Goal: Task Accomplishment & Management: Manage account settings

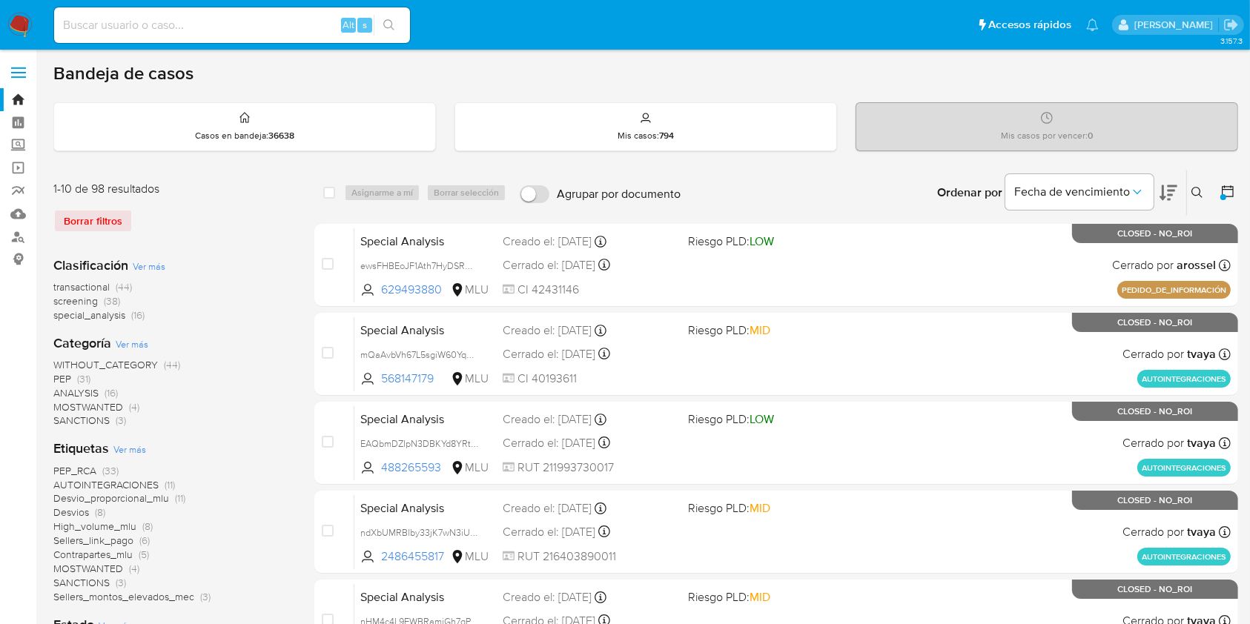
click at [24, 22] on img at bounding box center [19, 25] width 25 height 25
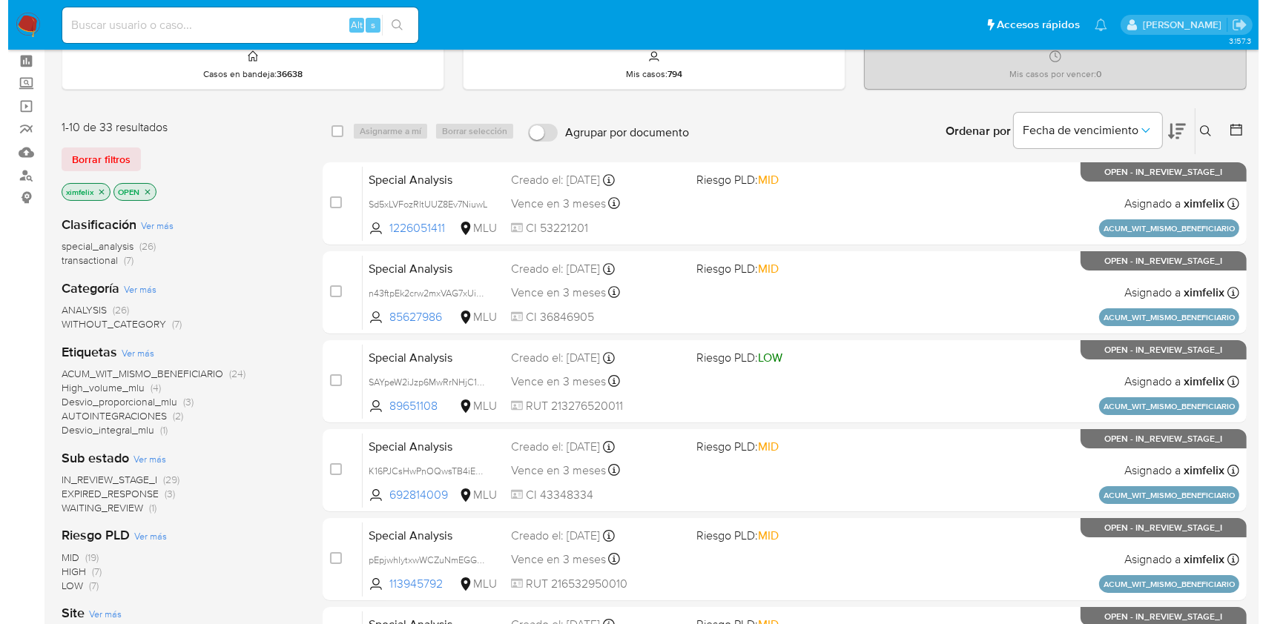
scroll to position [63, 0]
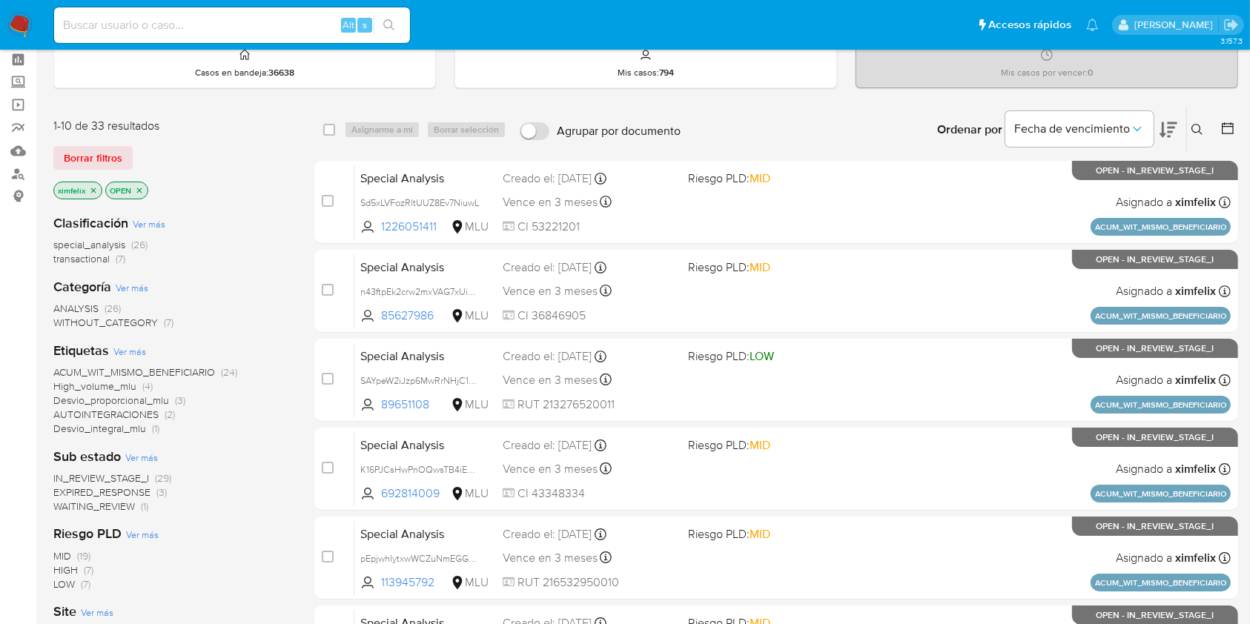
click at [90, 512] on span "WAITING_REVIEW" at bounding box center [94, 506] width 82 height 15
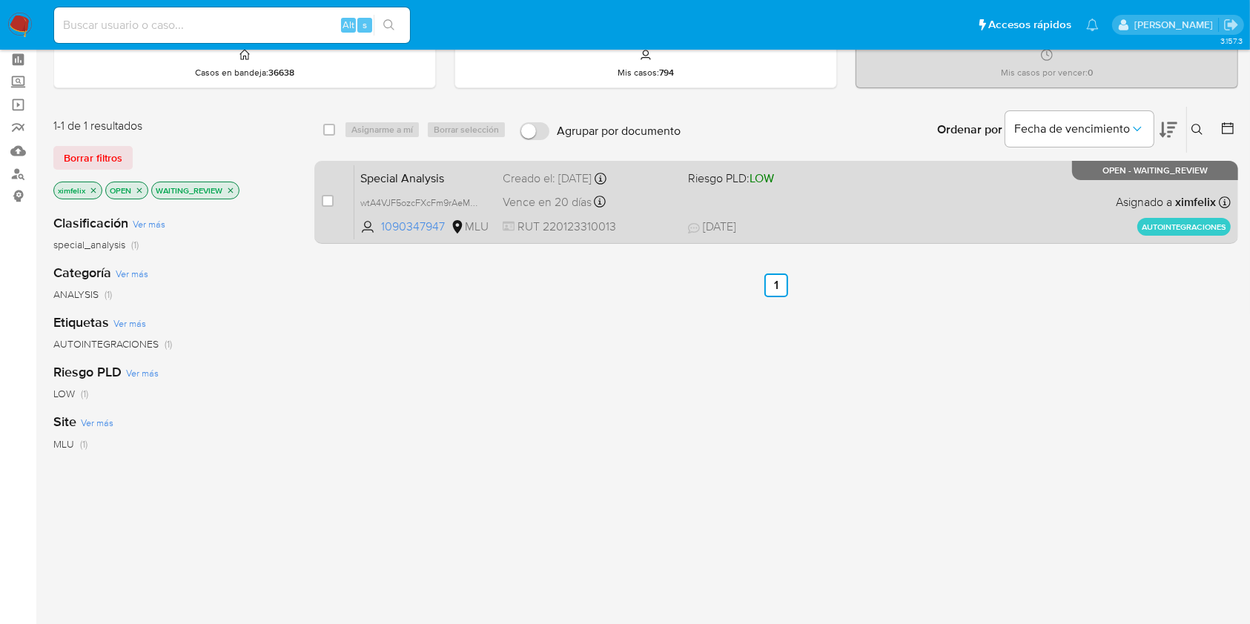
click at [845, 212] on div "Special Analysis wtA4VJF5ozcFXcFm9rAeMPKZ 1090347947 MLU Riesgo PLD: LOW Creado…" at bounding box center [792, 202] width 877 height 75
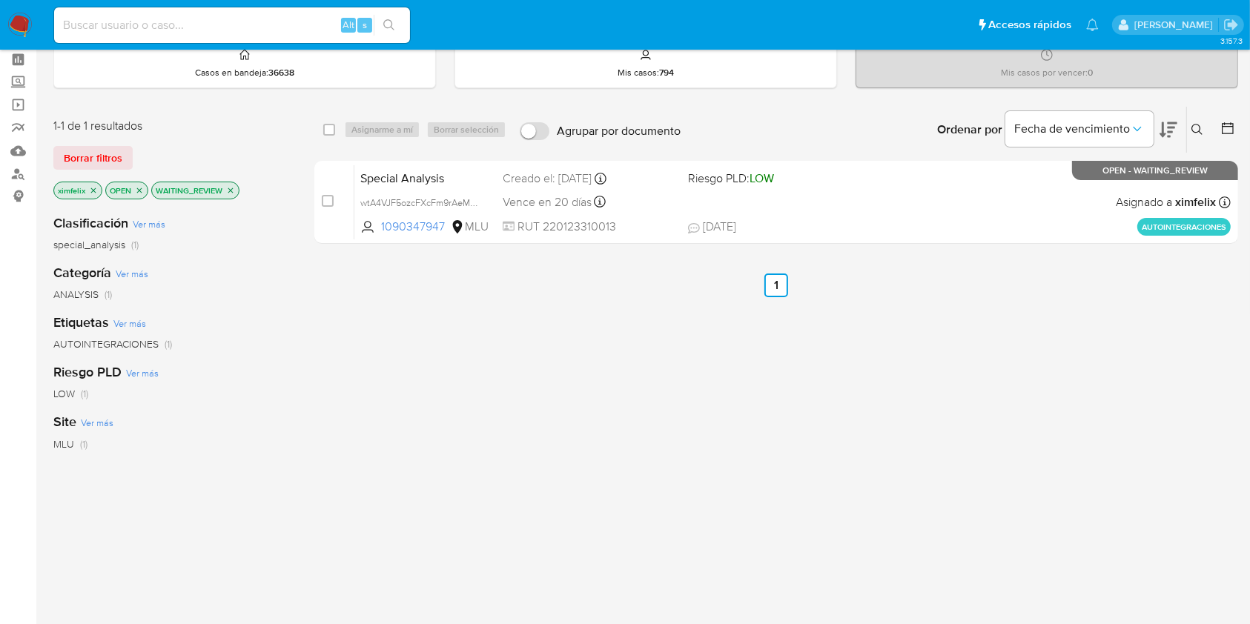
drag, startPoint x: 331, startPoint y: 201, endPoint x: 378, endPoint y: 138, distance: 78.9
click at [331, 201] on input "checkbox" at bounding box center [328, 201] width 12 height 12
checkbox input "true"
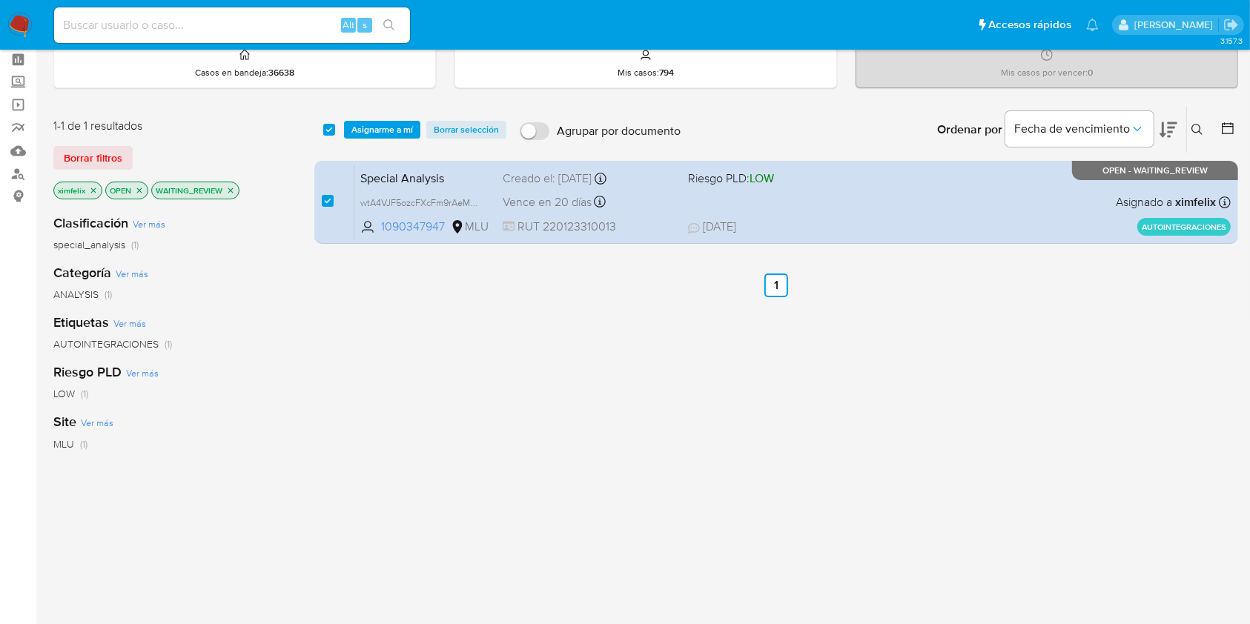
checkbox input "true"
click at [381, 131] on span "Asignarme a mí" at bounding box center [382, 129] width 62 height 15
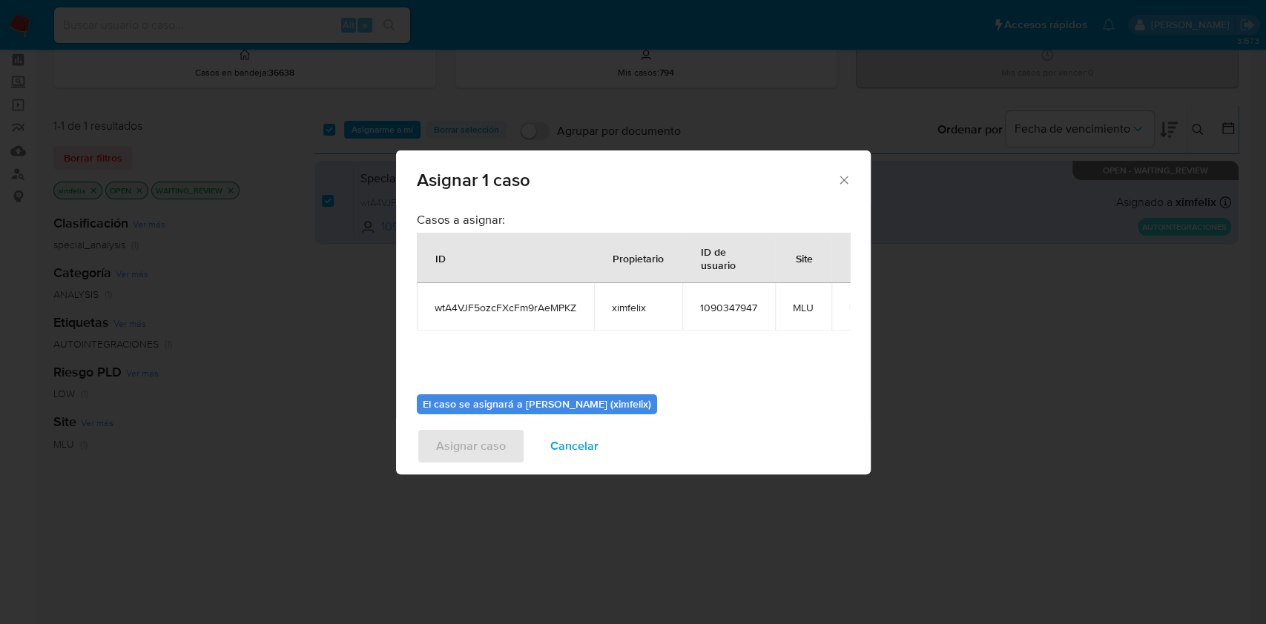
scroll to position [76, 0]
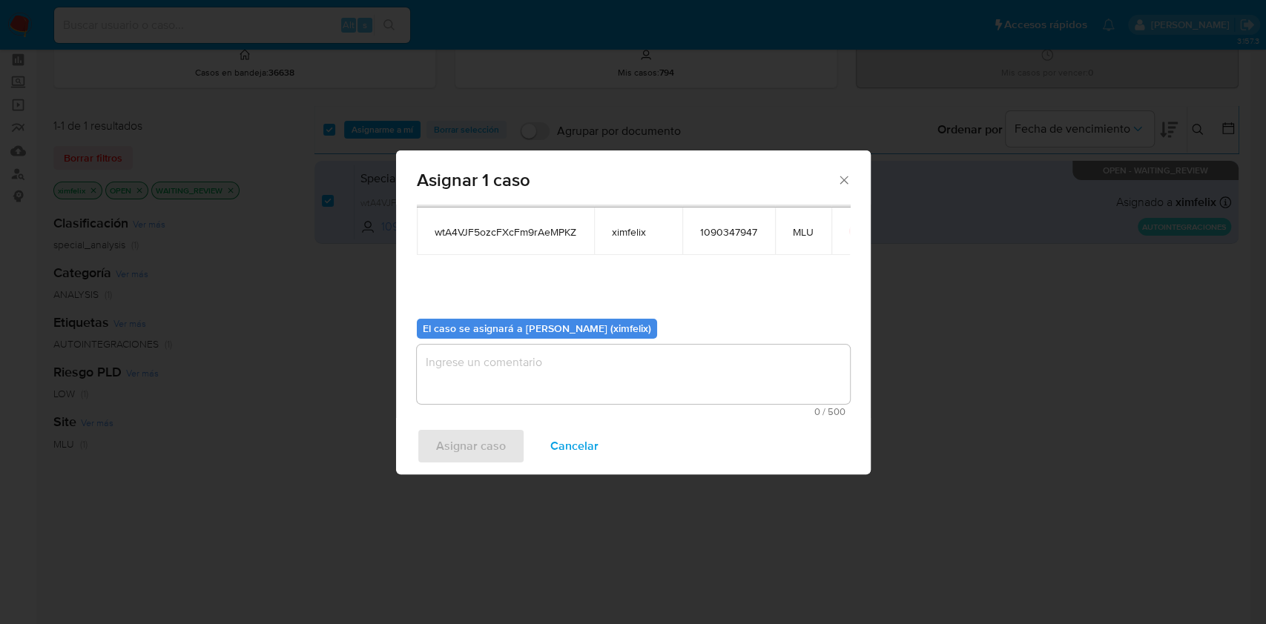
click at [679, 380] on textarea "assign-modal" at bounding box center [633, 374] width 433 height 59
click at [458, 448] on span "Asignar caso" at bounding box center [471, 446] width 70 height 33
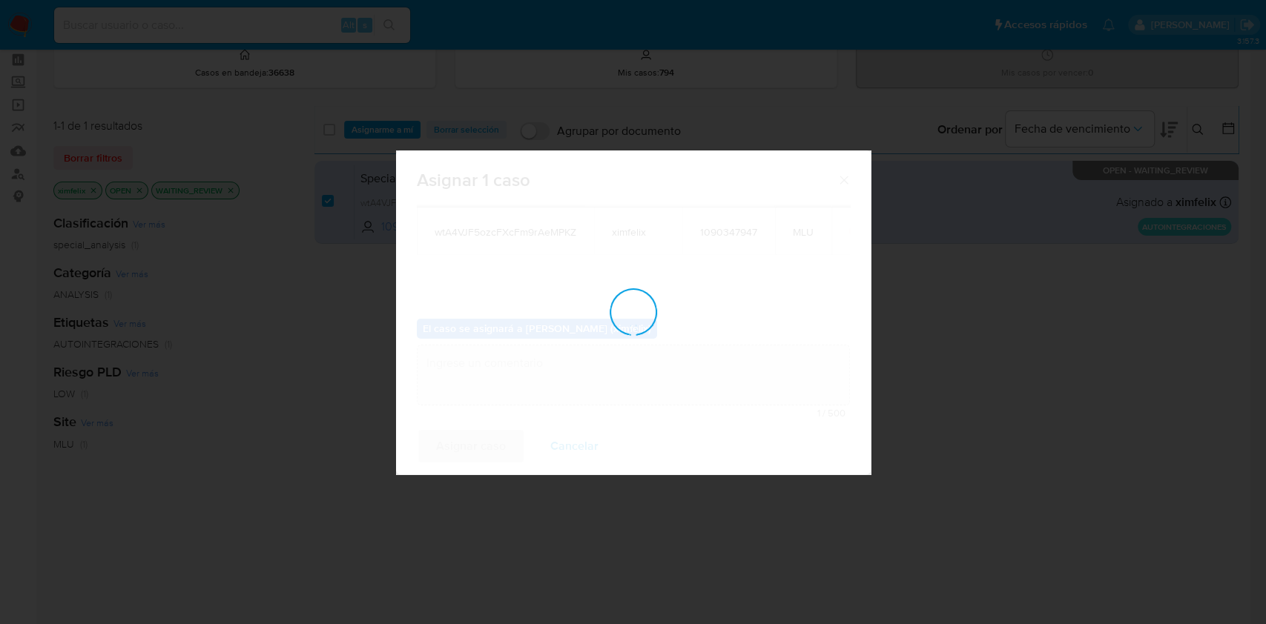
checkbox input "false"
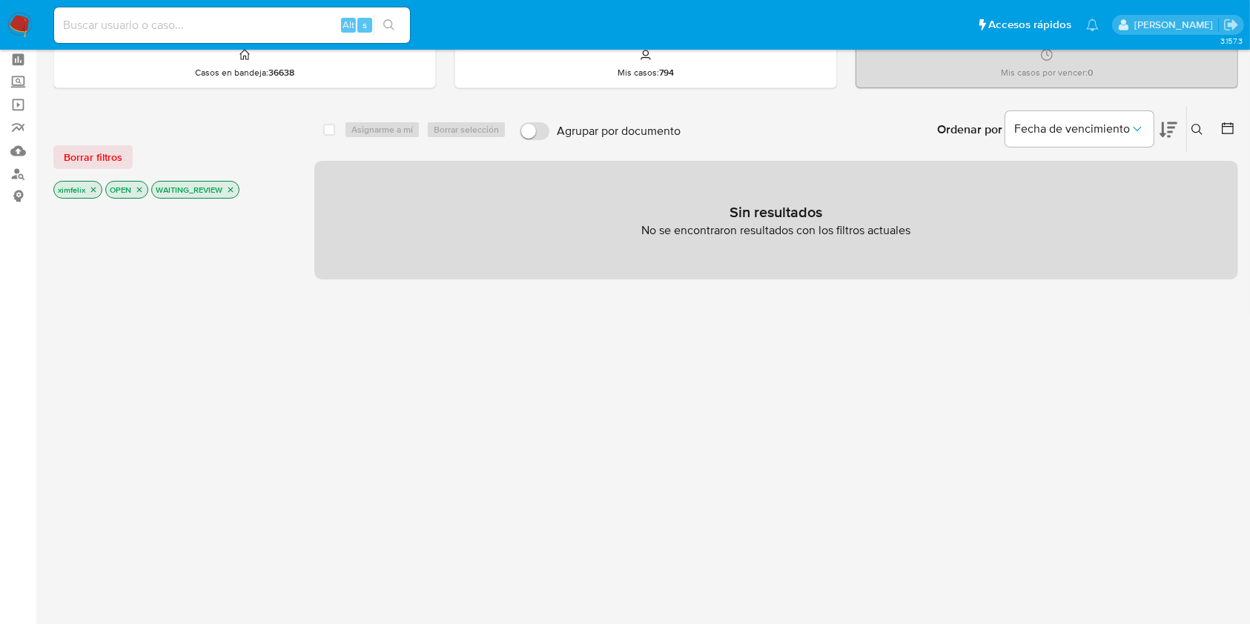
click at [233, 191] on icon "close-filter" at bounding box center [230, 189] width 9 height 9
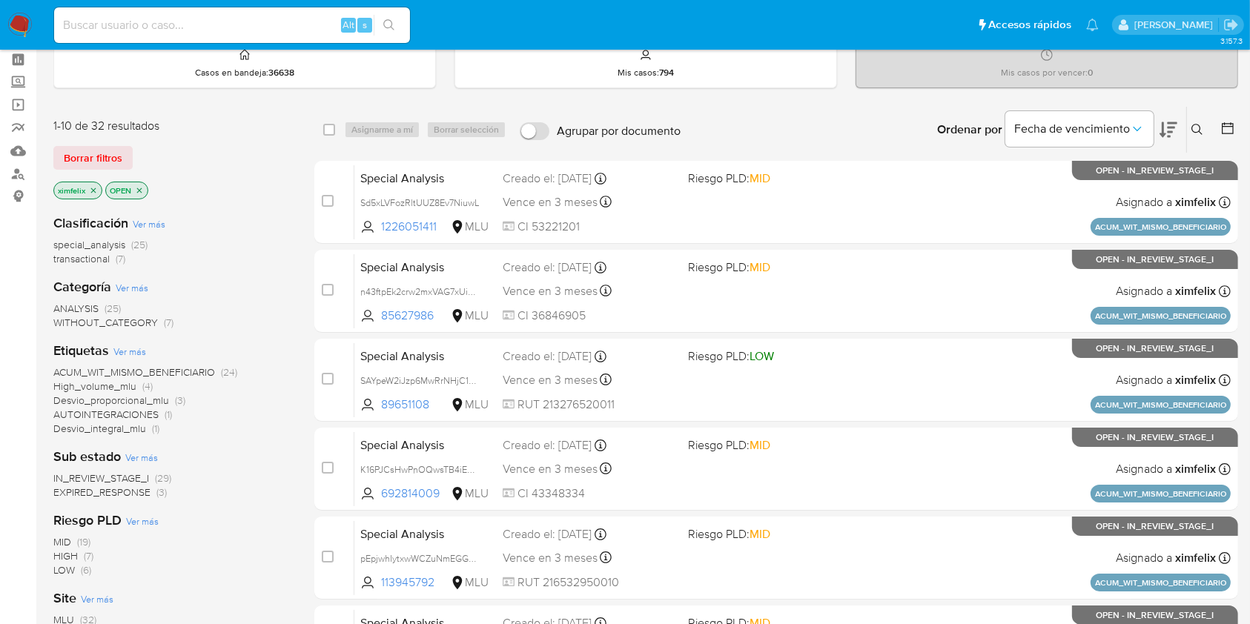
click at [131, 494] on span "EXPIRED_RESPONSE" at bounding box center [101, 492] width 97 height 15
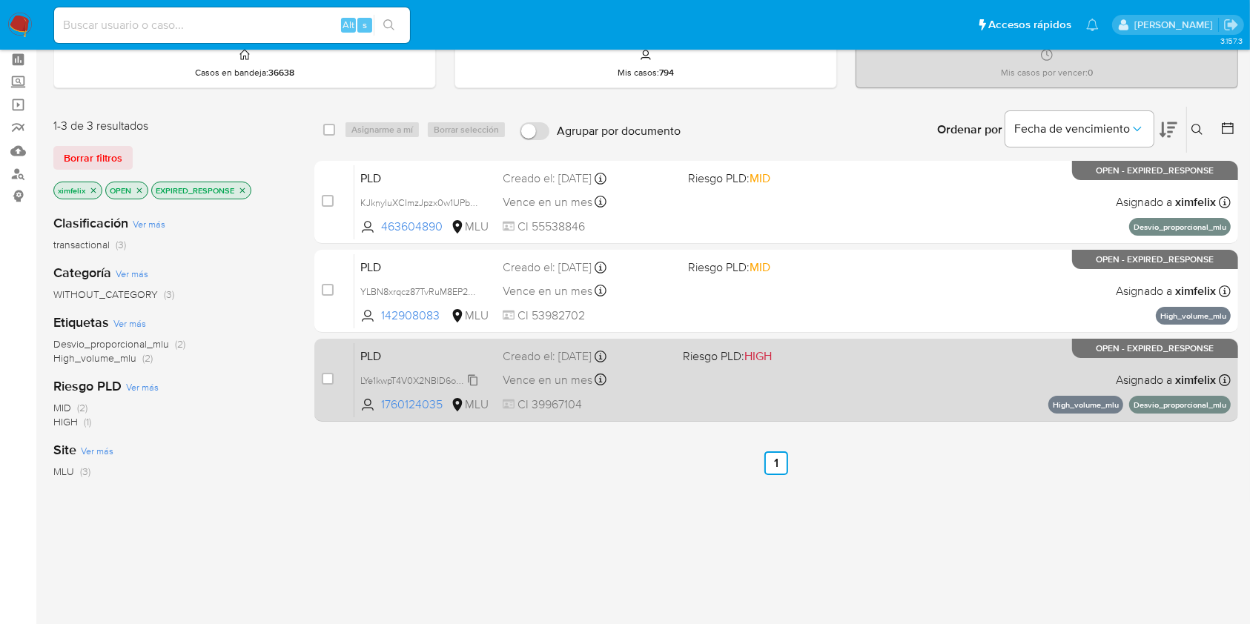
click at [477, 374] on span "LYe1kwpT4V0X2NBlD6oKCAmU" at bounding box center [424, 380] width 128 height 16
click at [653, 409] on span "CI 39967104" at bounding box center [587, 405] width 168 height 16
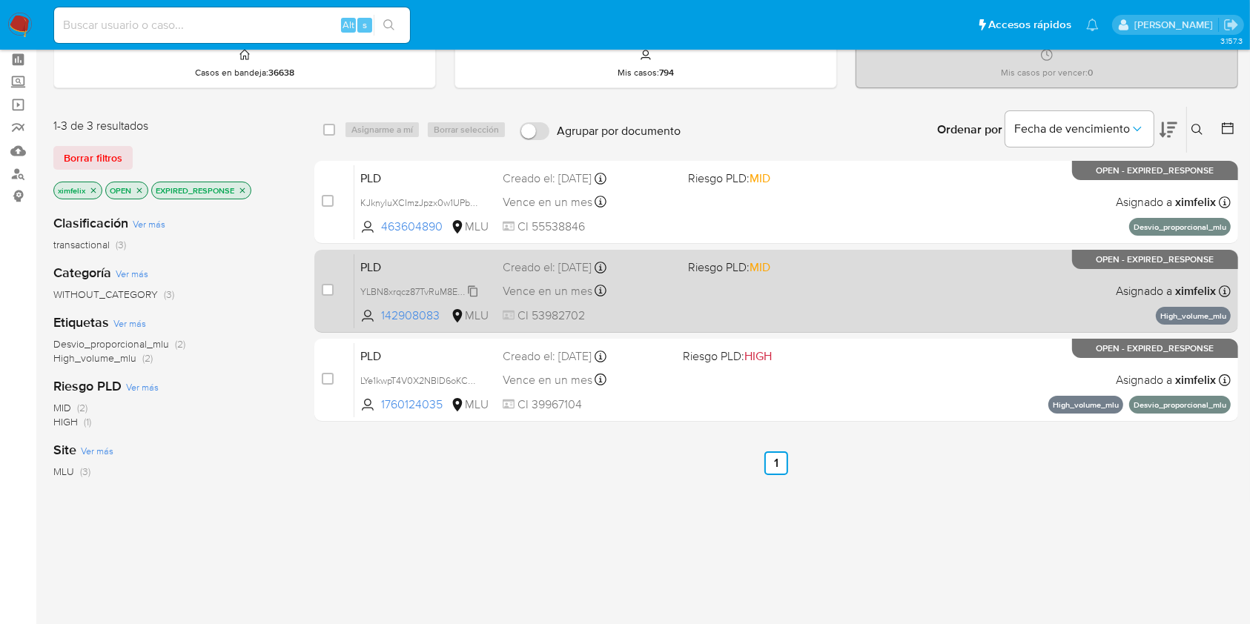
click at [470, 286] on span "YLBN8xrqcz87TvRuM8EP2R3Q" at bounding box center [423, 291] width 126 height 16
click at [894, 307] on div "PLD YLBN8xrqcz87TvRuM8EP2R3Q Copiado Copiado 142908083 MLU Riesgo PLD: MID Crea…" at bounding box center [792, 291] width 877 height 75
click at [327, 292] on input "checkbox" at bounding box center [328, 290] width 12 height 12
checkbox input "true"
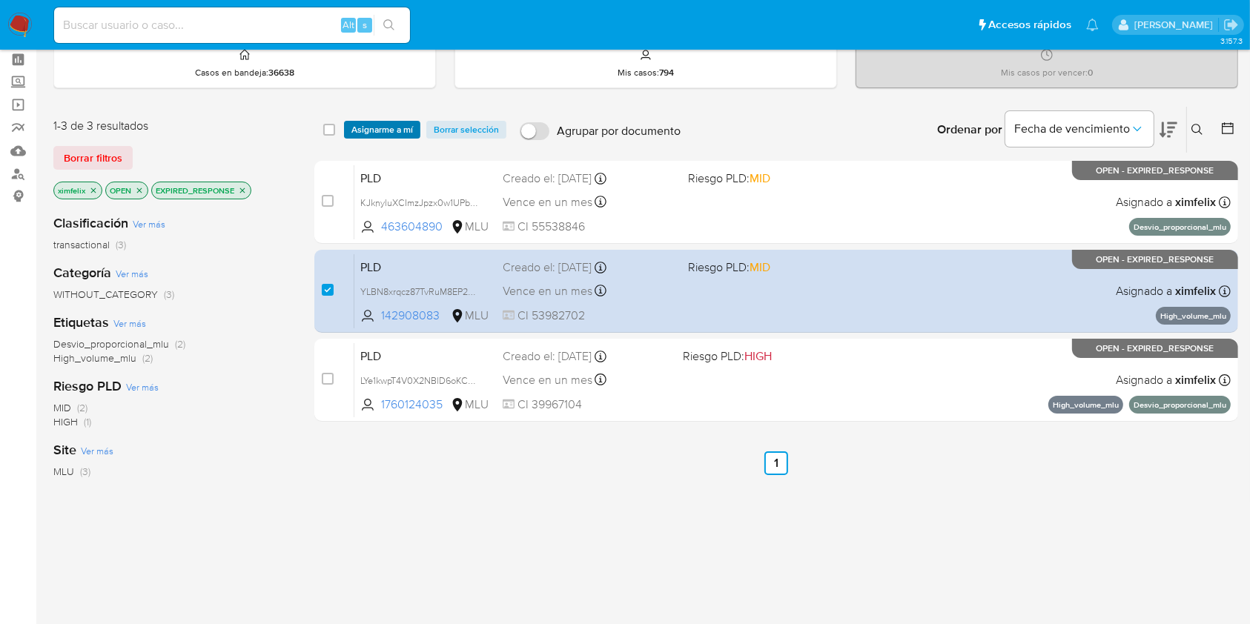
click at [389, 128] on span "Asignarme a mí" at bounding box center [382, 129] width 62 height 15
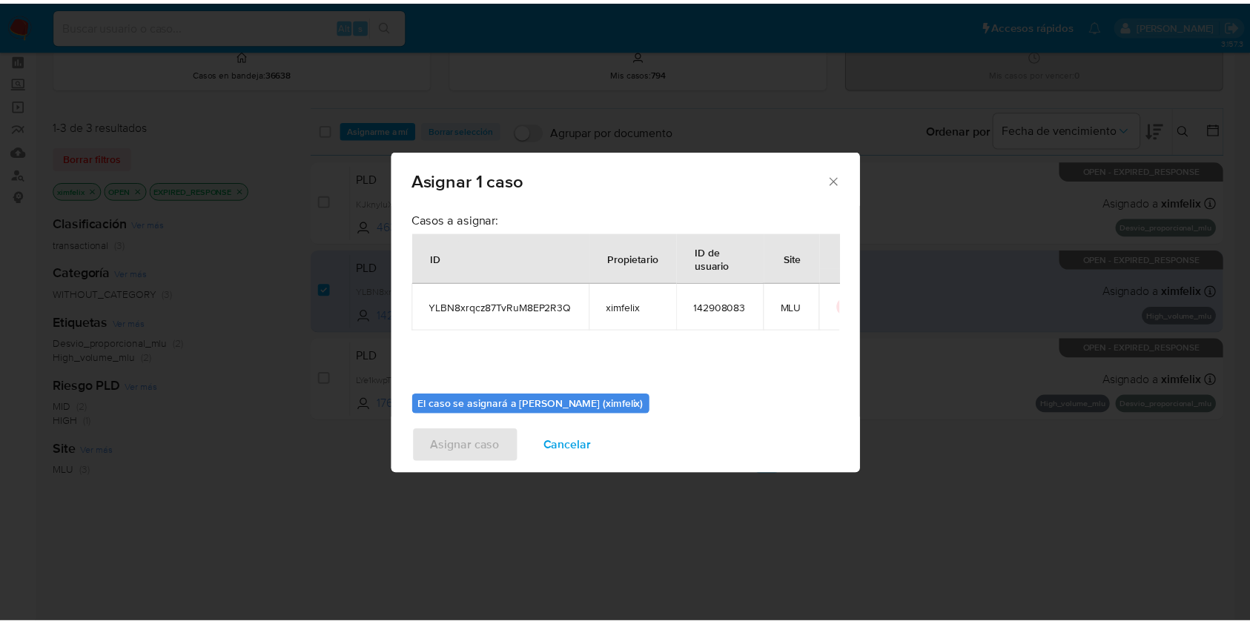
scroll to position [76, 0]
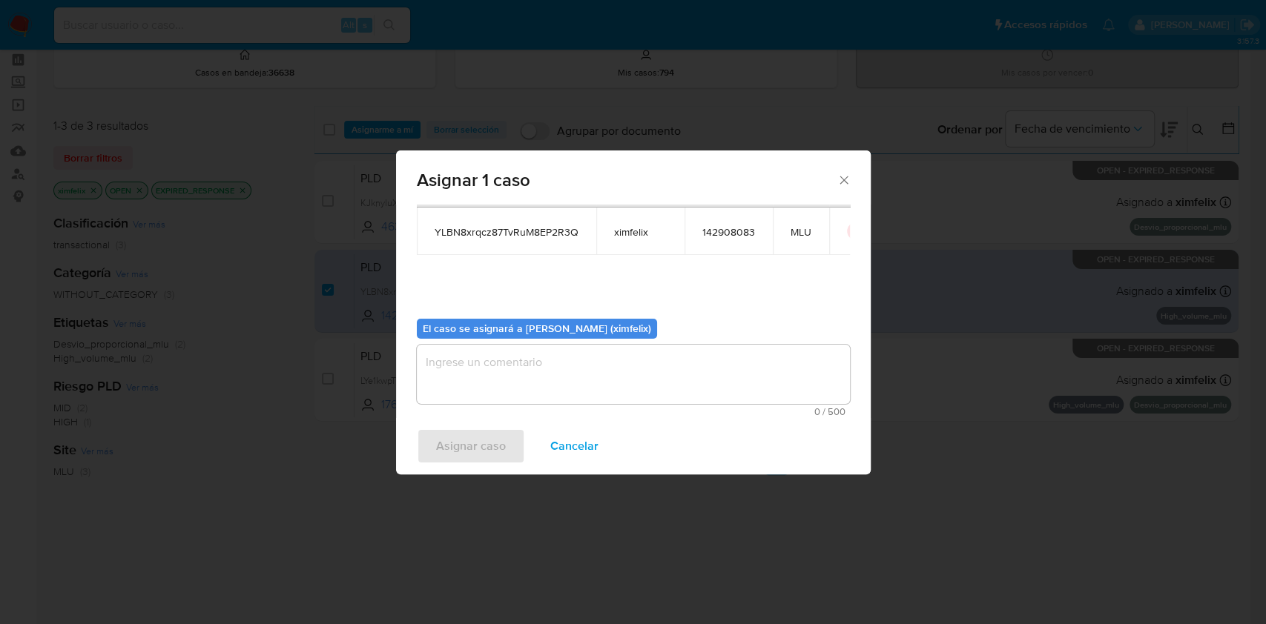
click at [581, 362] on textarea "assign-modal" at bounding box center [633, 374] width 433 height 59
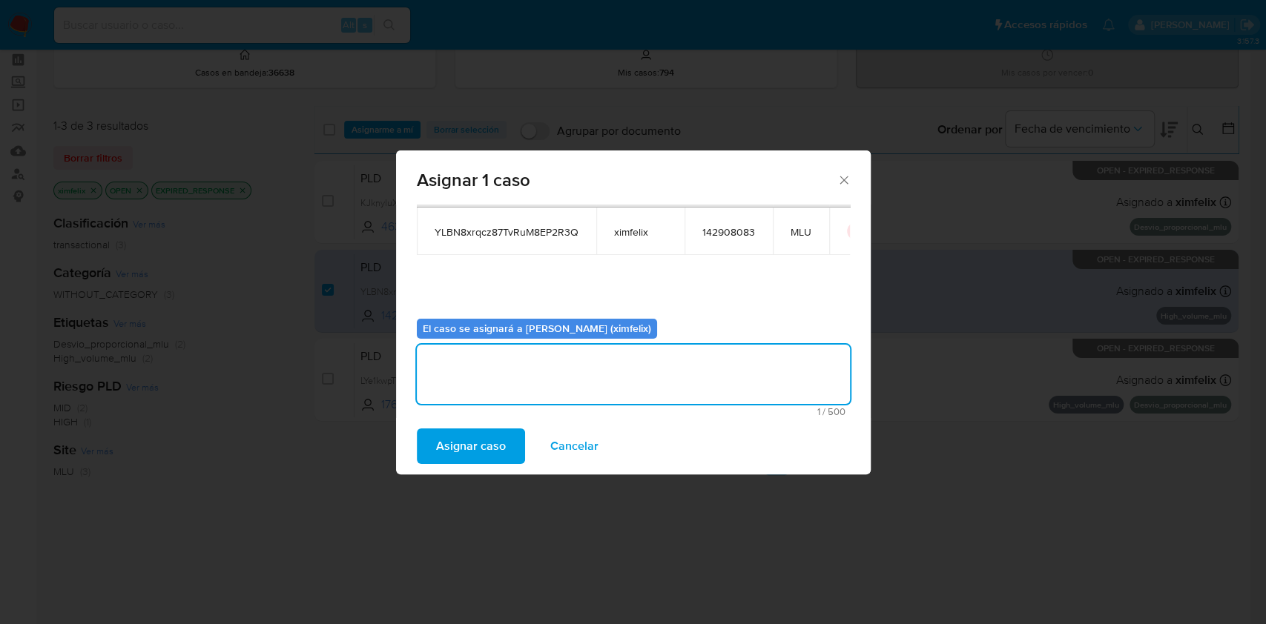
click at [469, 437] on span "Asignar caso" at bounding box center [471, 446] width 70 height 33
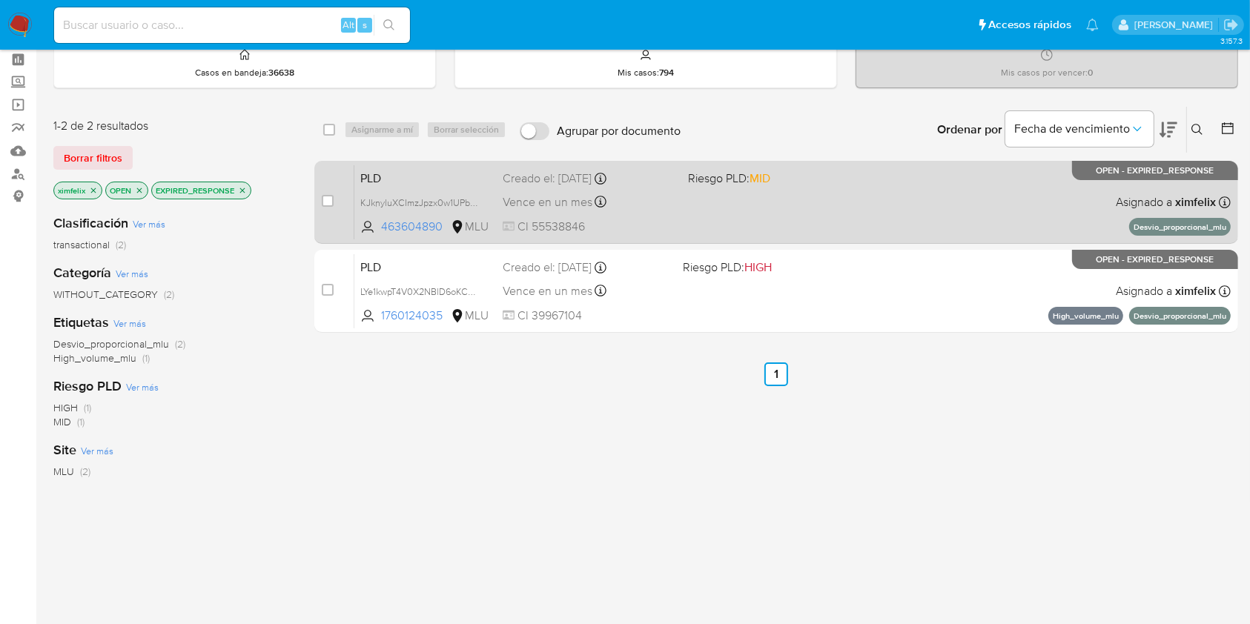
click at [718, 203] on div "PLD KJknyluXCImzJpzx0w1UPbHe 463604890 MLU Riesgo PLD: MID Creado el: 12/07/202…" at bounding box center [792, 202] width 877 height 75
click at [475, 202] on span "KJknyluXCImzJpzx0w1UPbHe" at bounding box center [421, 202] width 122 height 16
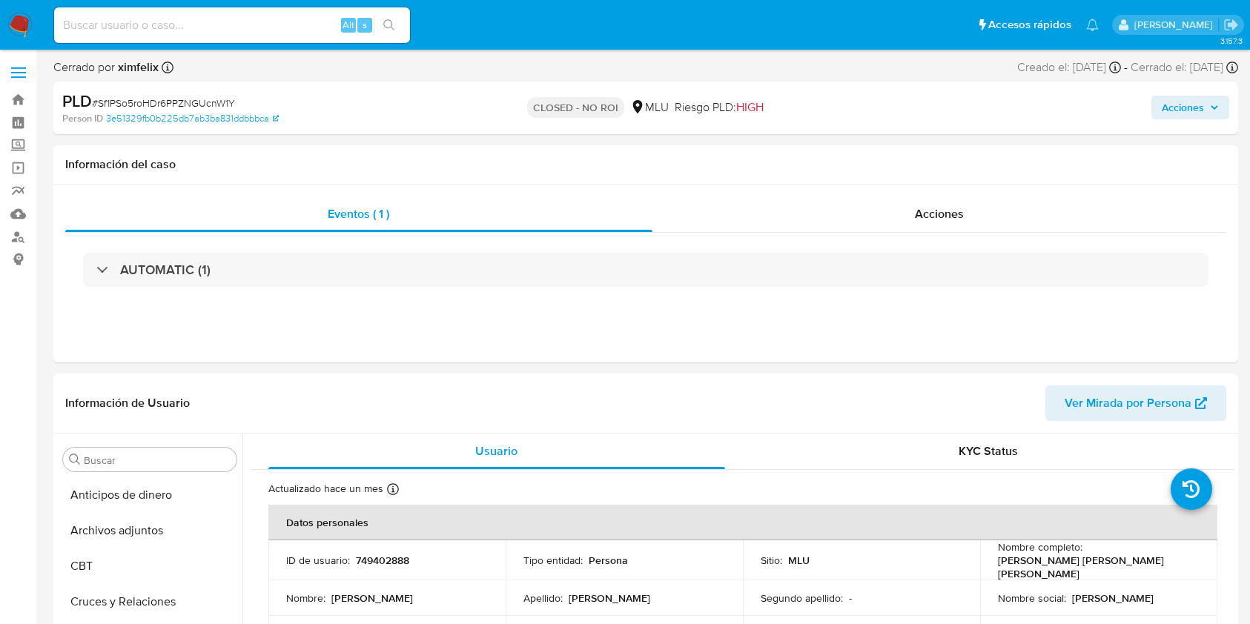
select select "10"
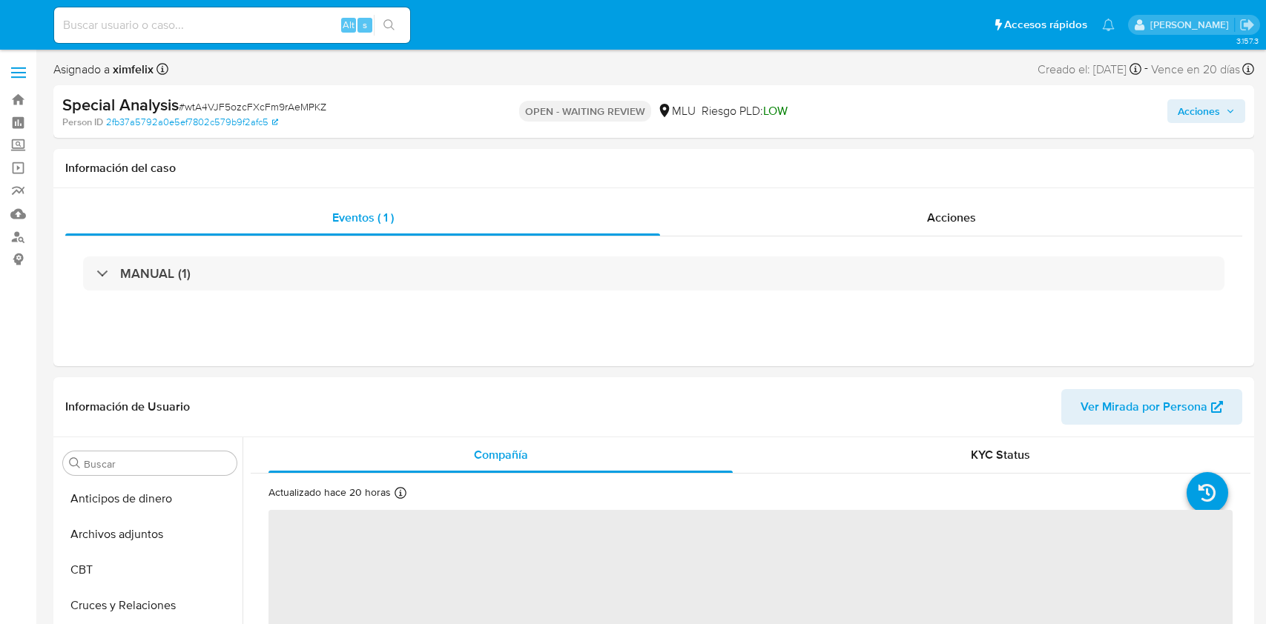
select select "10"
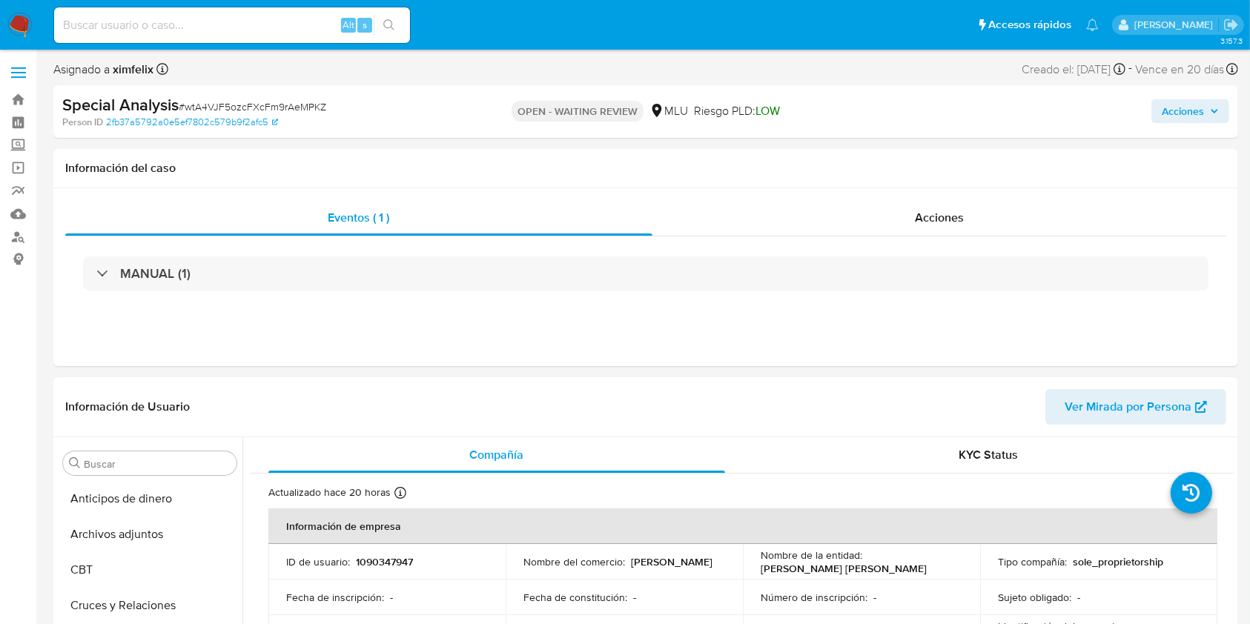
scroll to position [662, 0]
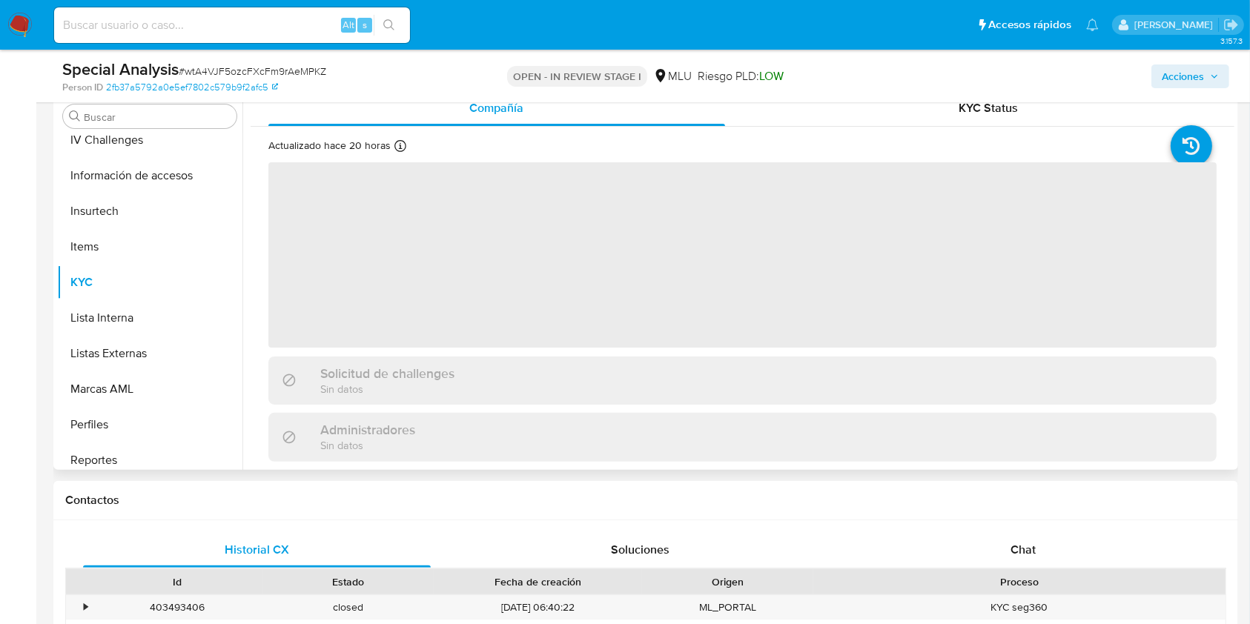
scroll to position [662, 0]
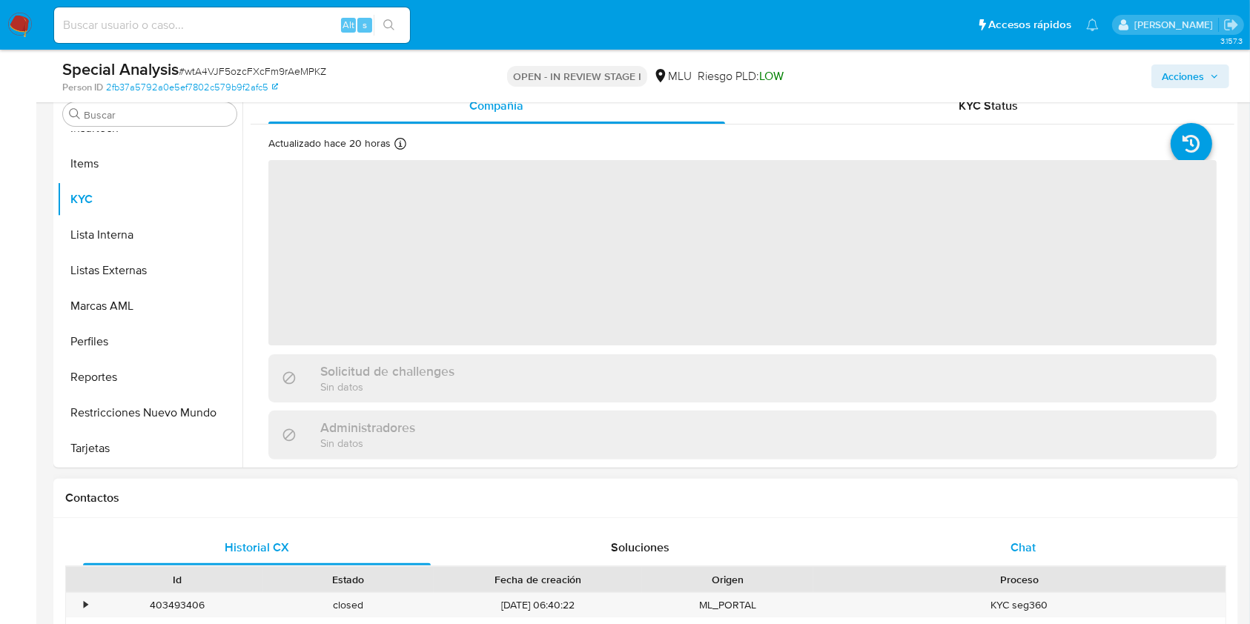
click at [1022, 536] on div "Chat" at bounding box center [1024, 548] width 348 height 36
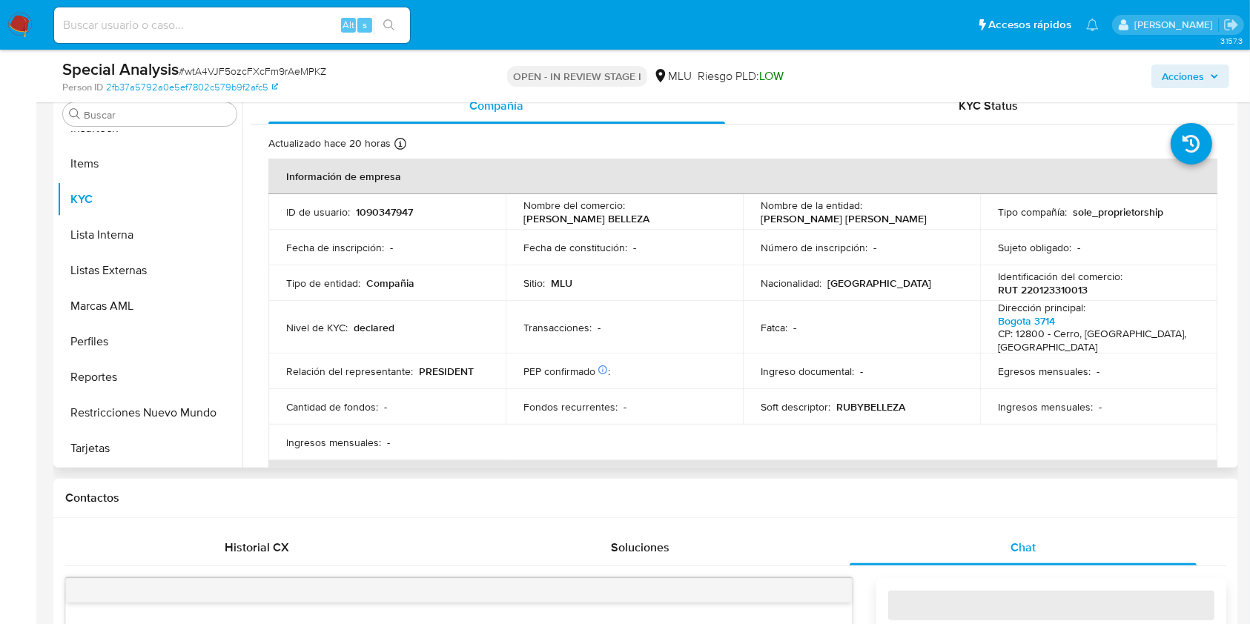
select select "10"
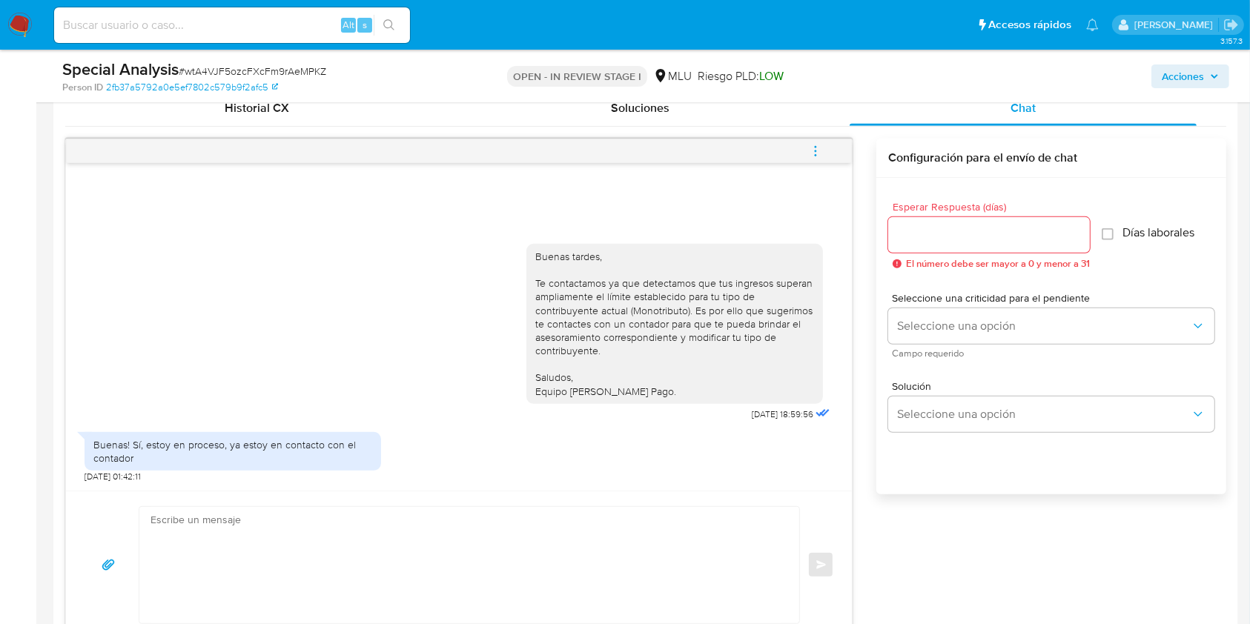
scroll to position [790, 0]
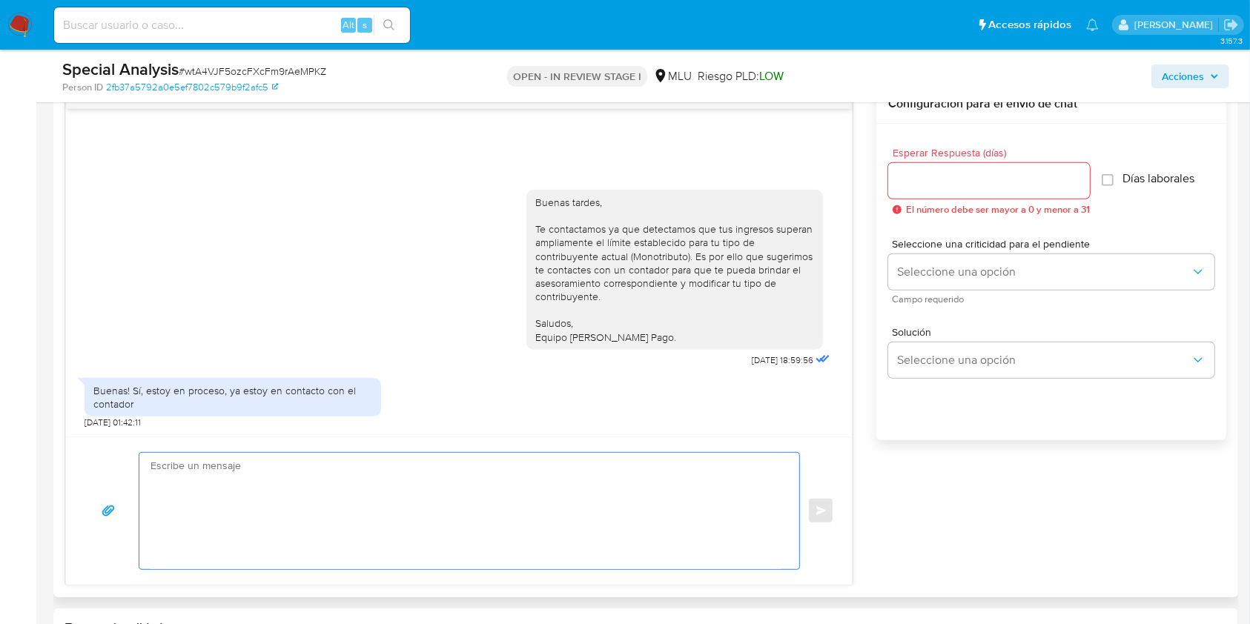
click at [623, 470] on textarea at bounding box center [466, 511] width 630 height 116
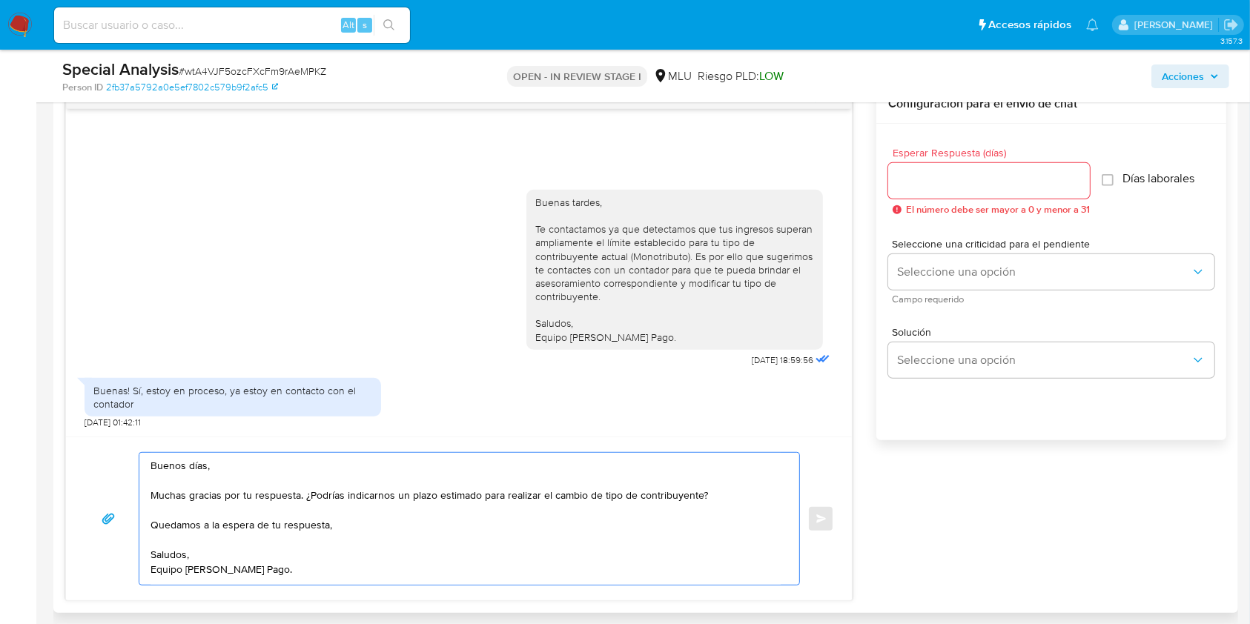
type textarea "Buenos días, Muchas gracias por tu respuesta. ¿Podrías indicarnos un plazo esti…"
click at [933, 190] on div at bounding box center [989, 181] width 202 height 36
click at [934, 178] on input "Esperar Respuesta (días)" at bounding box center [989, 180] width 202 height 19
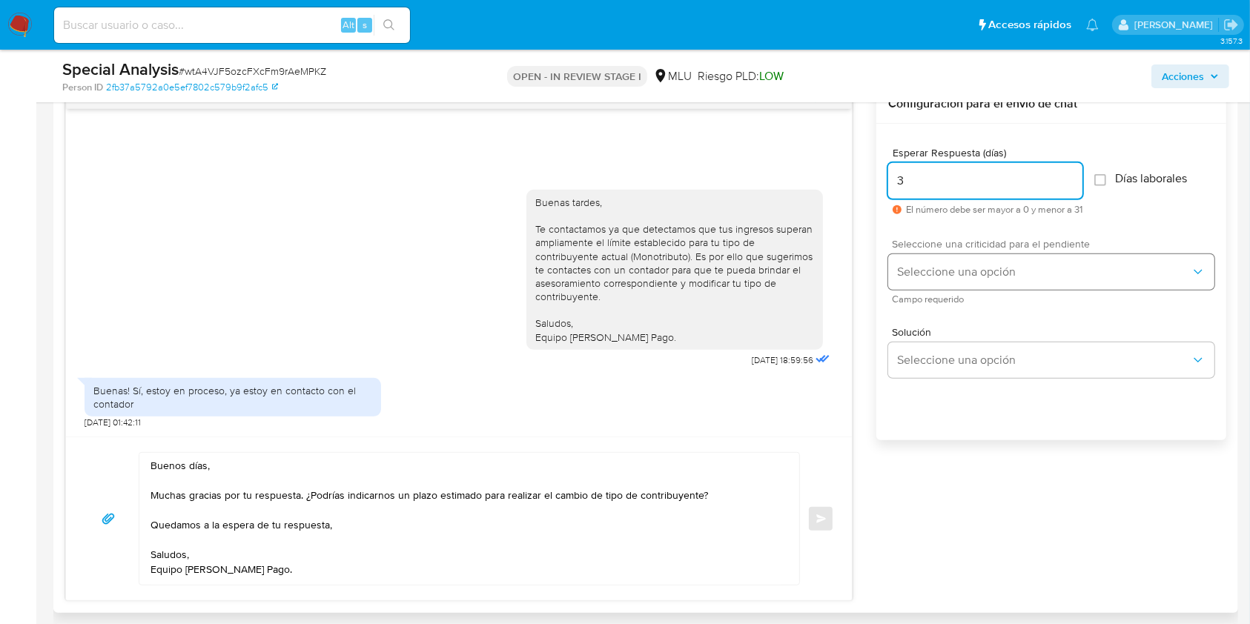
type input "3"
click at [951, 270] on span "Seleccione una opción" at bounding box center [1044, 272] width 294 height 15
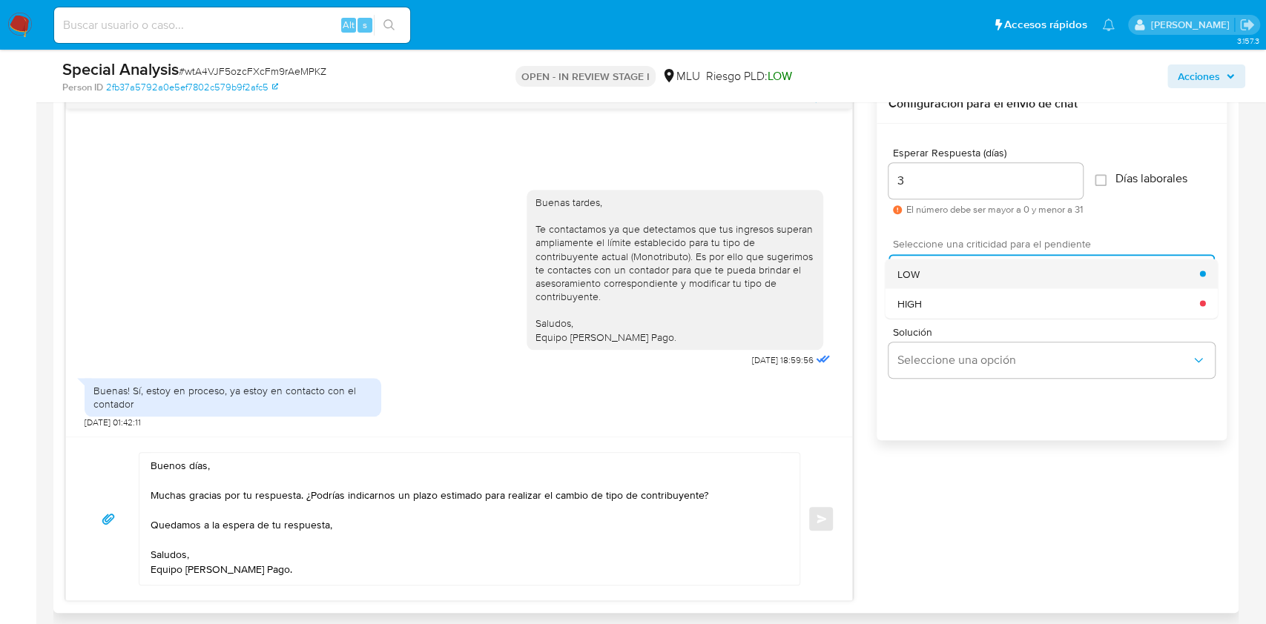
click at [943, 266] on div "LOW" at bounding box center [1048, 274] width 303 height 30
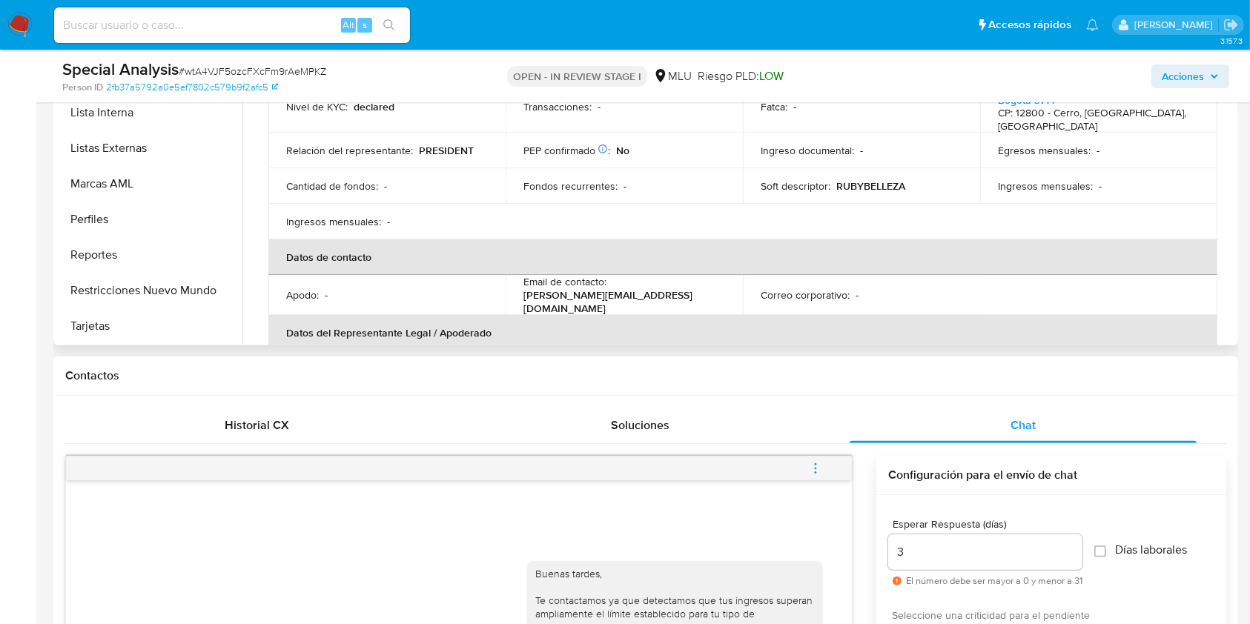
scroll to position [297, 0]
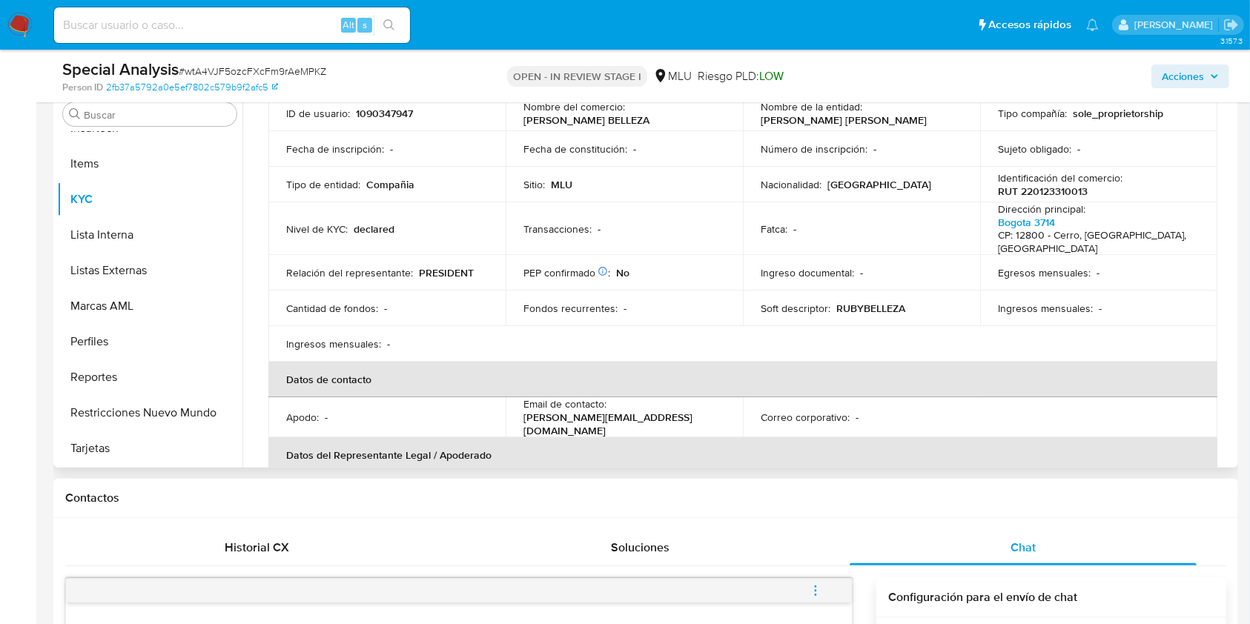
click at [397, 116] on p "1090347947" at bounding box center [384, 113] width 57 height 13
click at [393, 108] on p "1090347947" at bounding box center [384, 113] width 57 height 13
copy p "1090347947"
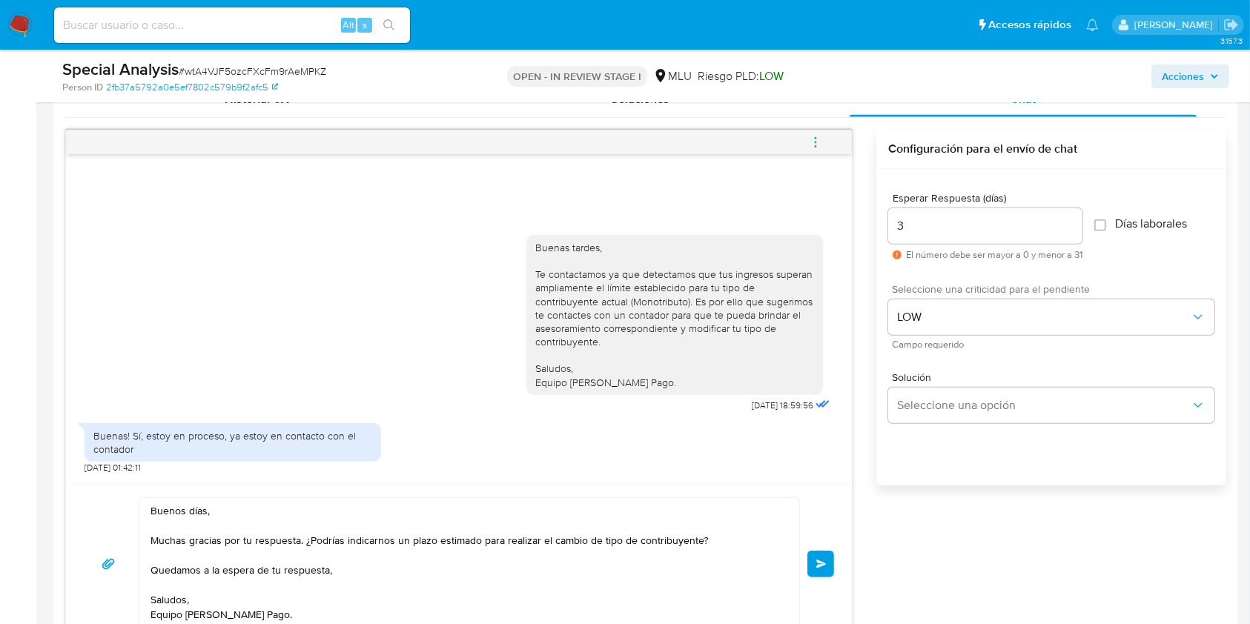
scroll to position [790, 0]
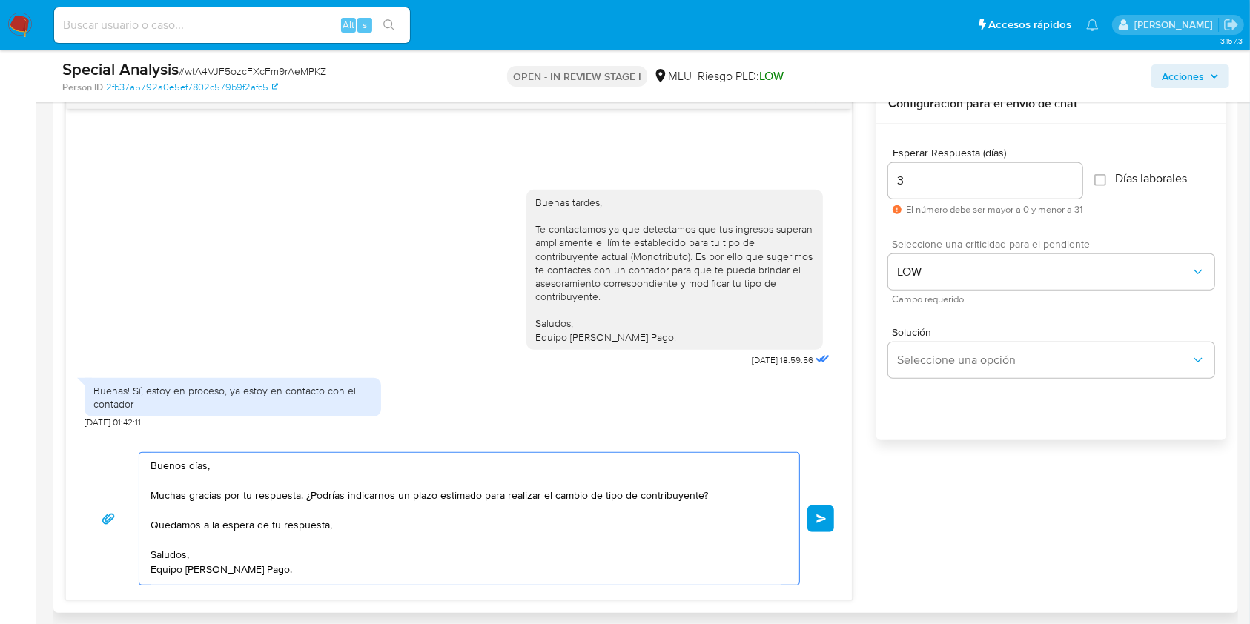
click at [389, 533] on textarea "Buenos días, Muchas gracias por tu respuesta. ¿Podrías indicarnos un plazo esti…" at bounding box center [466, 519] width 630 height 132
click at [392, 525] on textarea "Buenos días, Muchas gracias por tu respuesta. ¿Podrías indicarnos un plazo esti…" at bounding box center [466, 519] width 630 height 132
type textarea "Buenos días, Muchas gracias por tu respuesta. ¿Podrías indicarnos un plazo esti…"
click at [825, 518] on span "Enviar" at bounding box center [821, 519] width 10 height 9
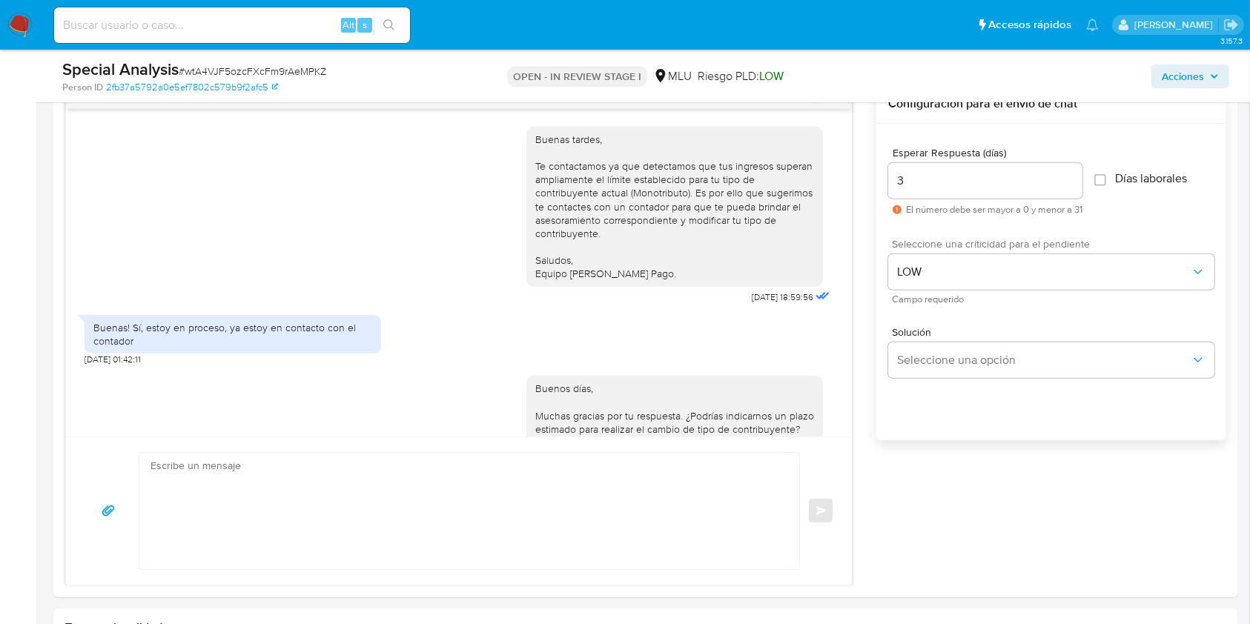
scroll to position [101, 0]
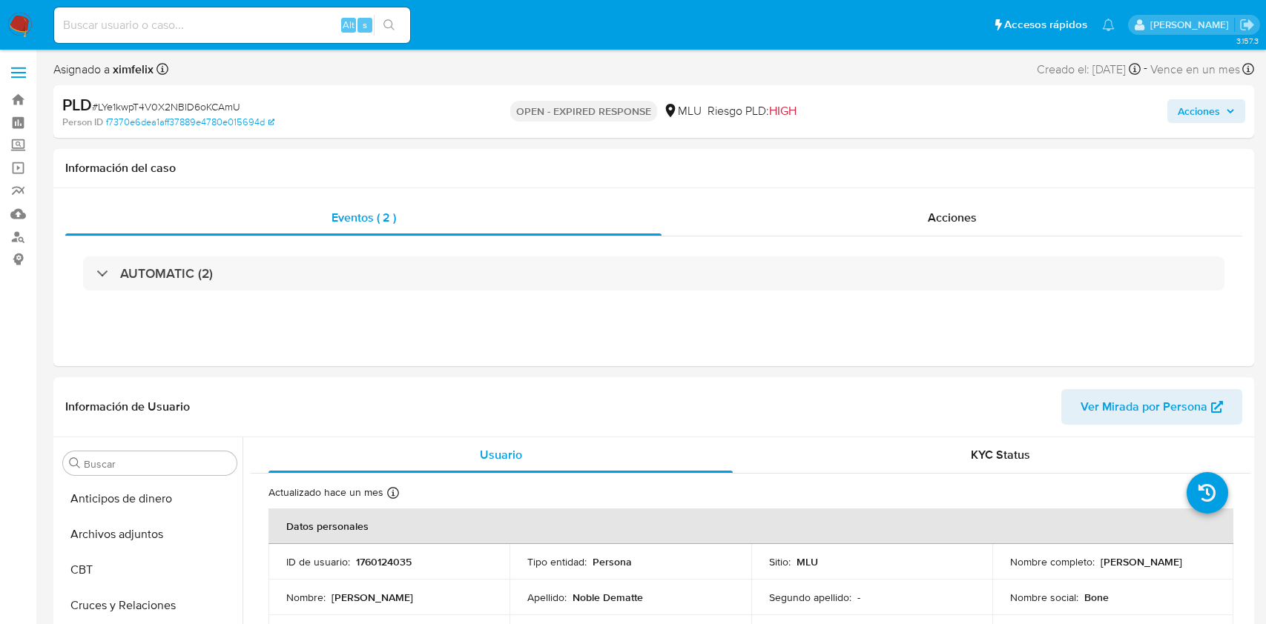
select select "10"
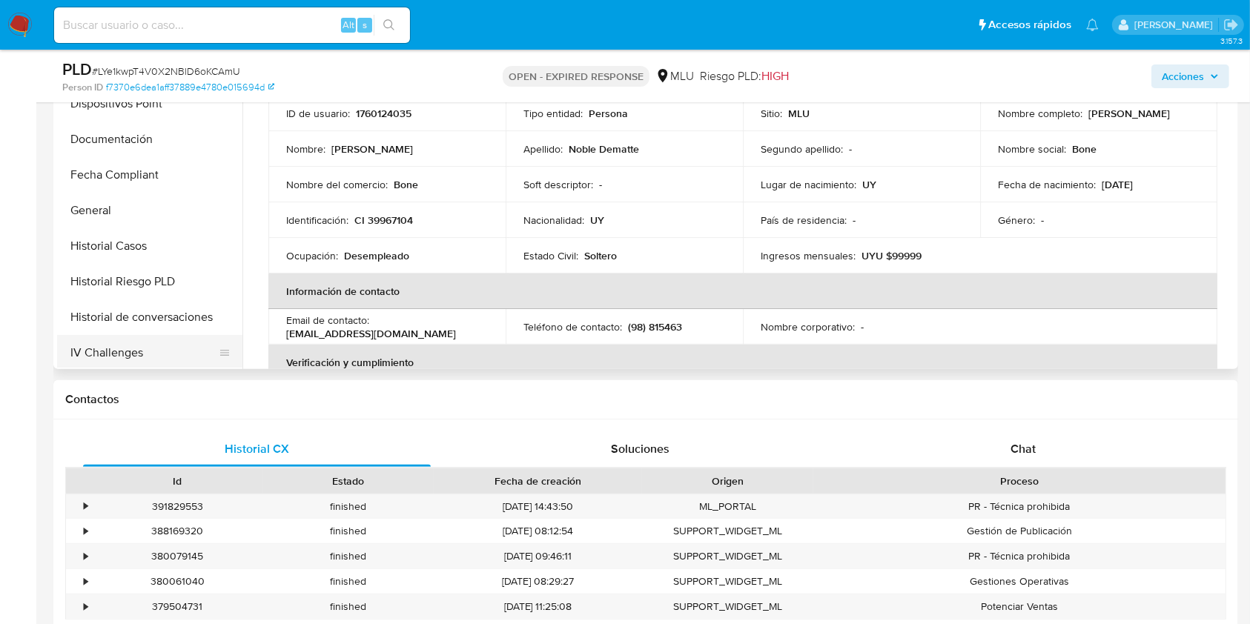
scroll to position [267, 0]
click at [140, 260] on button "Historial Casos" at bounding box center [149, 247] width 185 height 36
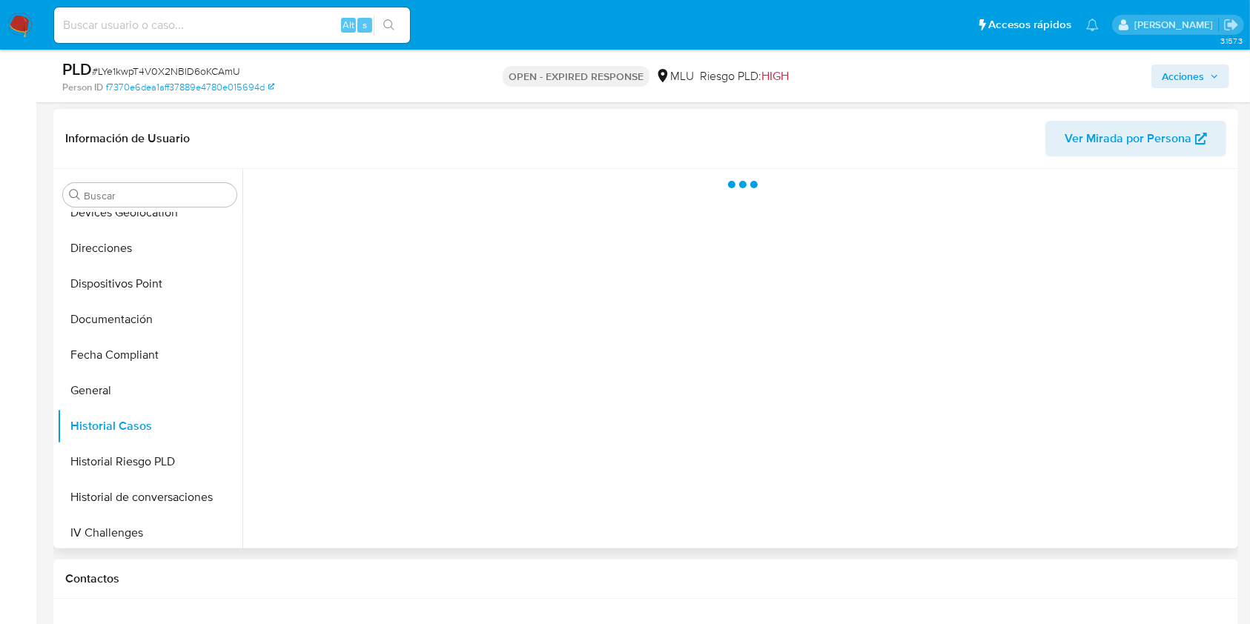
scroll to position [197, 0]
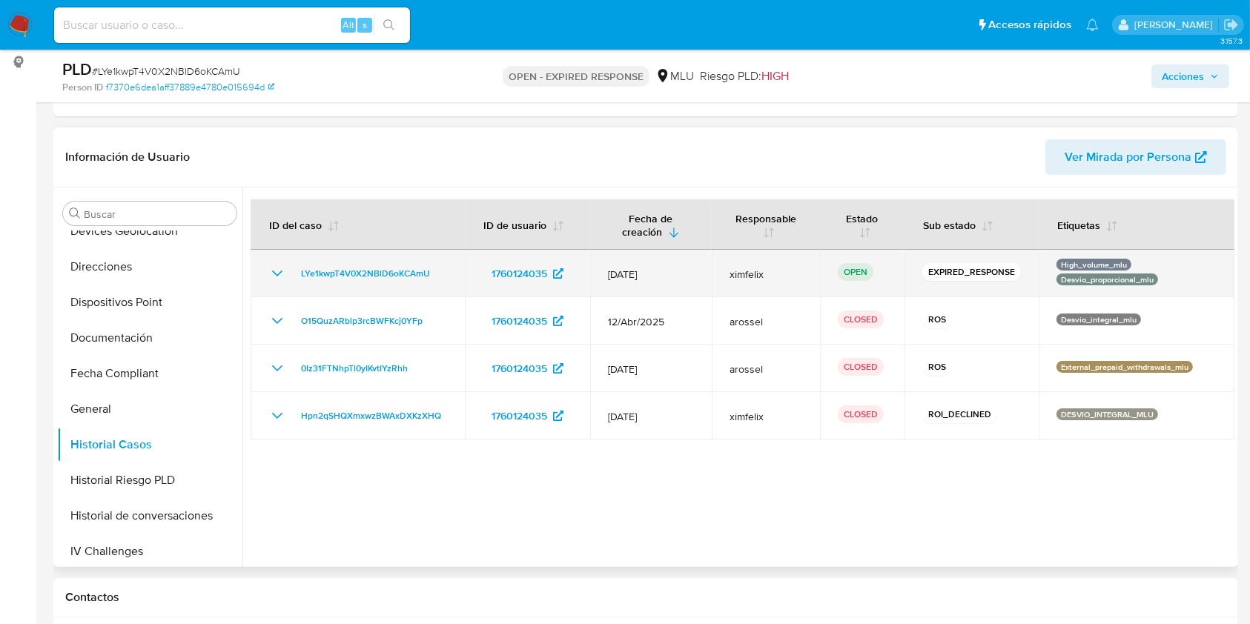
drag, startPoint x: 476, startPoint y: 274, endPoint x: 547, endPoint y: 285, distance: 71.3
click at [547, 285] on td "1760124035" at bounding box center [527, 273] width 125 height 47
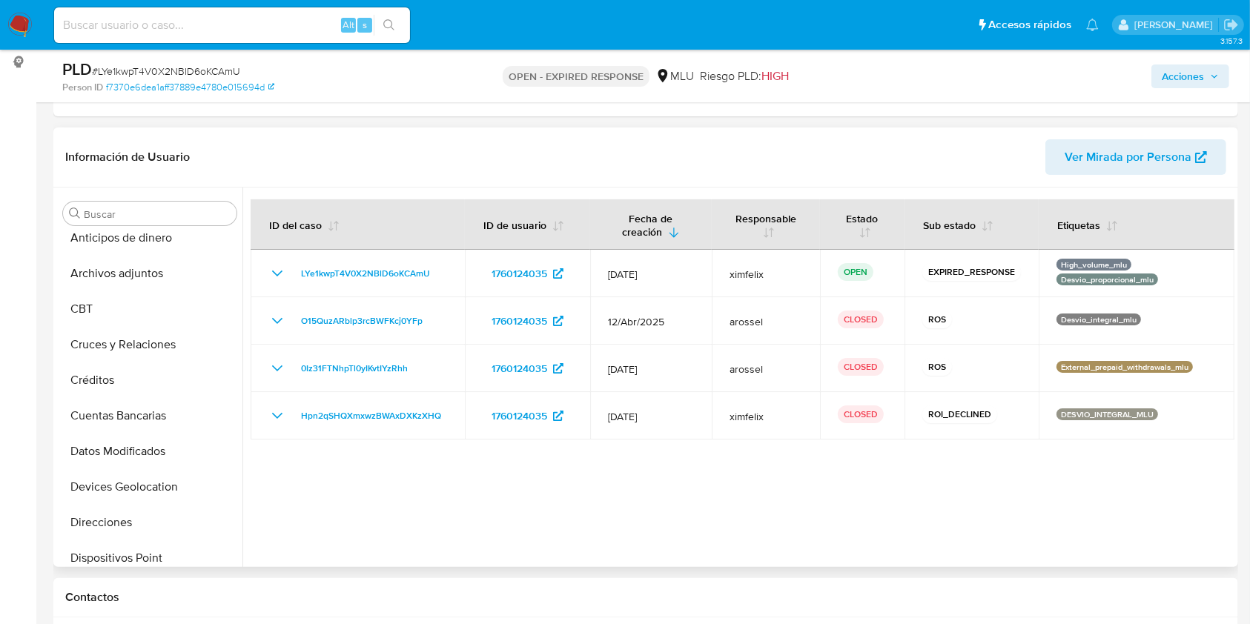
scroll to position [0, 0]
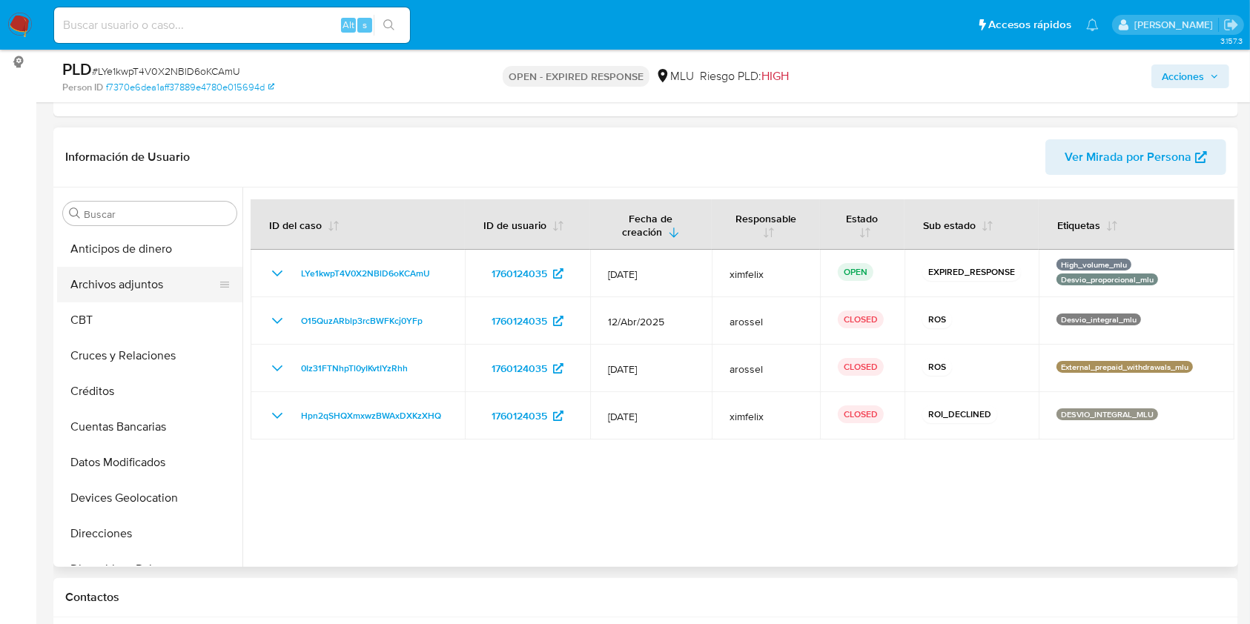
click at [106, 275] on button "Archivos adjuntos" at bounding box center [144, 285] width 174 height 36
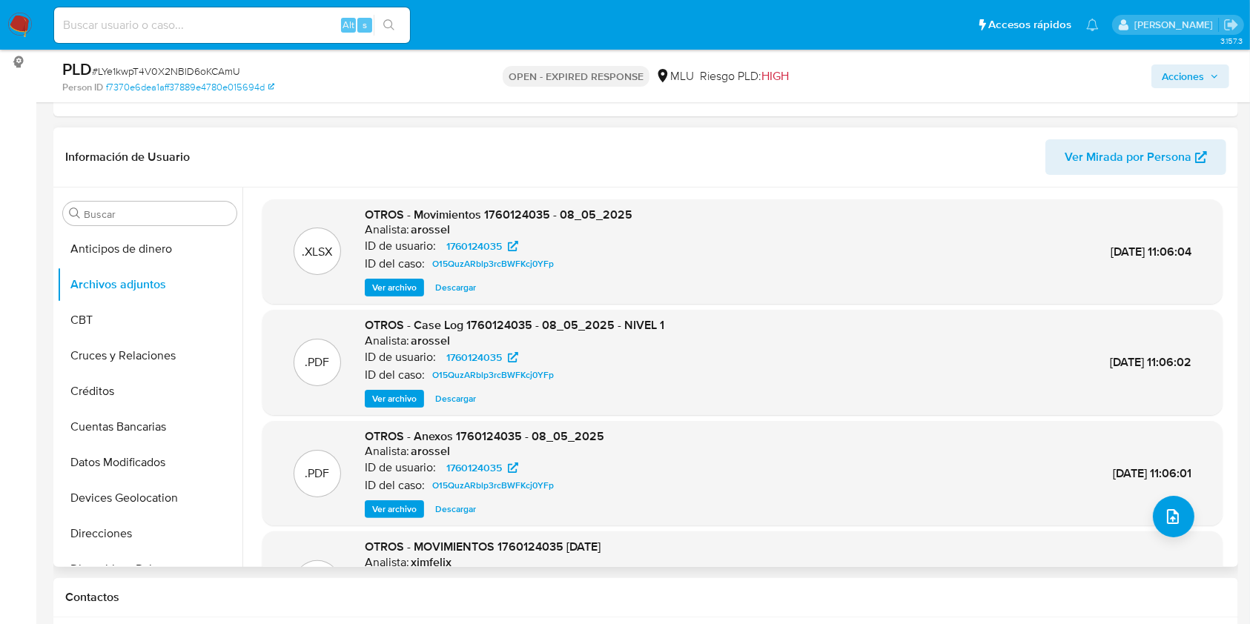
click at [388, 396] on span "Ver archivo" at bounding box center [394, 399] width 44 height 15
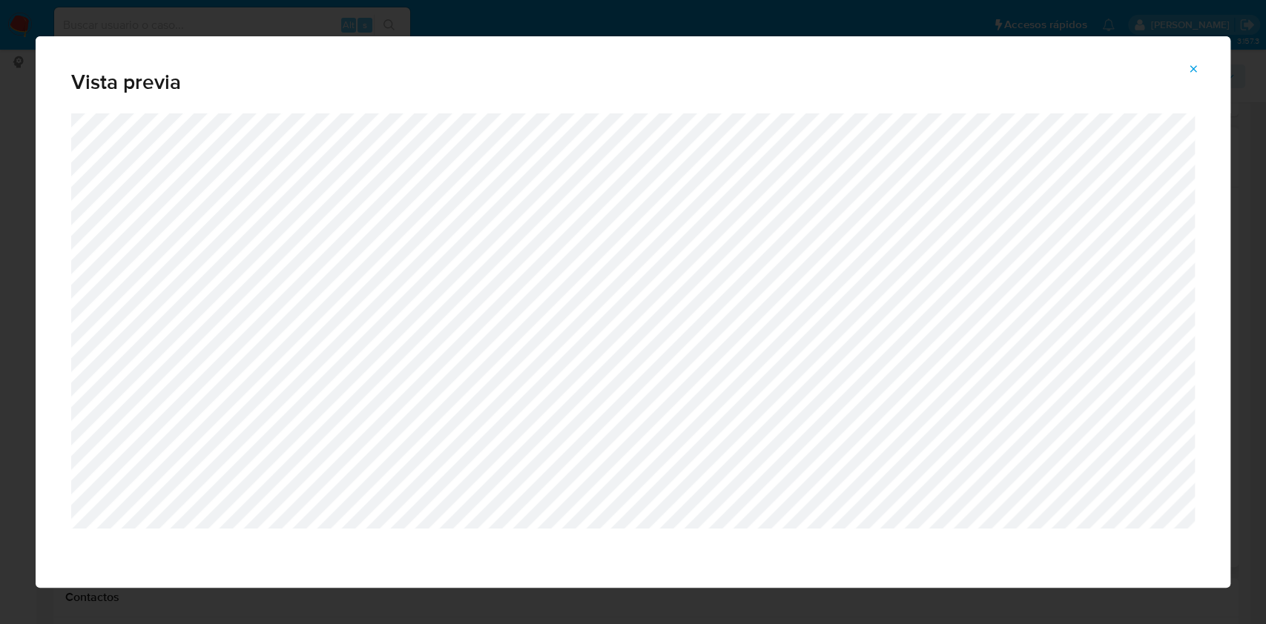
click at [1199, 70] on button "Attachment preview" at bounding box center [1193, 69] width 33 height 24
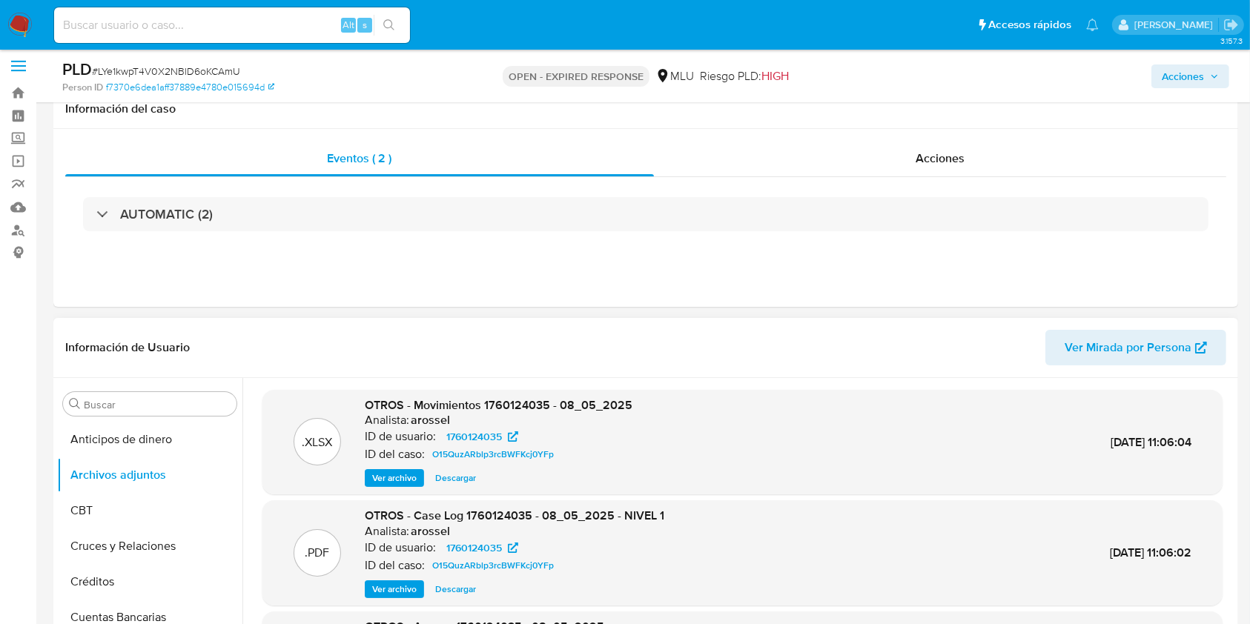
scroll to position [297, 0]
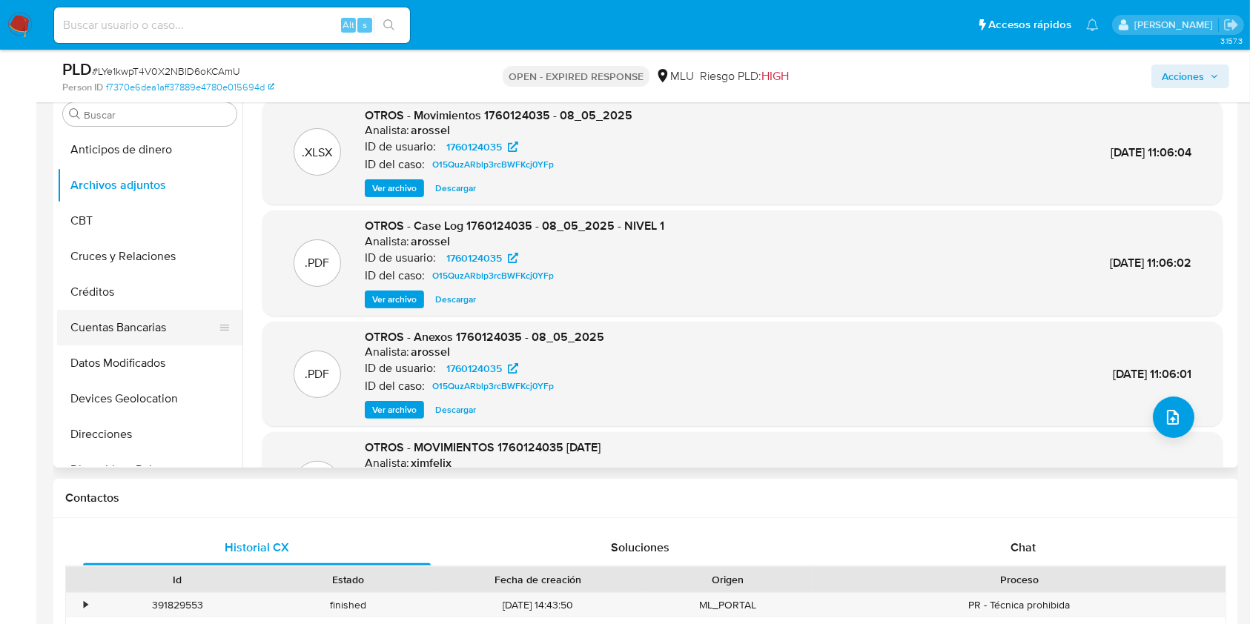
click at [148, 326] on button "Cuentas Bancarias" at bounding box center [144, 328] width 174 height 36
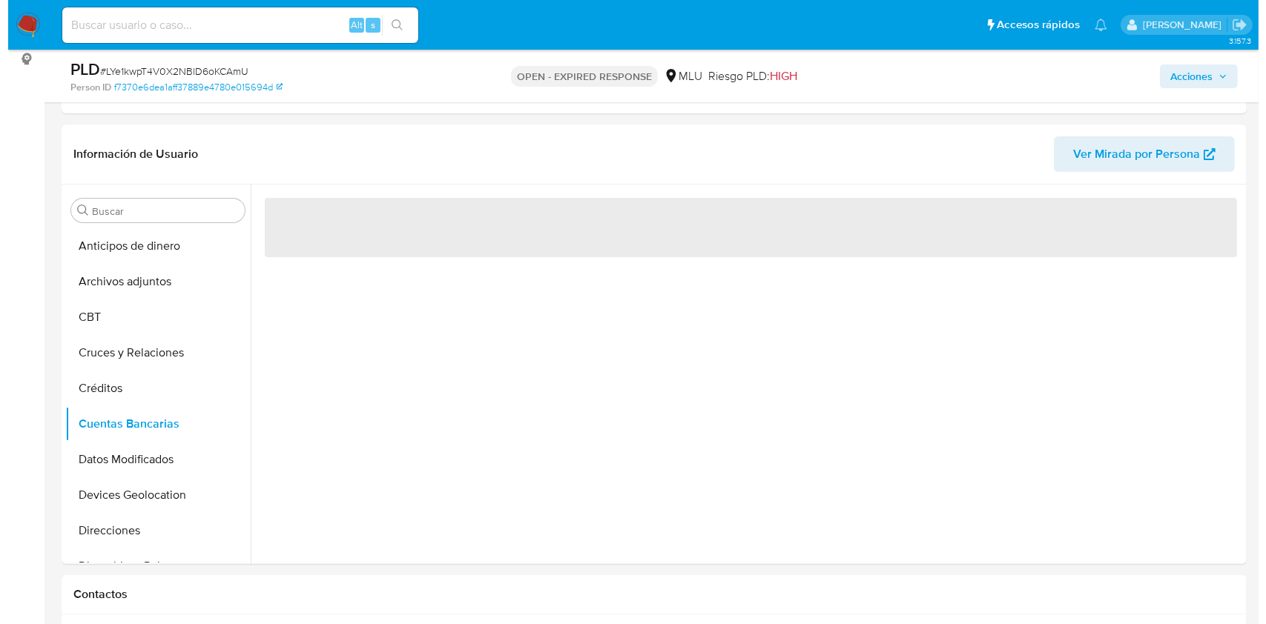
scroll to position [197, 0]
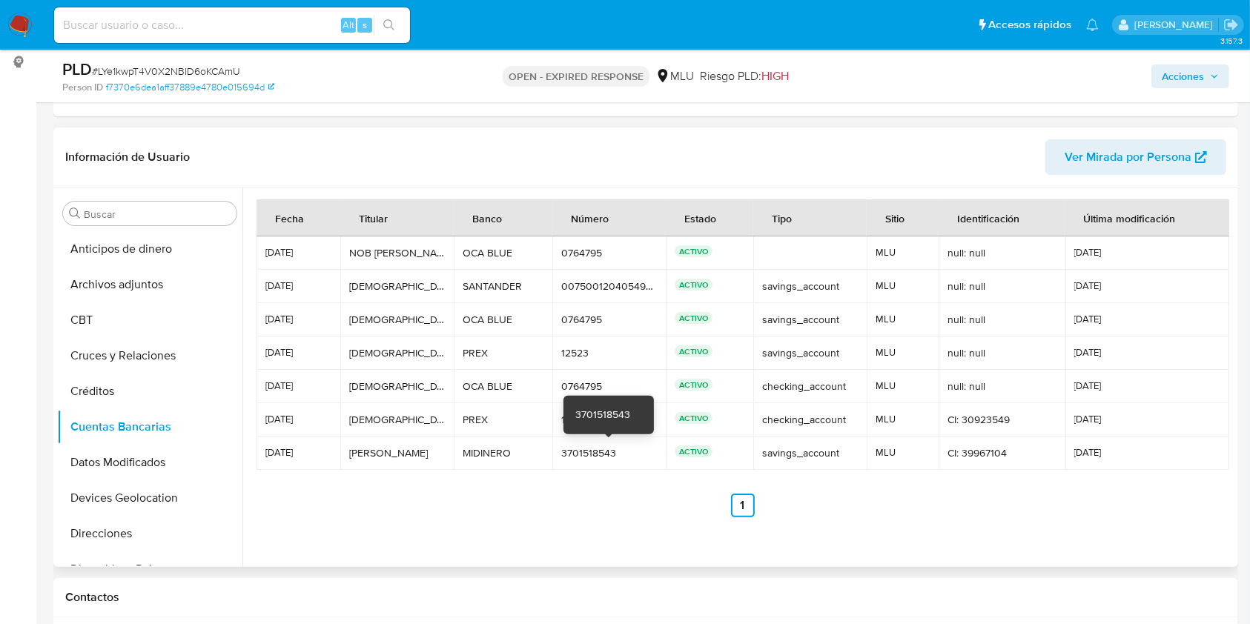
click at [598, 454] on div "3701518543" at bounding box center [609, 452] width 96 height 13
drag, startPoint x: 174, startPoint y: 303, endPoint x: 165, endPoint y: 288, distance: 17.3
click at [169, 296] on ul "Anticipos de dinero Archivos adjuntos CBT Cruces y Relaciones Créditos Cuentas …" at bounding box center [149, 398] width 185 height 334
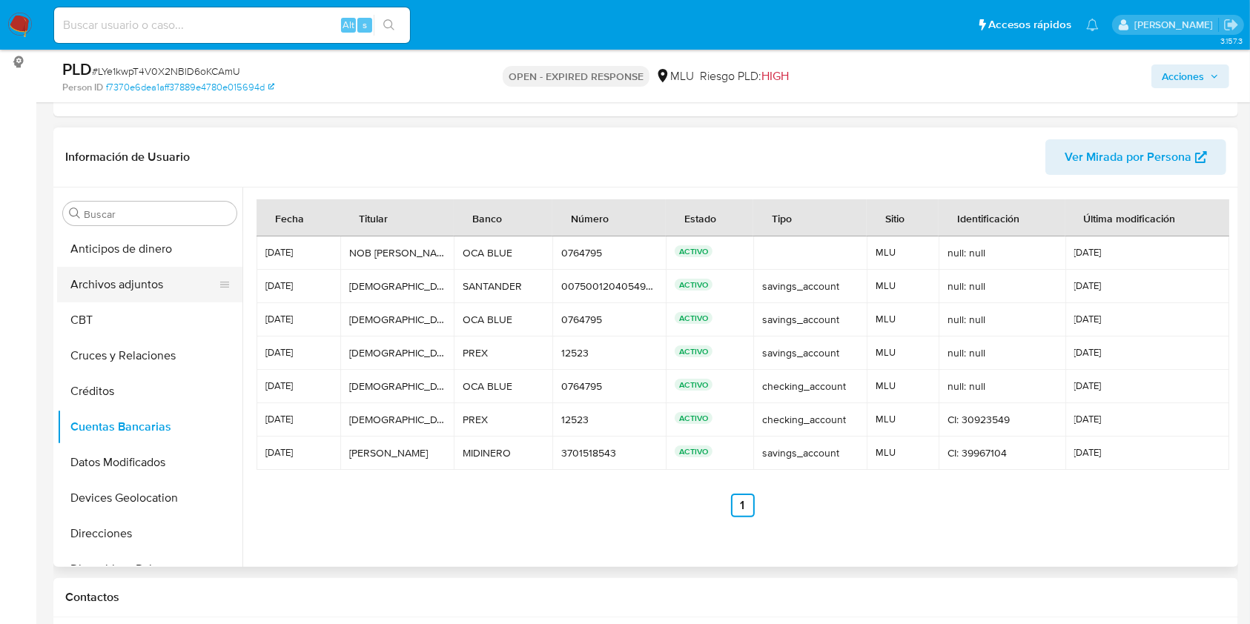
click at [160, 282] on button "Archivos adjuntos" at bounding box center [144, 285] width 174 height 36
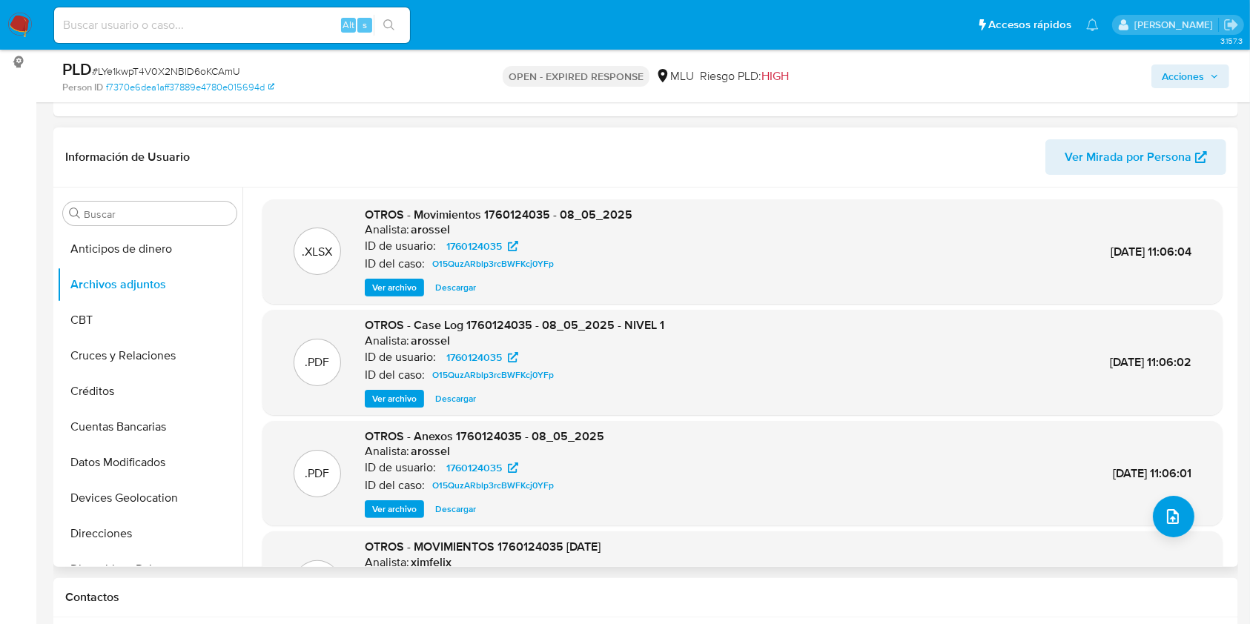
click at [392, 401] on span "Ver archivo" at bounding box center [394, 399] width 44 height 15
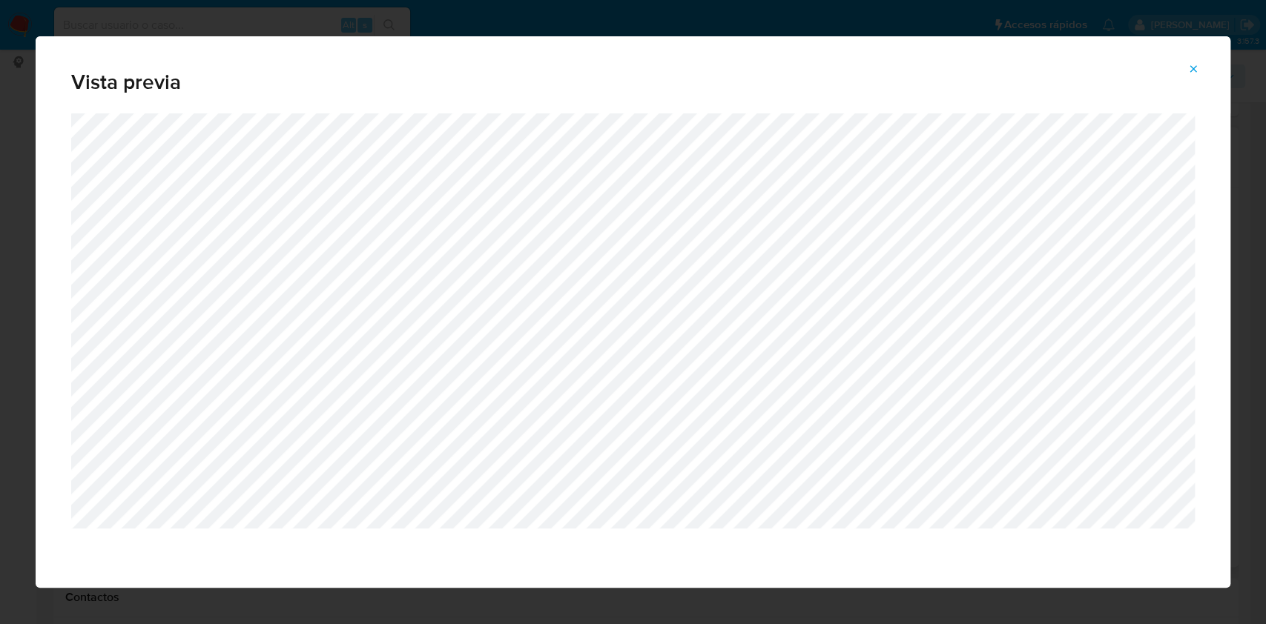
drag, startPoint x: 861, startPoint y: 537, endPoint x: 920, endPoint y: 541, distance: 58.7
click at [920, 541] on div "Attachment preview" at bounding box center [633, 350] width 1195 height 475
drag, startPoint x: 931, startPoint y: 532, endPoint x: 968, endPoint y: 529, distance: 36.5
click at [968, 529] on div "Attachment preview" at bounding box center [632, 323] width 1123 height 420
click at [1189, 76] on span "Attachment preview" at bounding box center [1193, 69] width 12 height 21
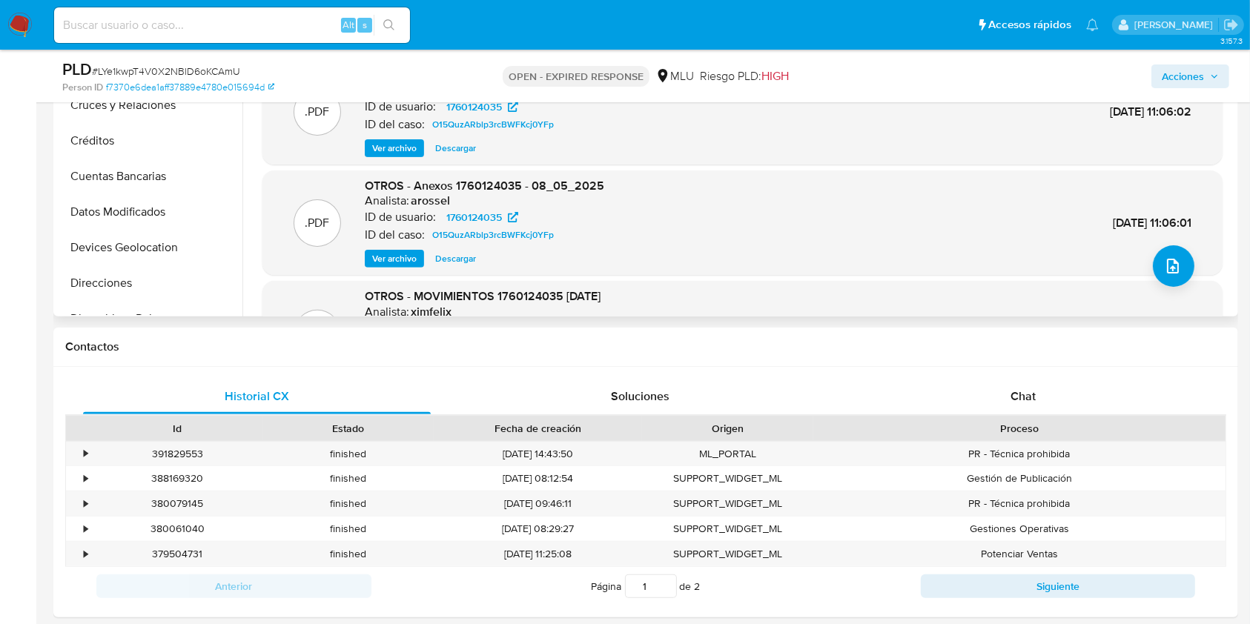
scroll to position [494, 0]
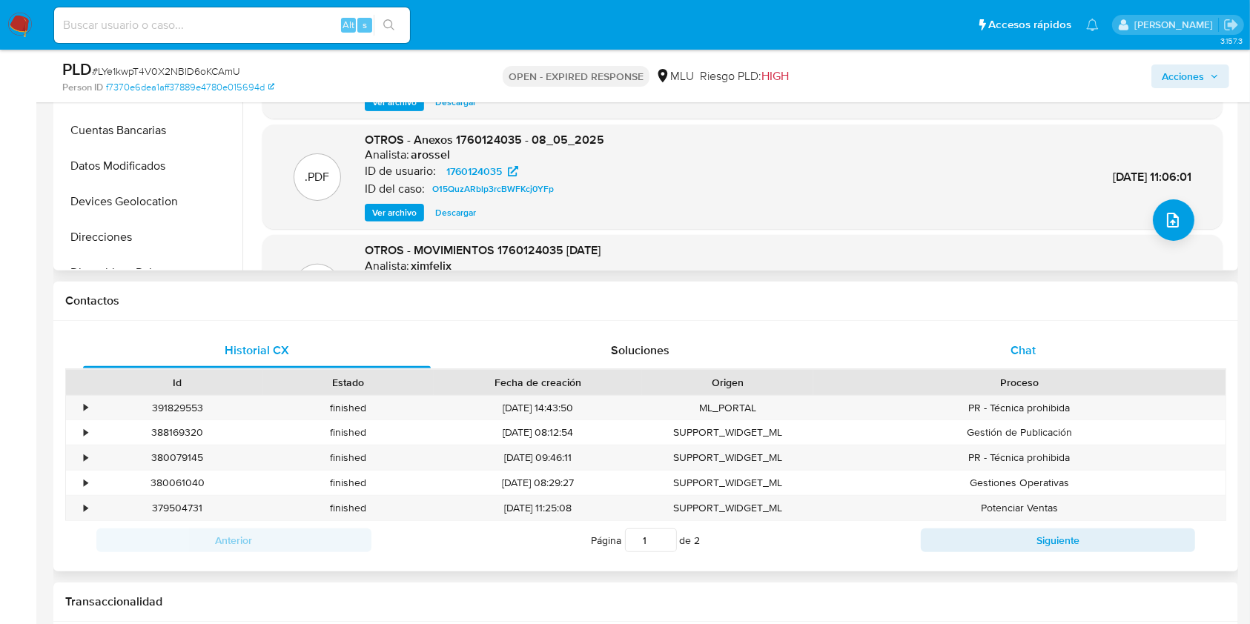
click at [1043, 355] on div "Chat" at bounding box center [1024, 351] width 348 height 36
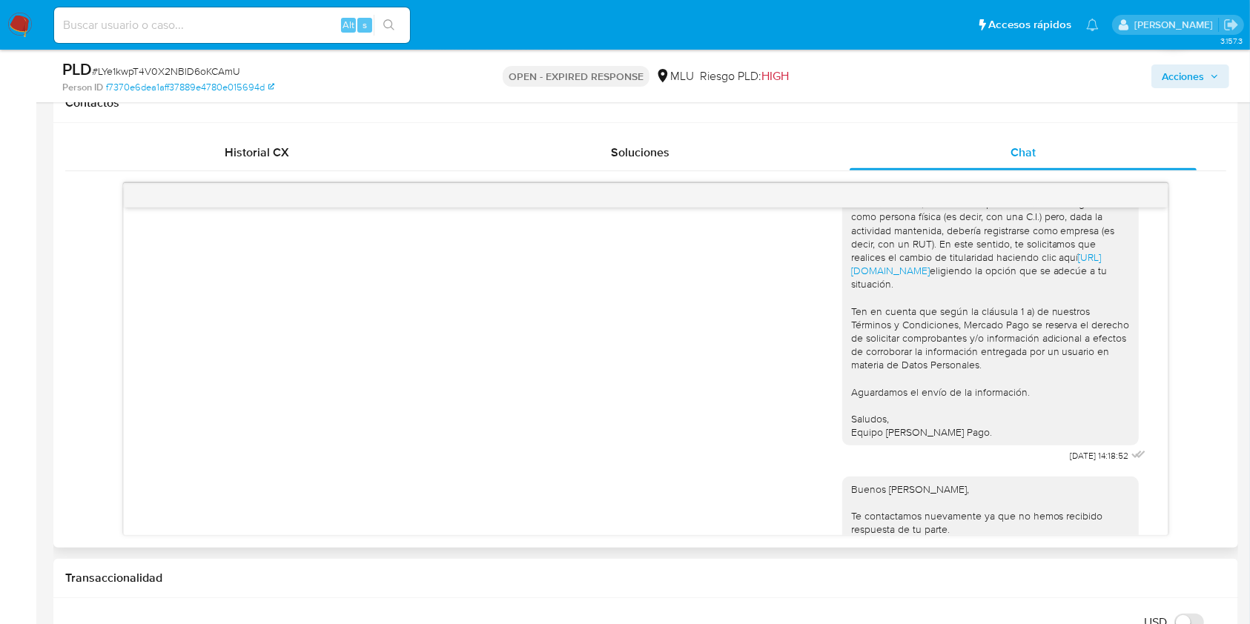
scroll to position [406, 0]
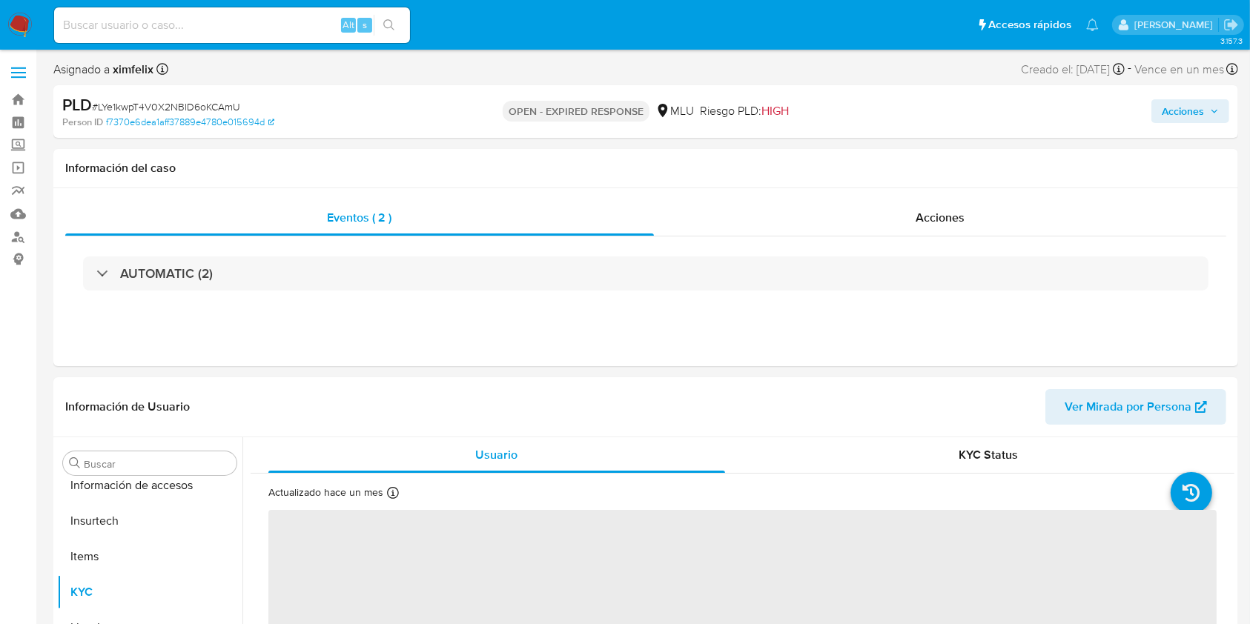
scroll to position [662, 0]
click at [34, 236] on link "Buscador de personas" at bounding box center [88, 236] width 176 height 23
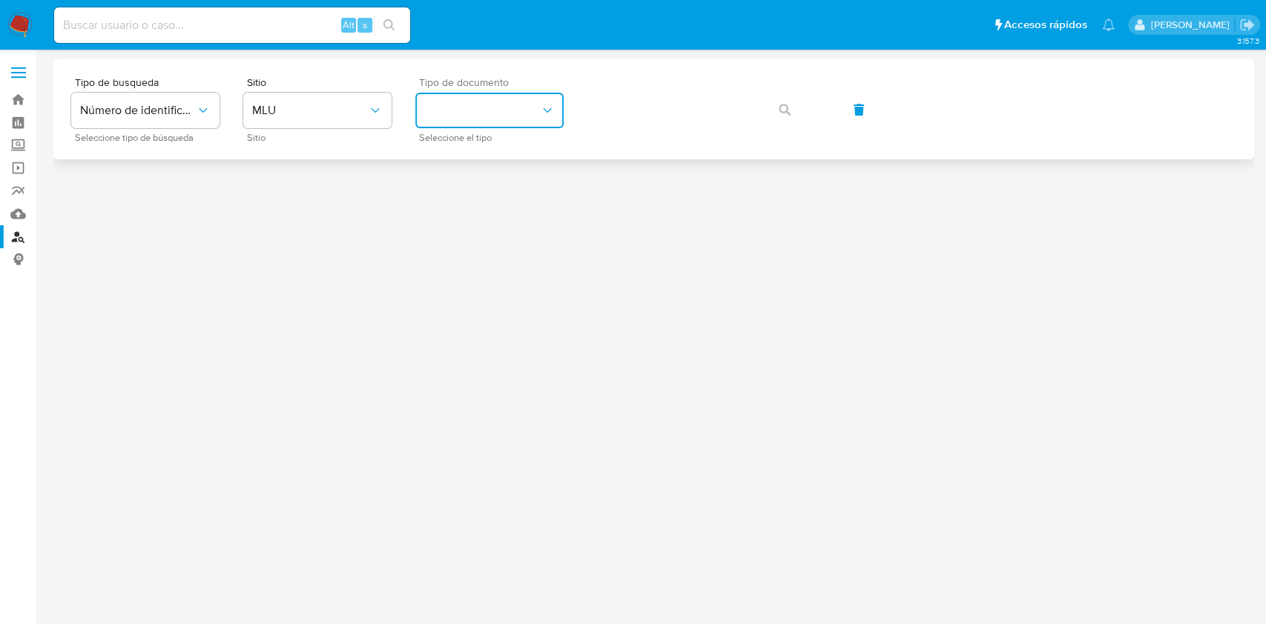
click at [515, 114] on button "identificationType" at bounding box center [489, 111] width 148 height 36
click at [472, 151] on div "CI CI" at bounding box center [485, 158] width 122 height 50
click at [791, 117] on button "button" at bounding box center [784, 110] width 50 height 36
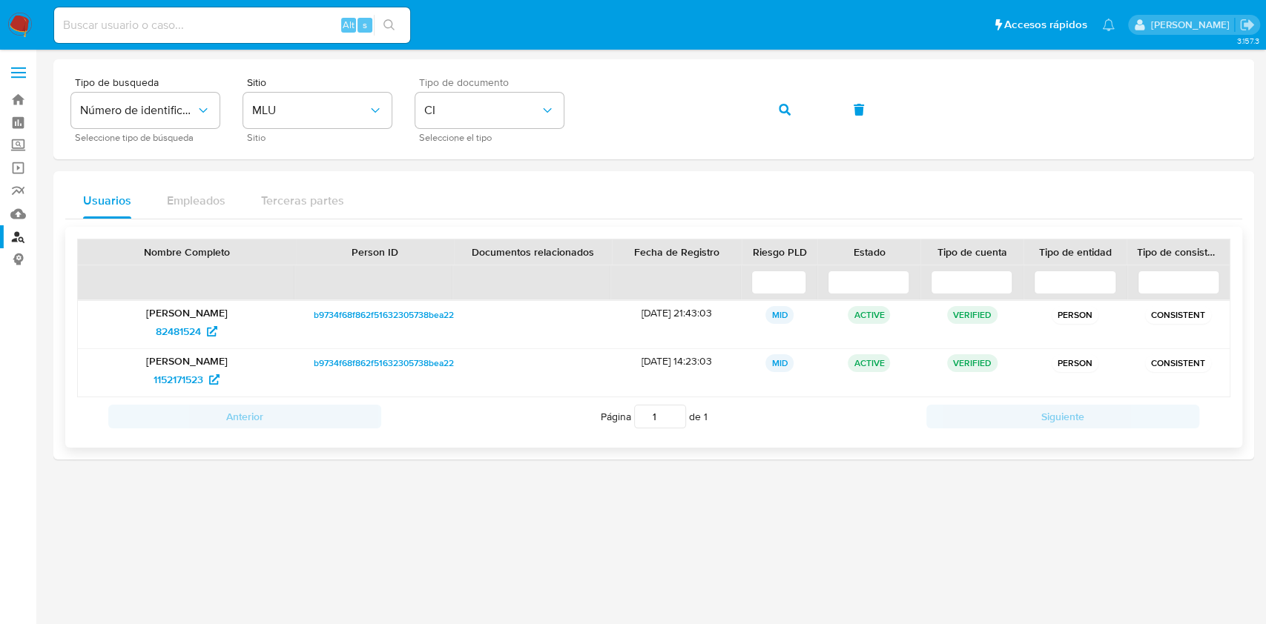
drag, startPoint x: 240, startPoint y: 331, endPoint x: 133, endPoint y: 326, distance: 106.9
click at [133, 326] on div "82481524" at bounding box center [186, 332] width 197 height 24
drag, startPoint x: 236, startPoint y: 383, endPoint x: 127, endPoint y: 384, distance: 109.0
click at [127, 384] on div "1152171523" at bounding box center [186, 380] width 197 height 24
click at [421, 320] on span "b9734f68f862f51632305738bea229af" at bounding box center [390, 315] width 153 height 18
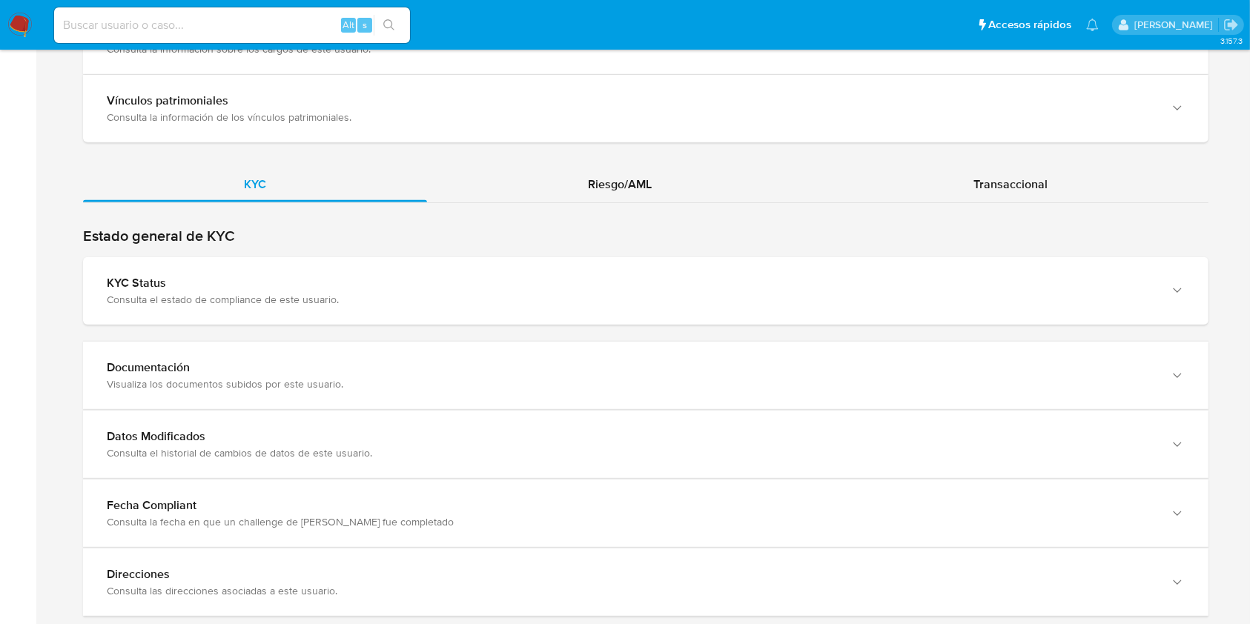
scroll to position [1285, 0]
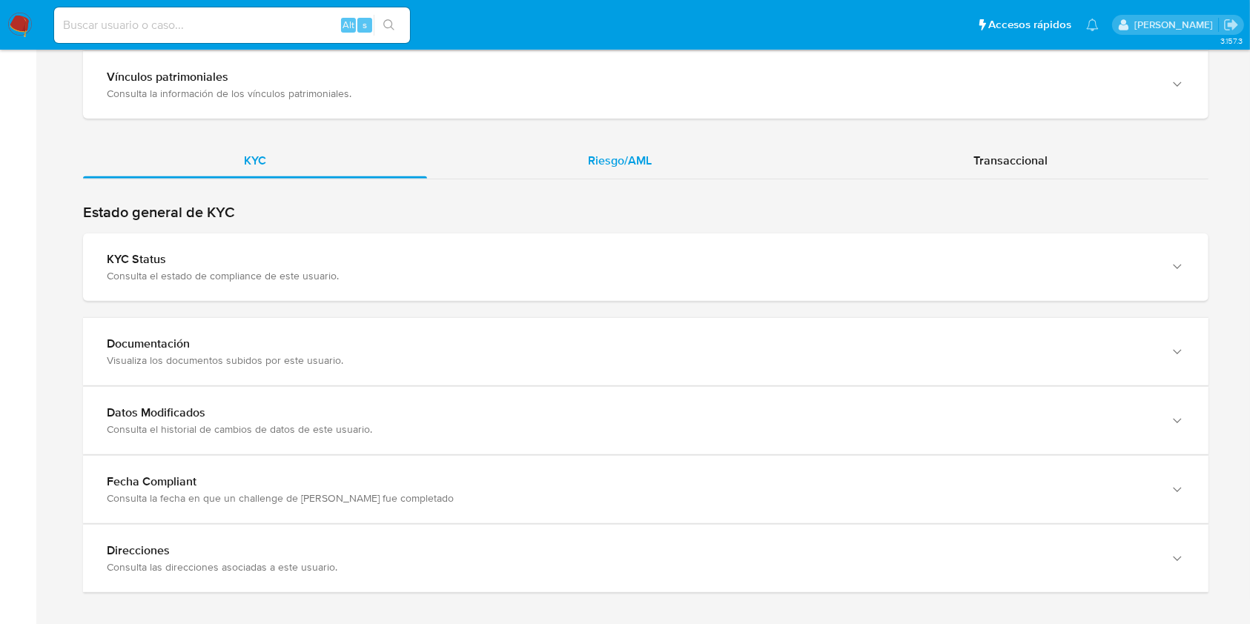
click at [636, 171] on div "Riesgo/AML" at bounding box center [620, 161] width 386 height 36
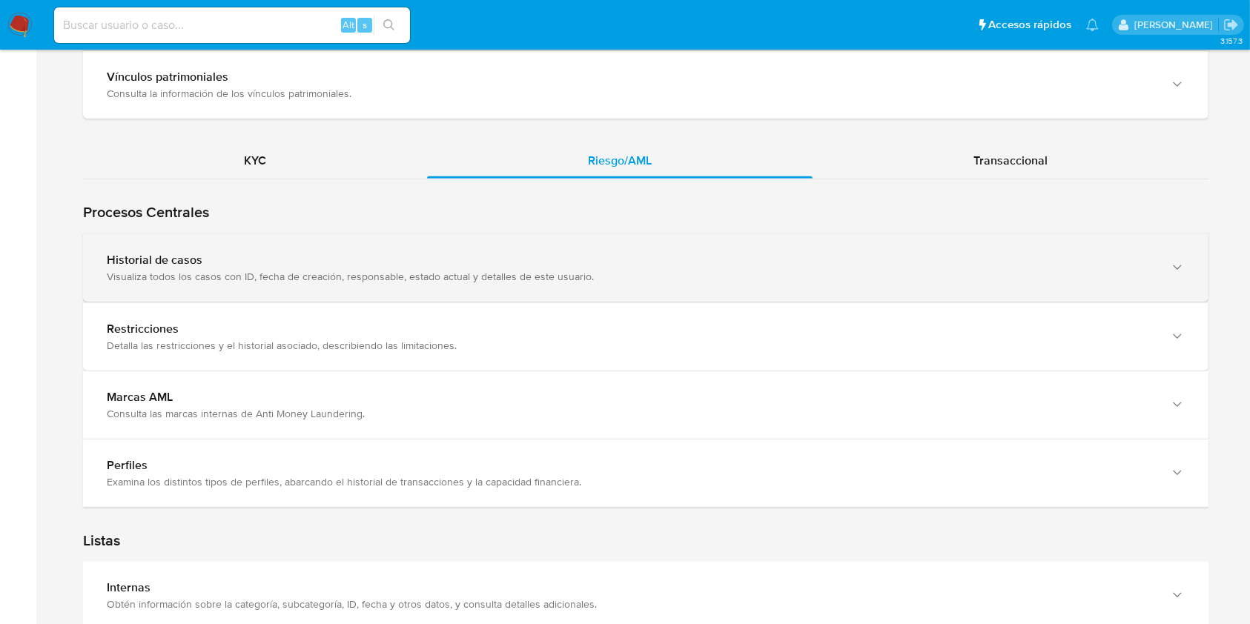
click at [727, 253] on div "Historial de casos" at bounding box center [631, 260] width 1049 height 15
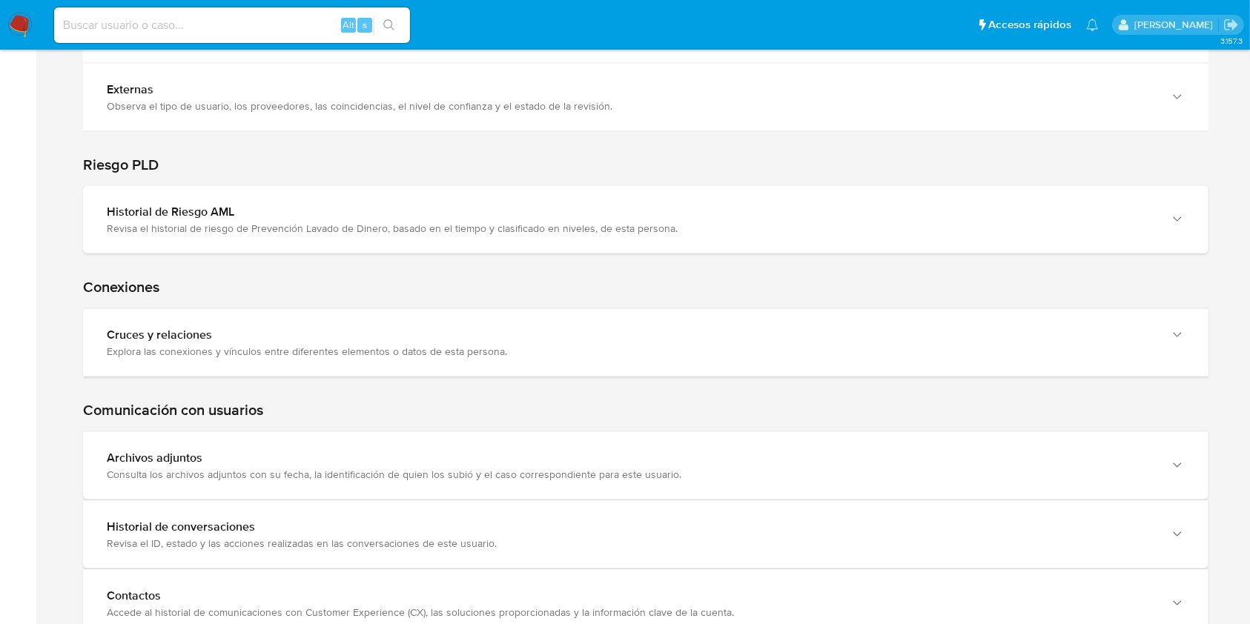
scroll to position [2115, 0]
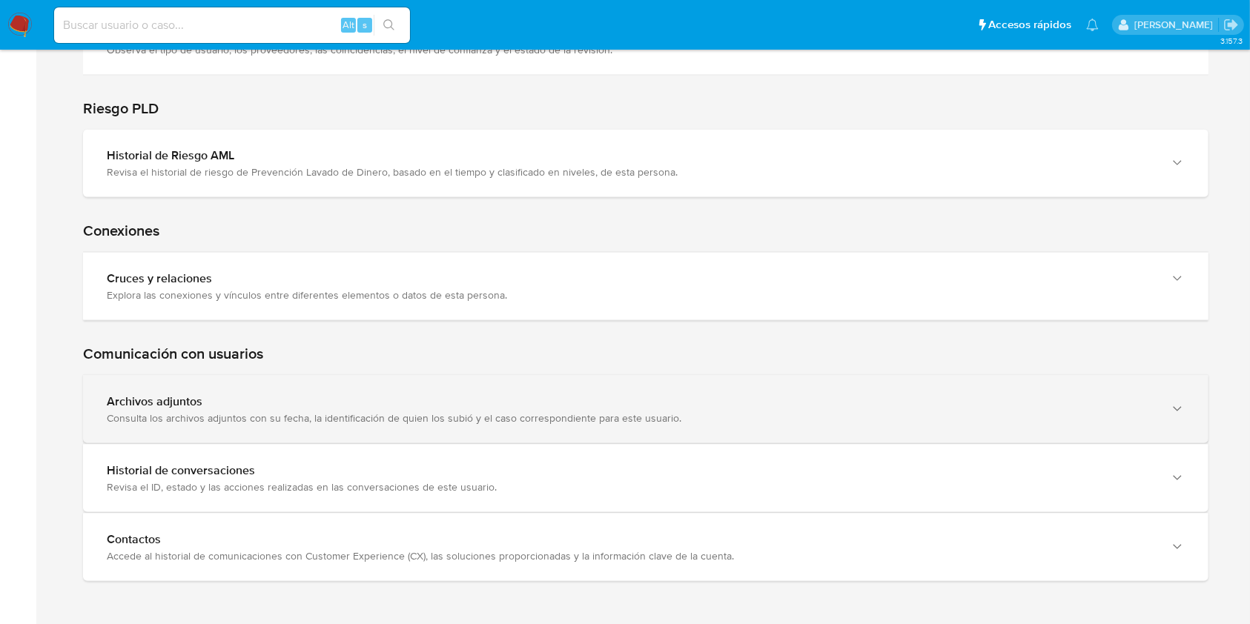
click at [346, 379] on div "Comunicación con usuarios Archivos adjuntos Consulta los archivos adjuntos con …" at bounding box center [646, 451] width 1126 height 261
click at [345, 386] on div "Archivos adjuntos Consulta los archivos adjuntos con su fecha, la identificació…" at bounding box center [646, 409] width 1126 height 67
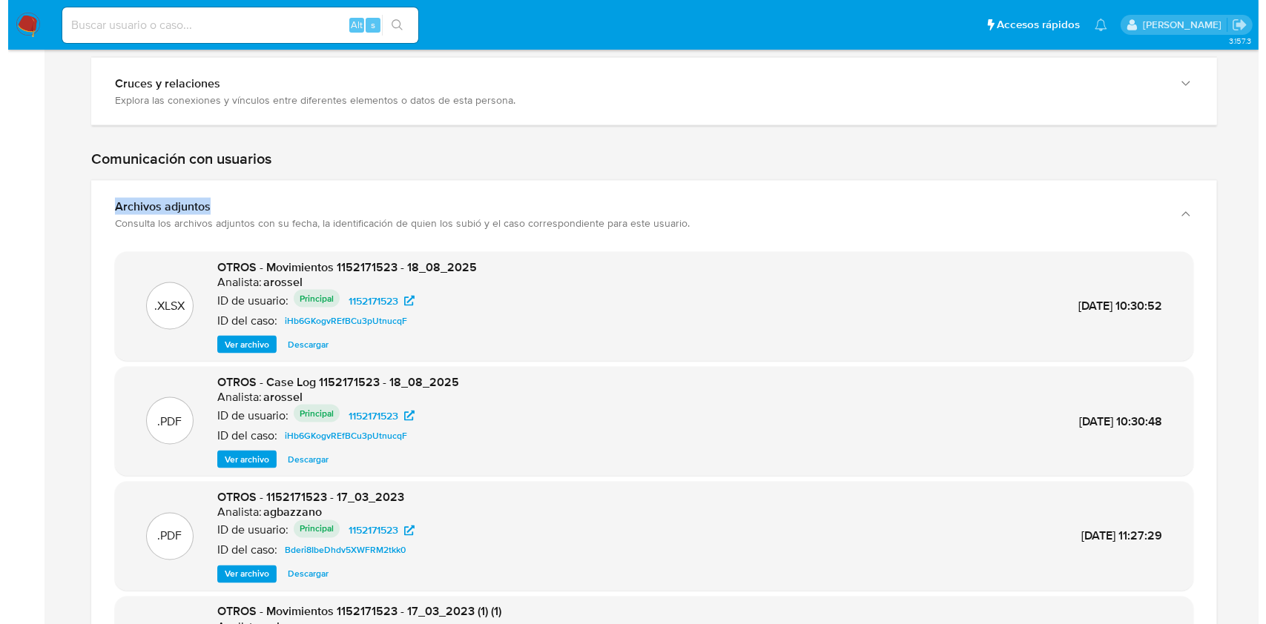
scroll to position [2313, 0]
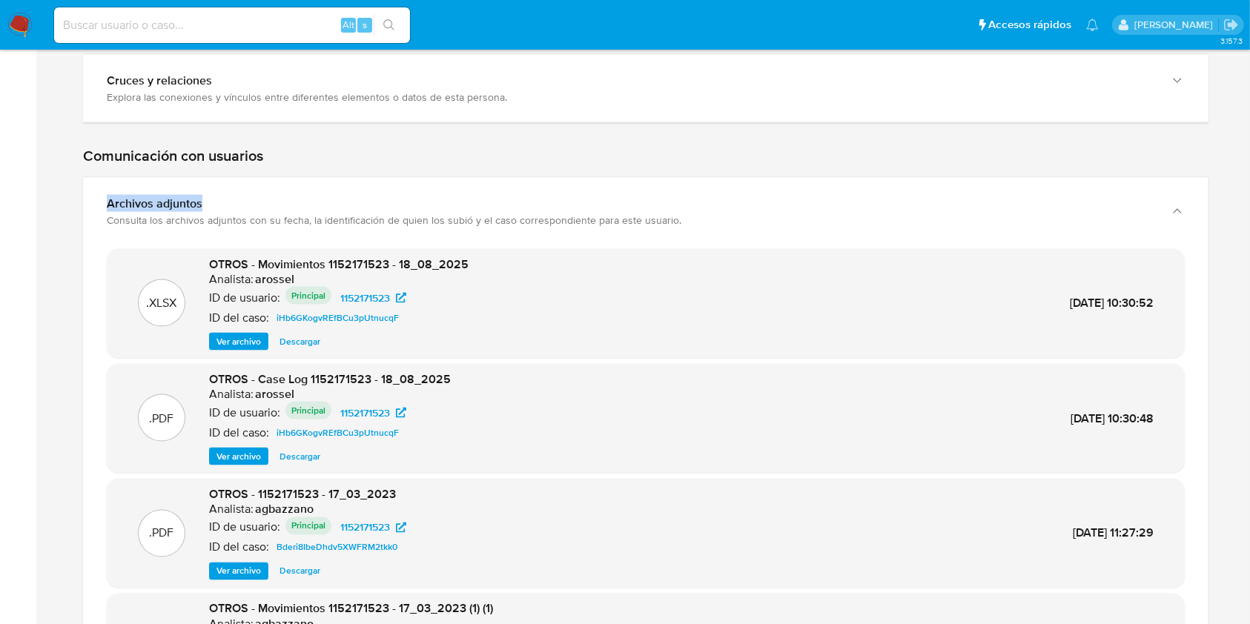
click at [247, 456] on span "Ver archivo" at bounding box center [239, 456] width 44 height 15
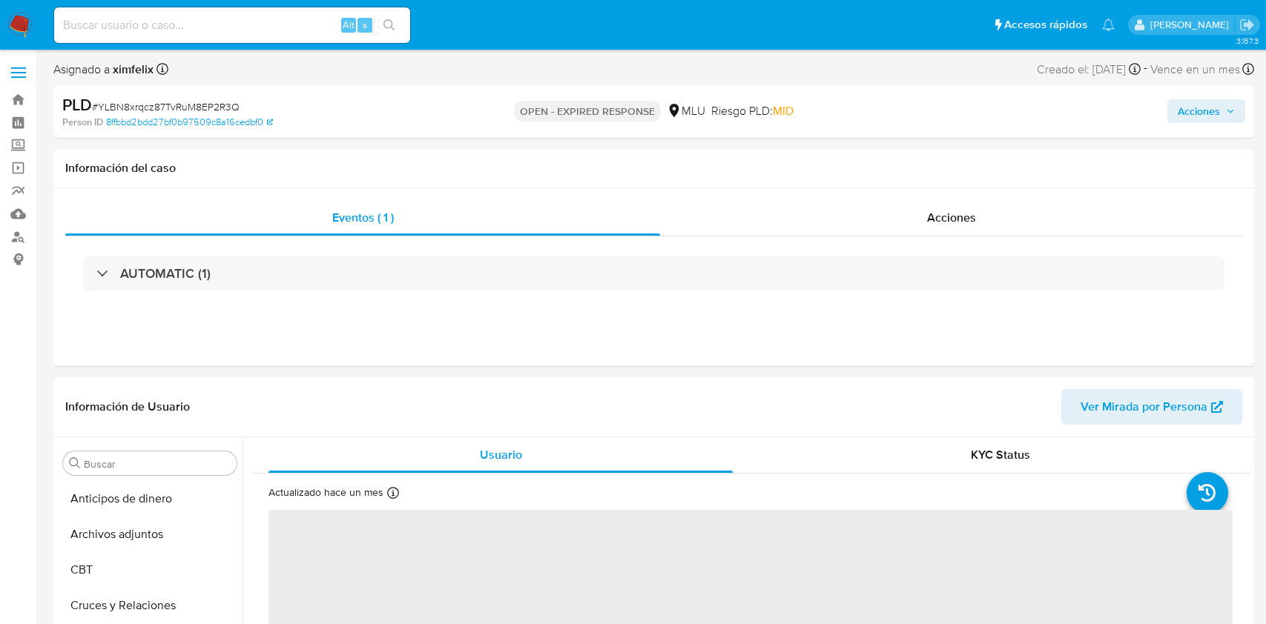
select select "10"
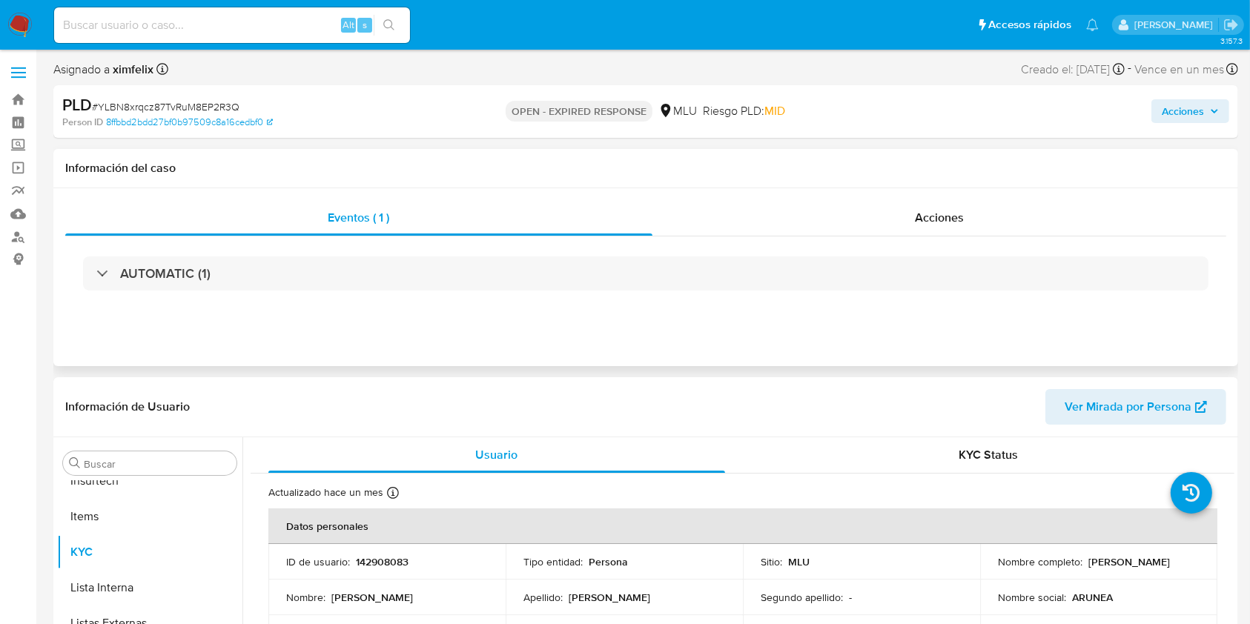
scroll to position [662, 0]
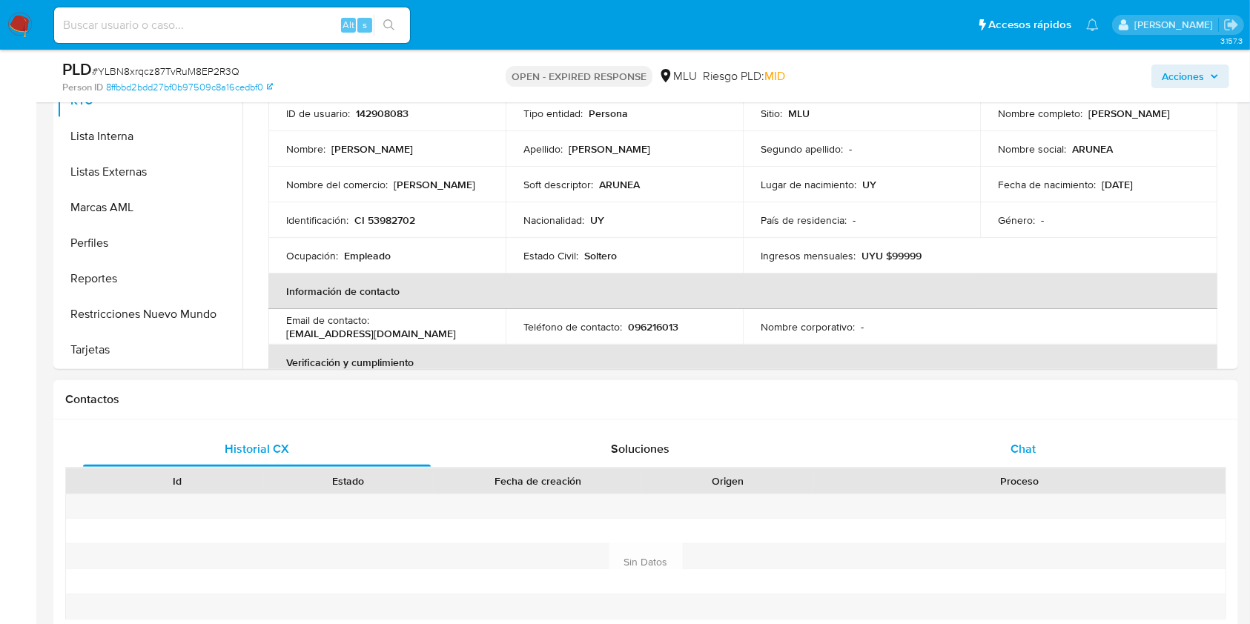
click at [1047, 437] on div "Chat" at bounding box center [1024, 450] width 348 height 36
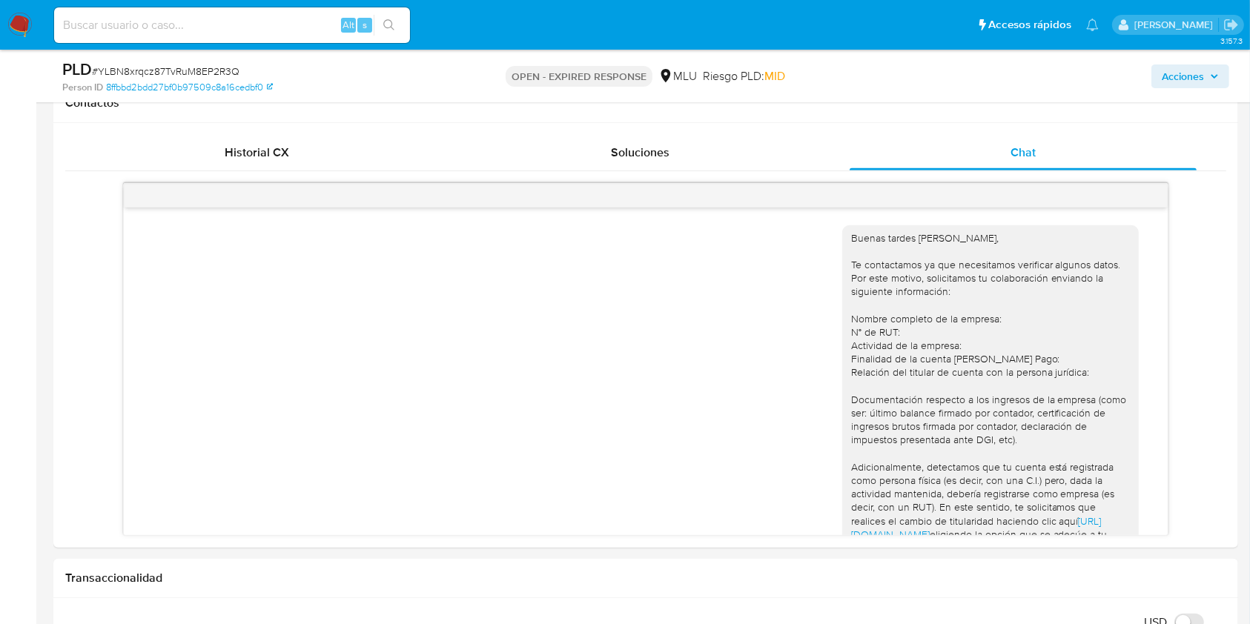
scroll to position [393, 0]
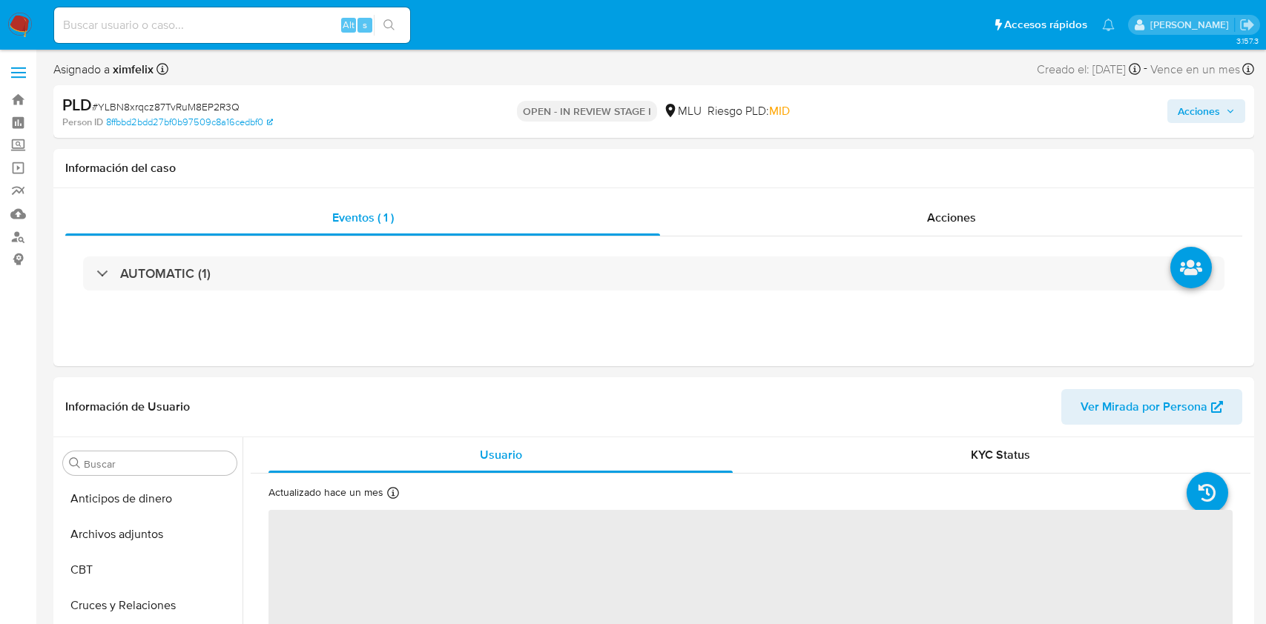
select select "10"
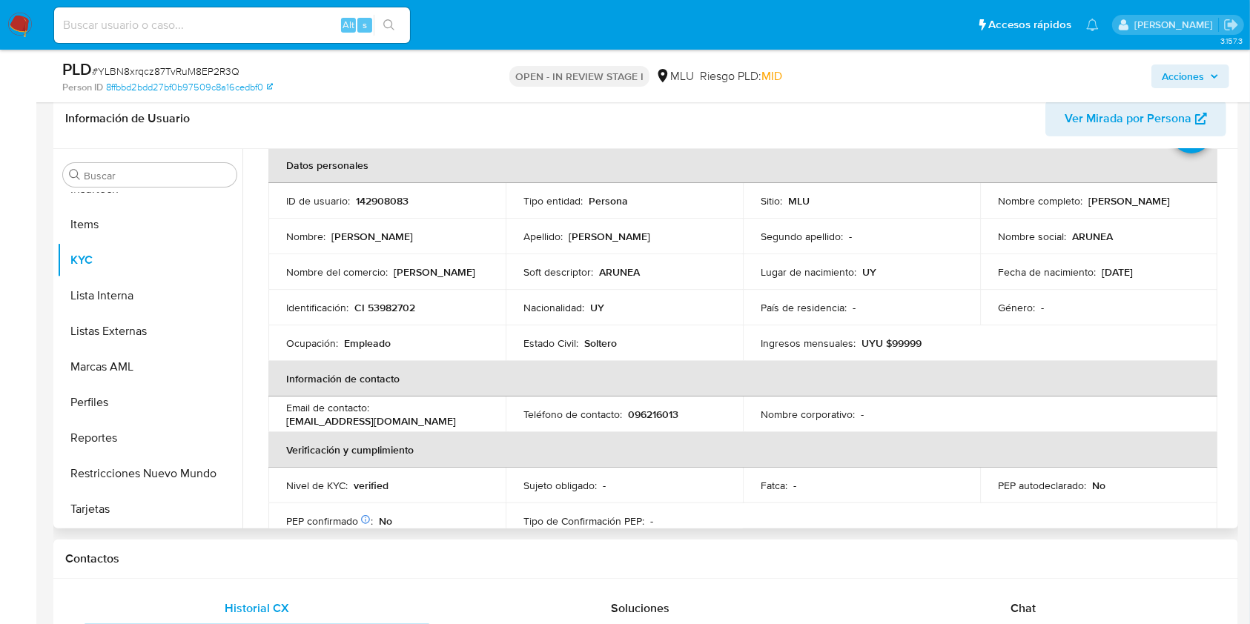
scroll to position [79, 0]
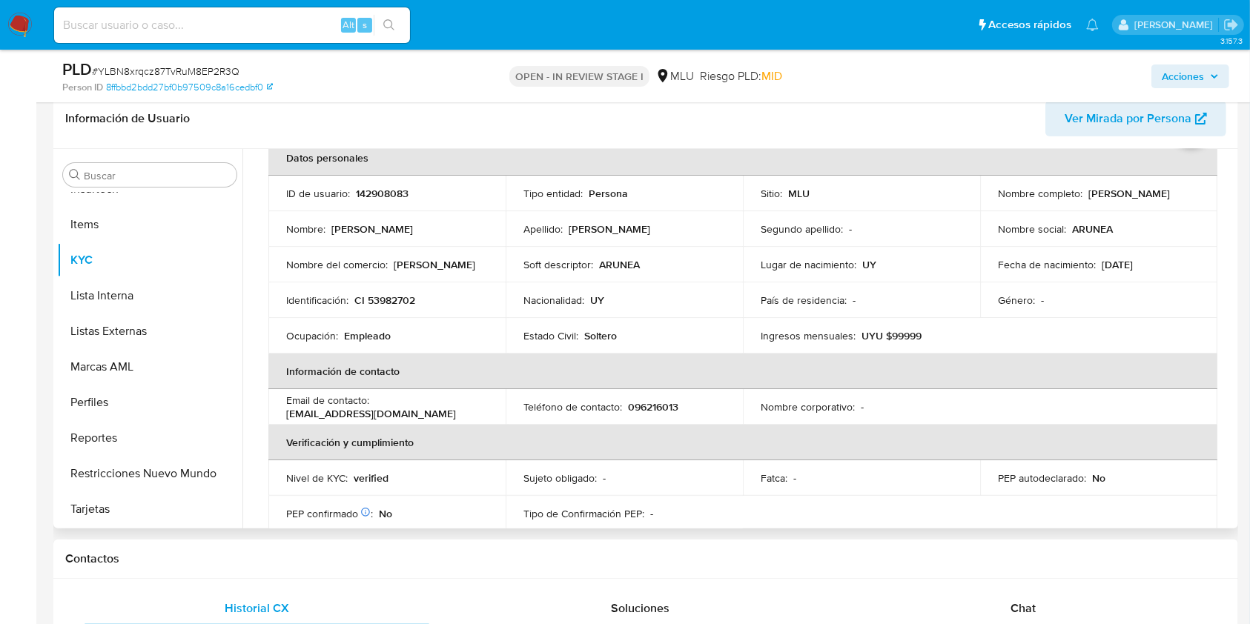
drag, startPoint x: 920, startPoint y: 496, endPoint x: 918, endPoint y: 487, distance: 9.0
click at [920, 496] on table "Datos personales ID de usuario : 142908083 Tipo entidad : Persona Sitio : MLU N…" at bounding box center [742, 407] width 949 height 534
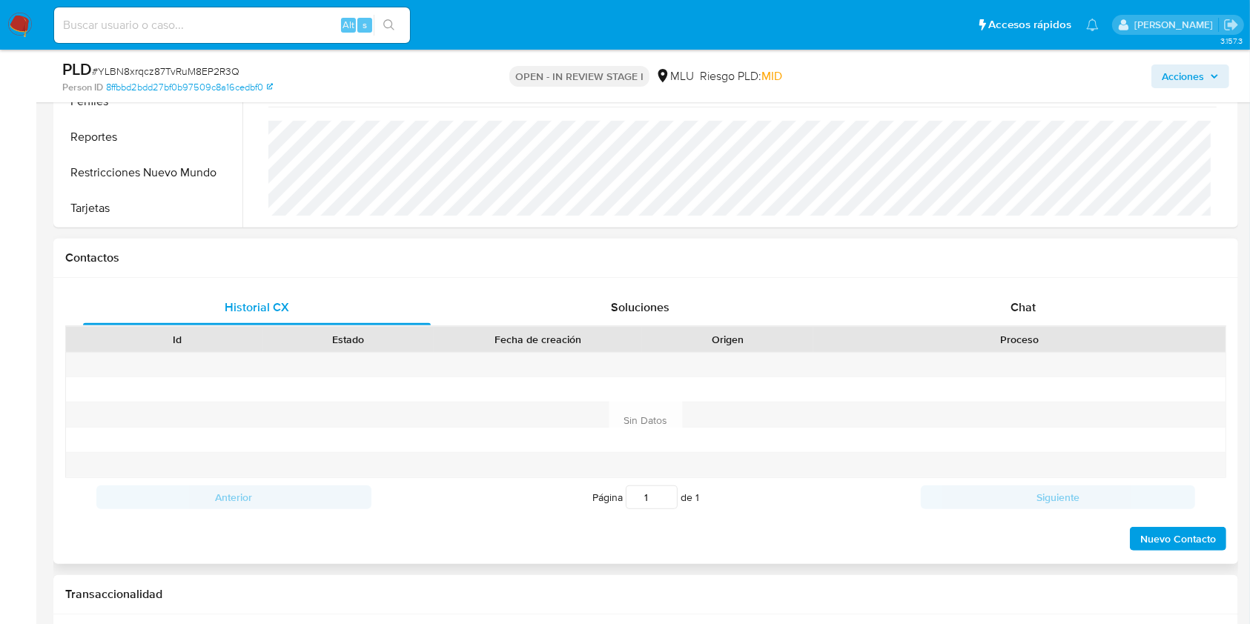
scroll to position [631, 0]
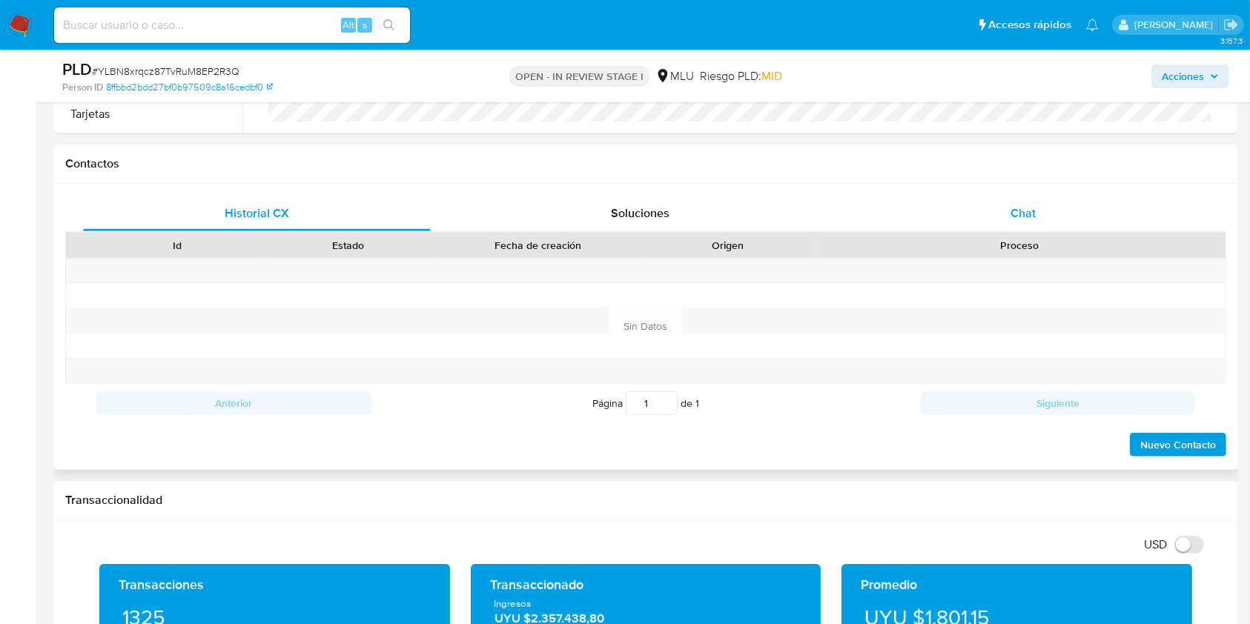
click at [1040, 225] on div "Chat" at bounding box center [1024, 214] width 348 height 36
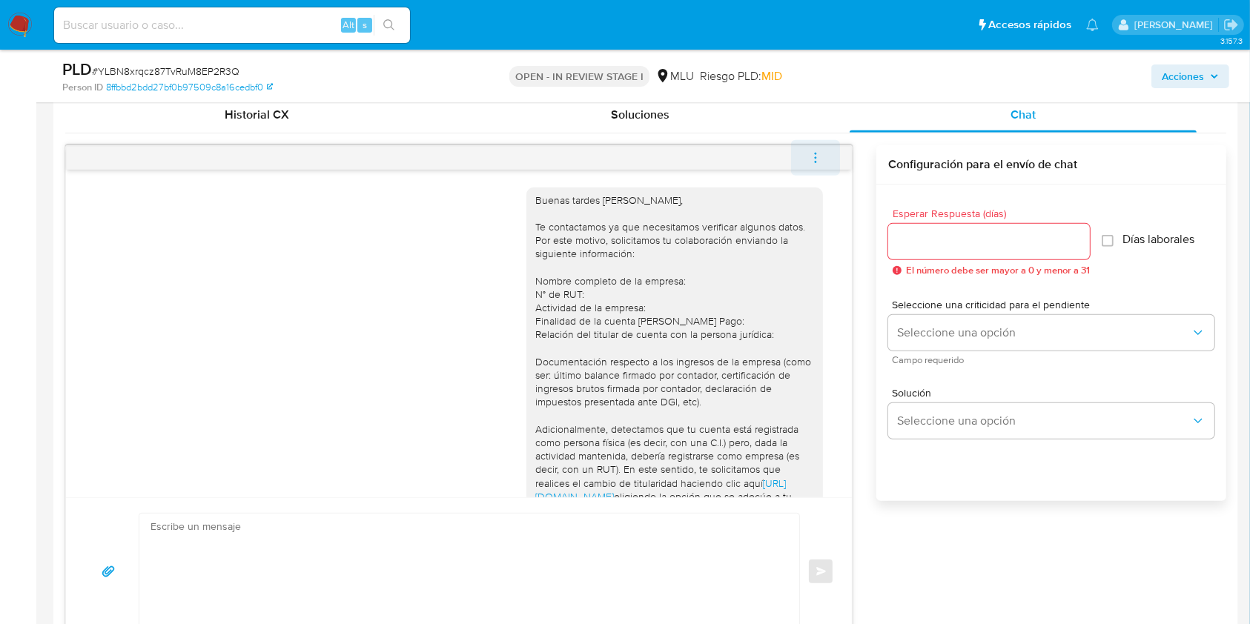
scroll to position [393, 0]
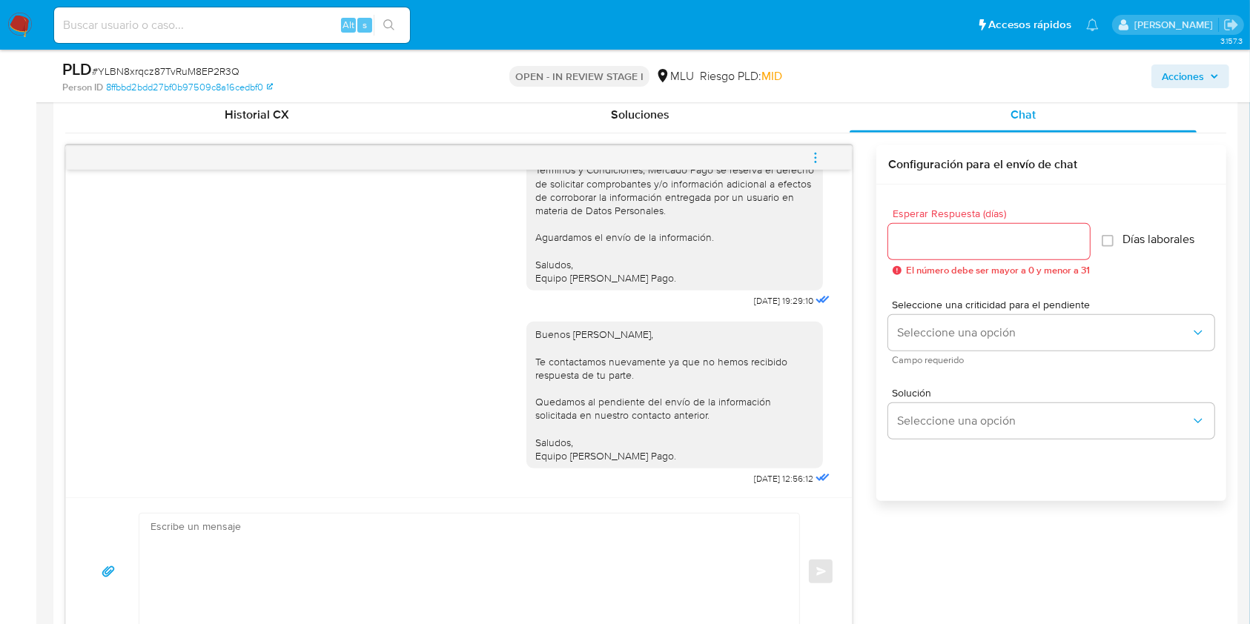
click at [820, 156] on icon "menu-action" at bounding box center [815, 157] width 13 height 13
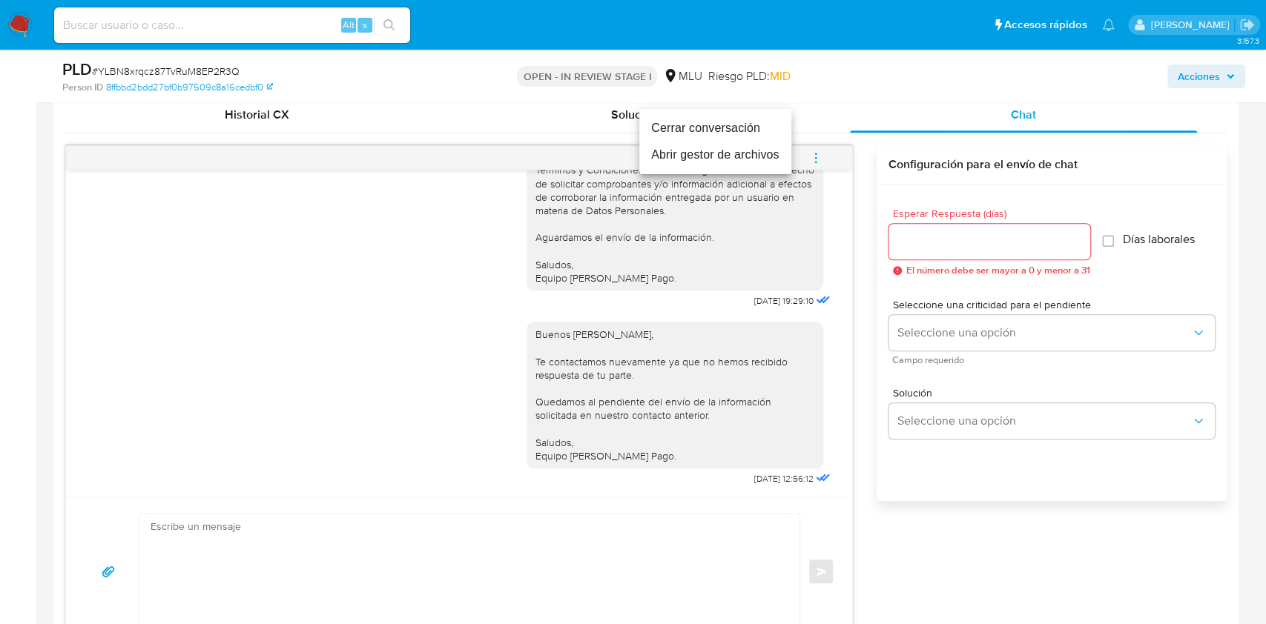
click at [722, 116] on li "Cerrar conversación" at bounding box center [715, 128] width 152 height 27
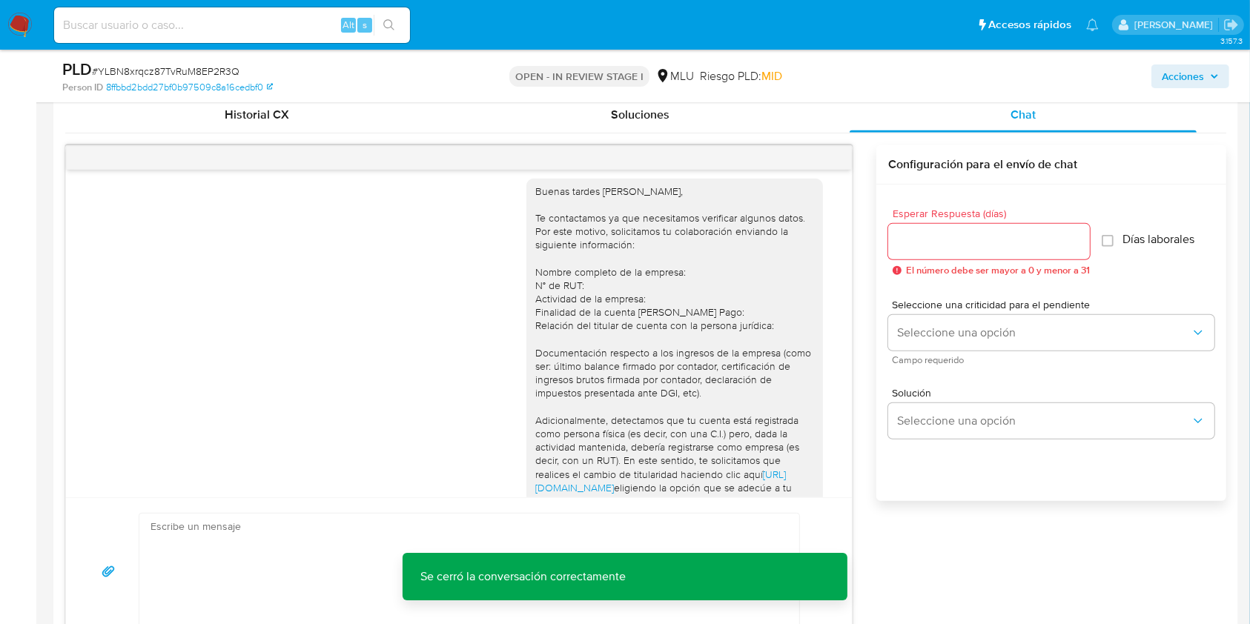
scroll to position [13, 0]
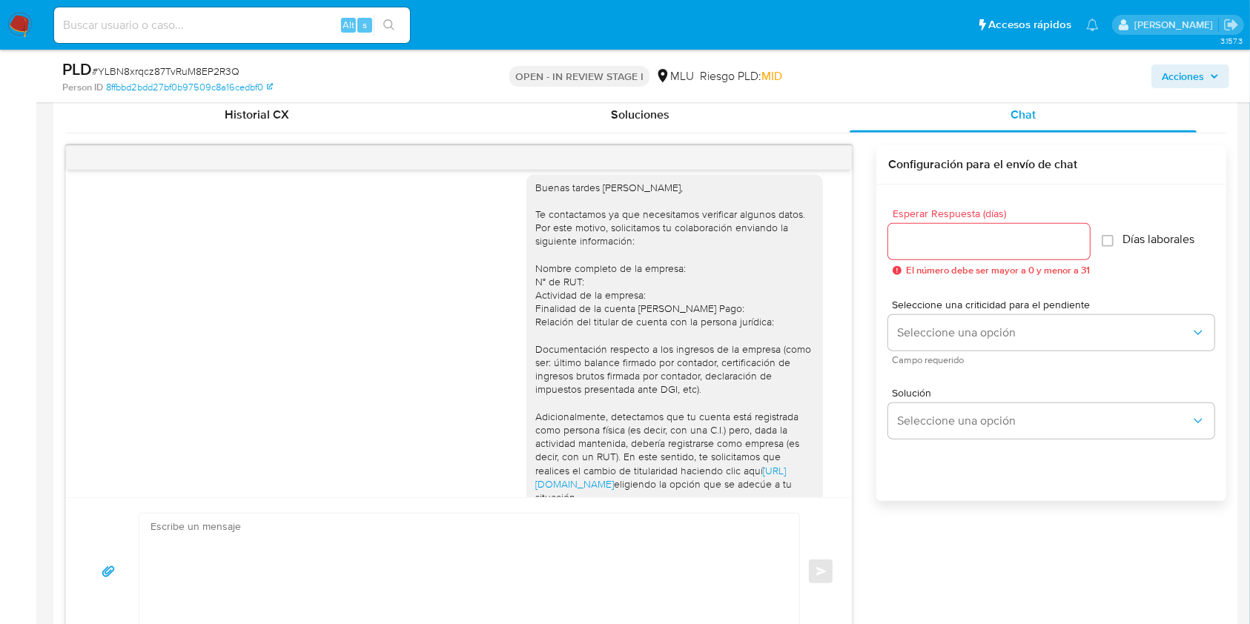
click at [823, 469] on div "Buenas tardes Gianni, Te contactamos ya que necesitamos verificar algunos datos…" at bounding box center [459, 334] width 786 height 328
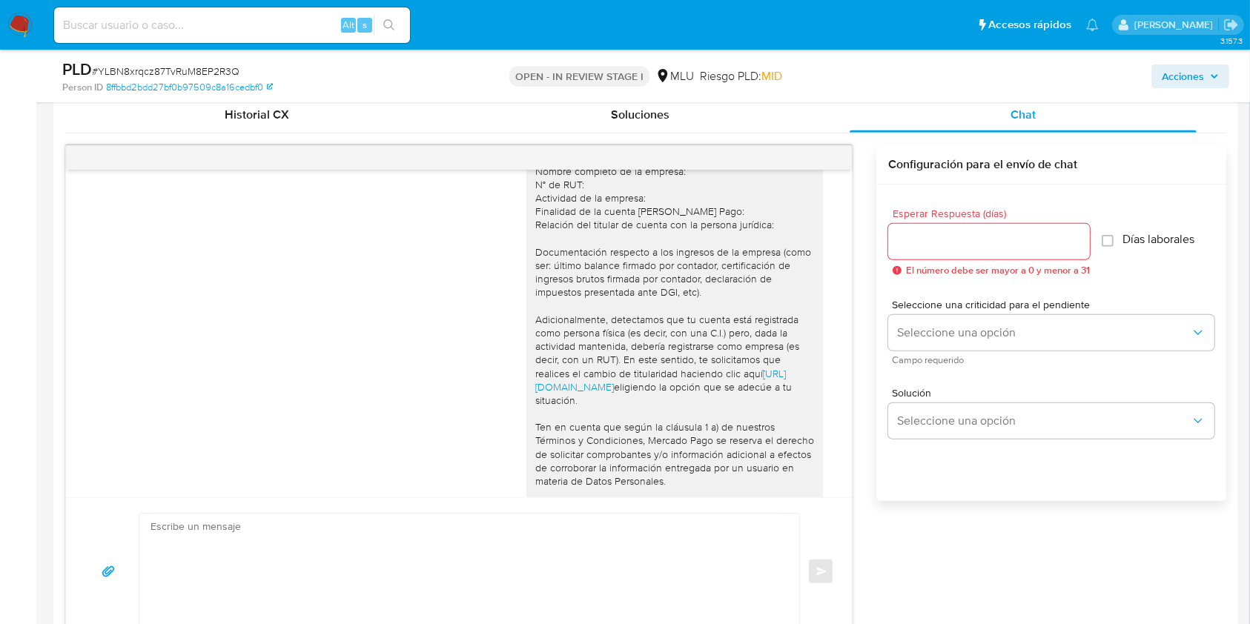
scroll to position [112, 0]
drag, startPoint x: 852, startPoint y: 301, endPoint x: 852, endPoint y: 315, distance: 14.1
click at [852, 315] on div "Buenas tardes Gianni, Te contactamos ya que necesitamos verificar algunos datos…" at bounding box center [459, 395] width 788 height 501
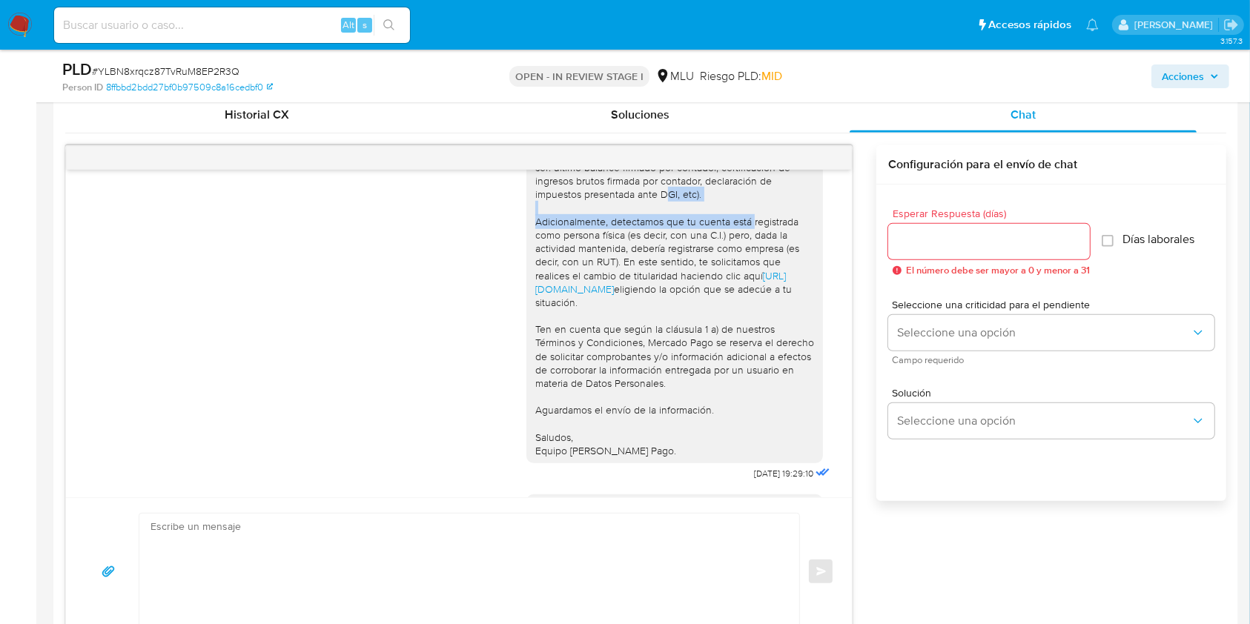
scroll to position [218, 0]
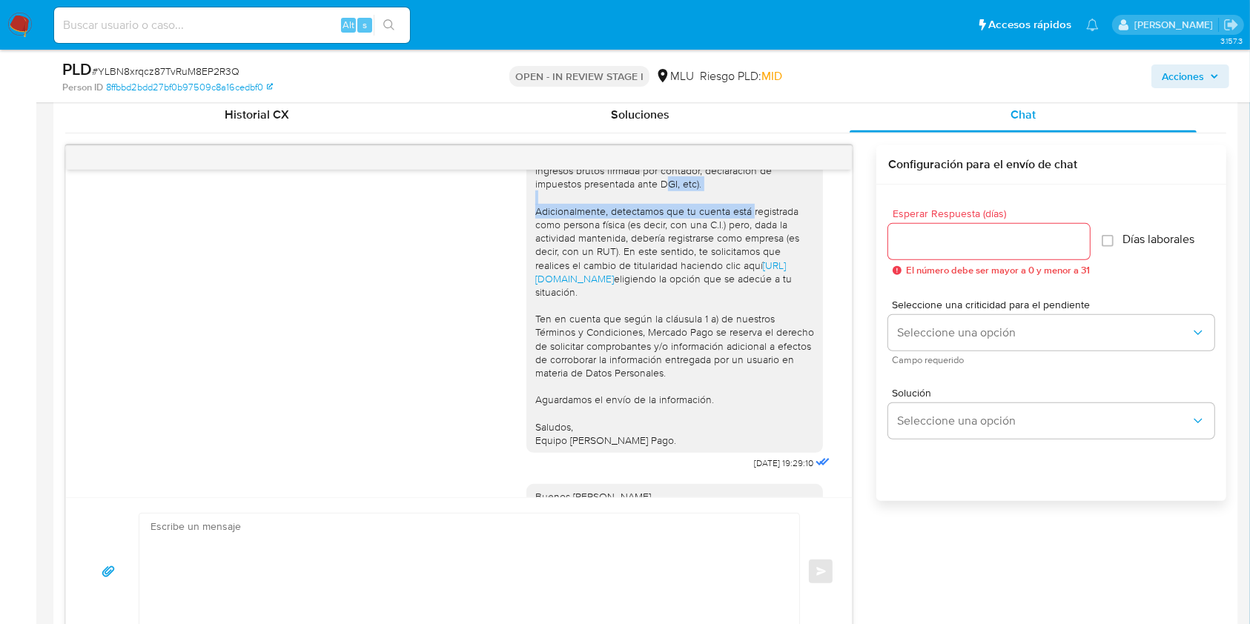
click at [824, 347] on div "Buenas tardes Gianni, Te contactamos ya que necesitamos verificar algunos datos…" at bounding box center [459, 334] width 786 height 328
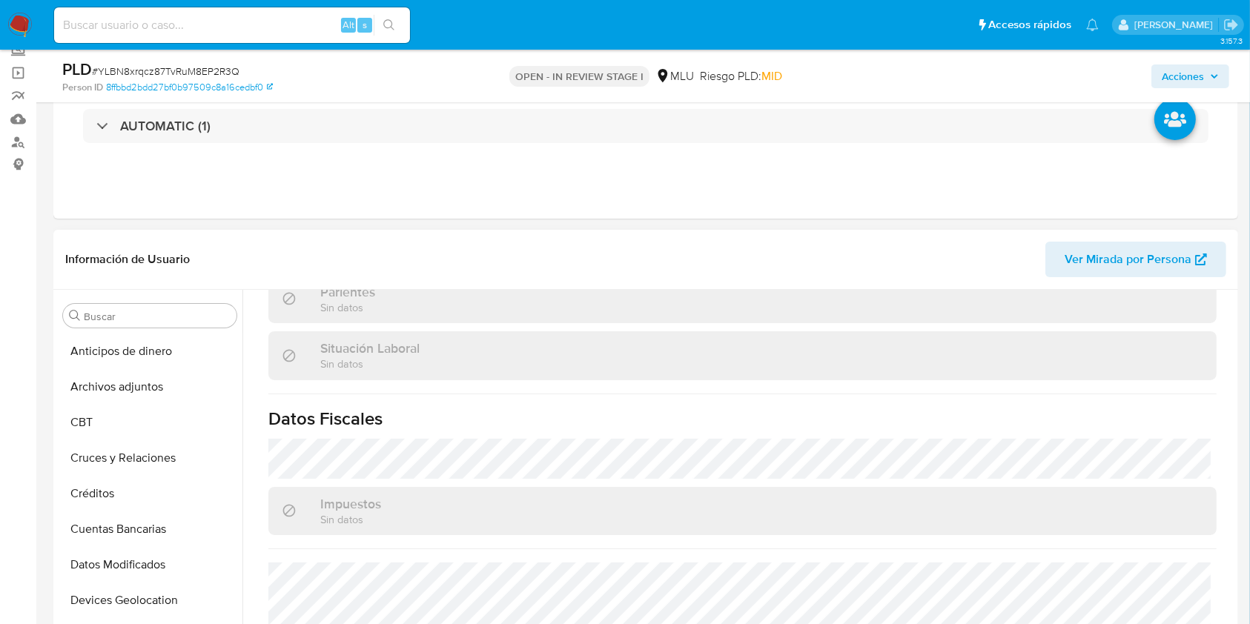
scroll to position [99, 0]
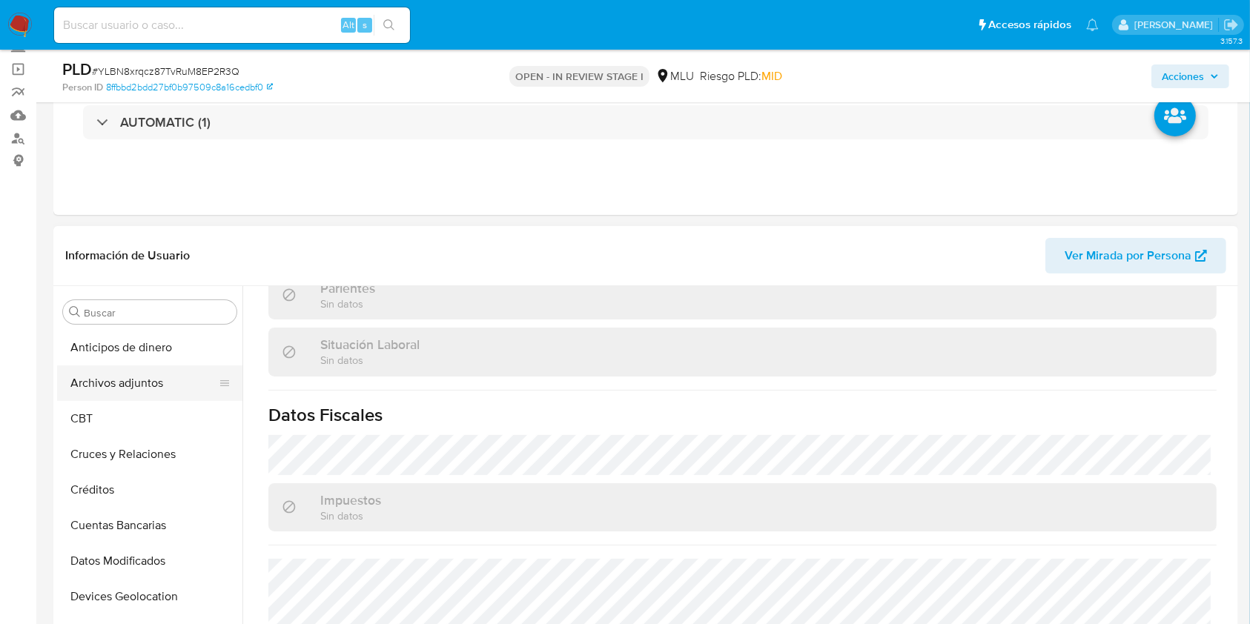
click at [139, 390] on button "Archivos adjuntos" at bounding box center [144, 384] width 174 height 36
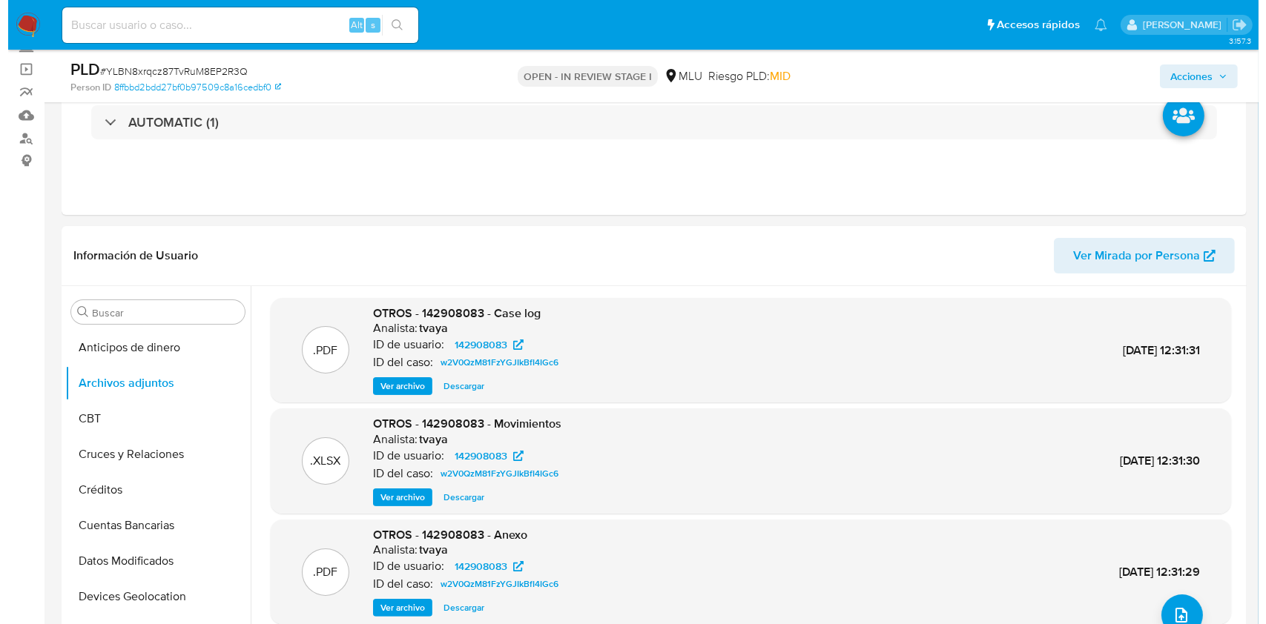
scroll to position [197, 0]
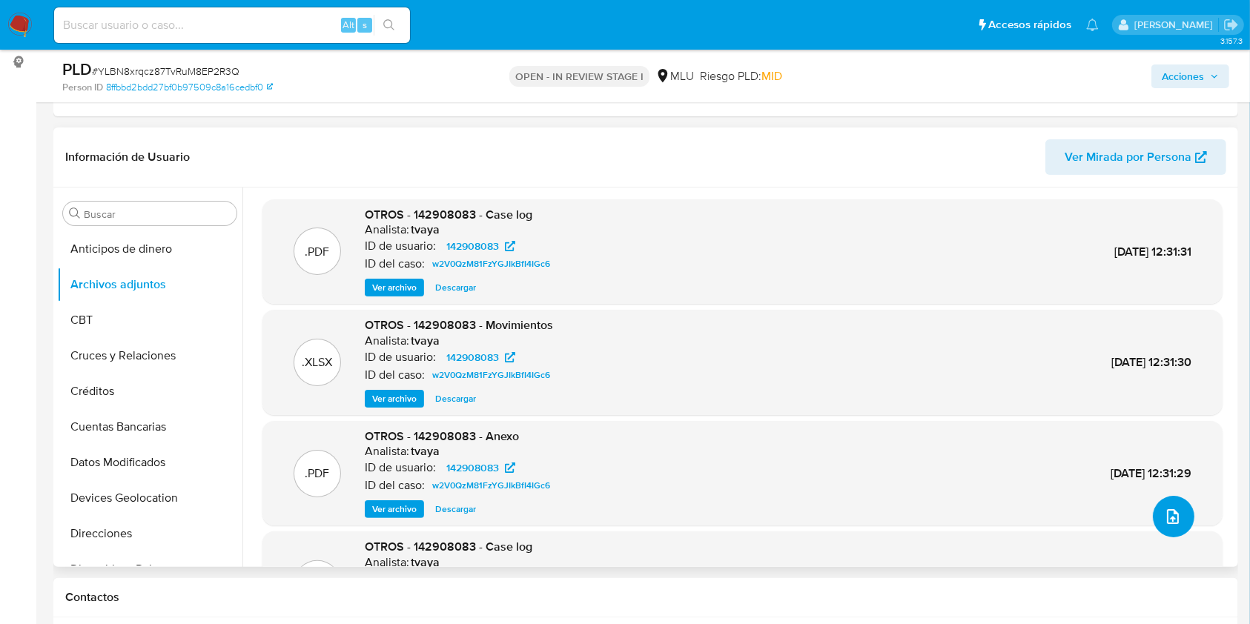
click at [1168, 526] on button "upload-file" at bounding box center [1174, 517] width 42 height 42
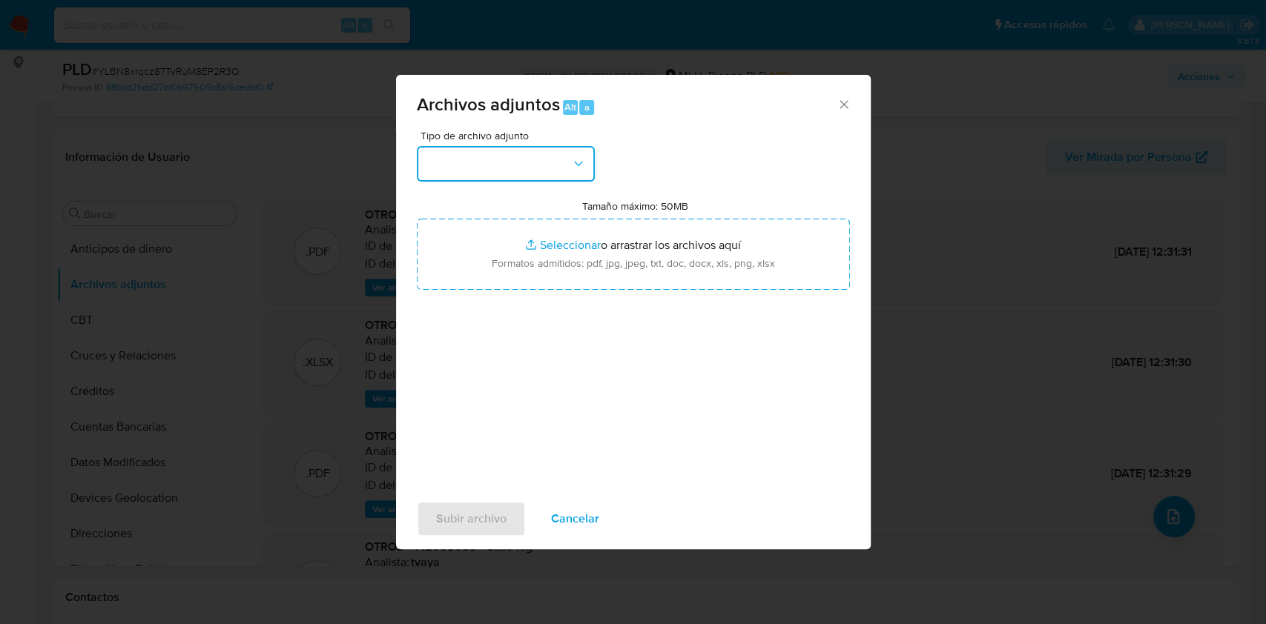
click at [498, 156] on button "button" at bounding box center [506, 164] width 178 height 36
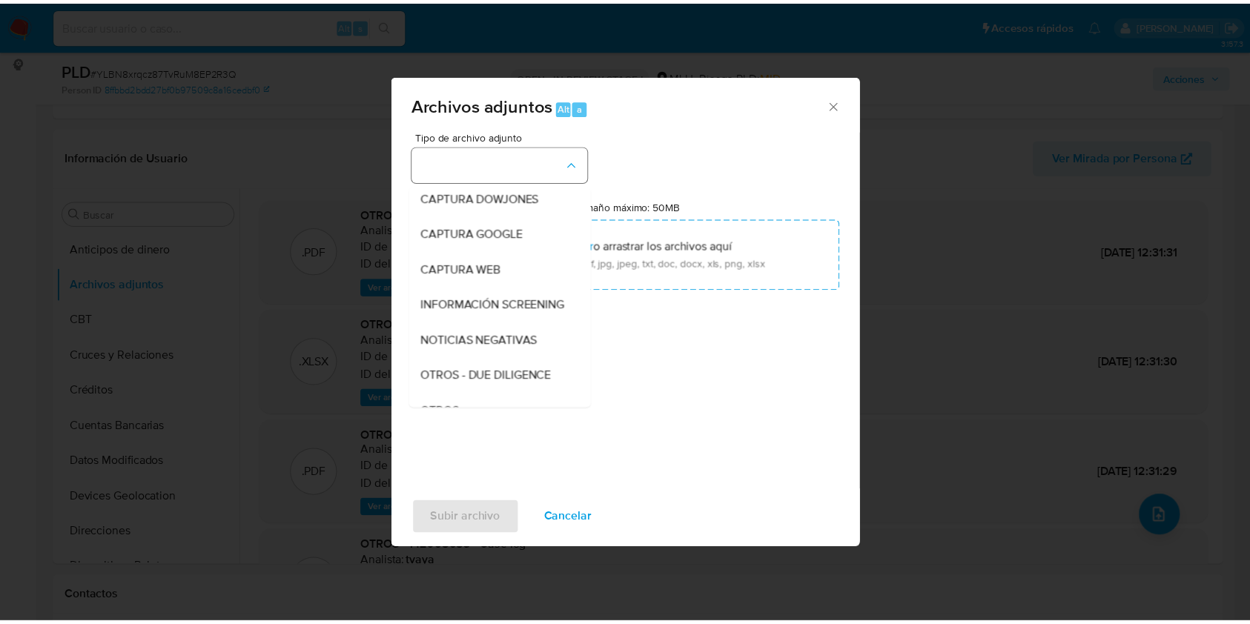
scroll to position [77, 0]
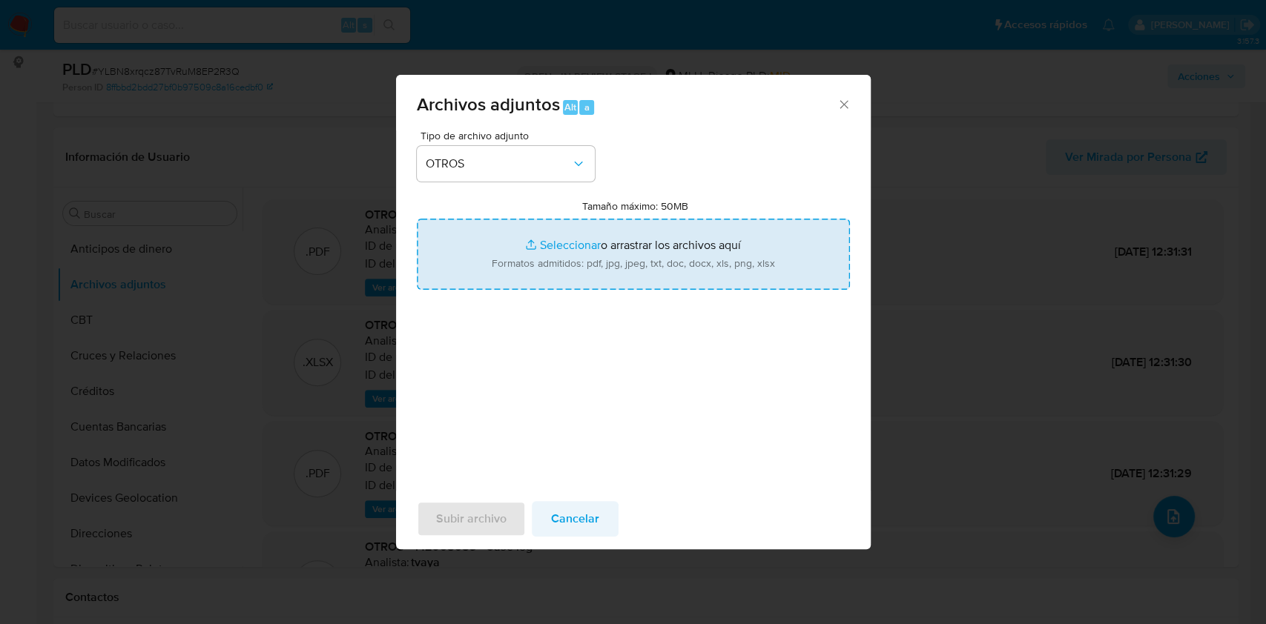
type input "C:\fakepath\CASE LOG 142908083 22_08_2025 - NIVEL 1.pdf"
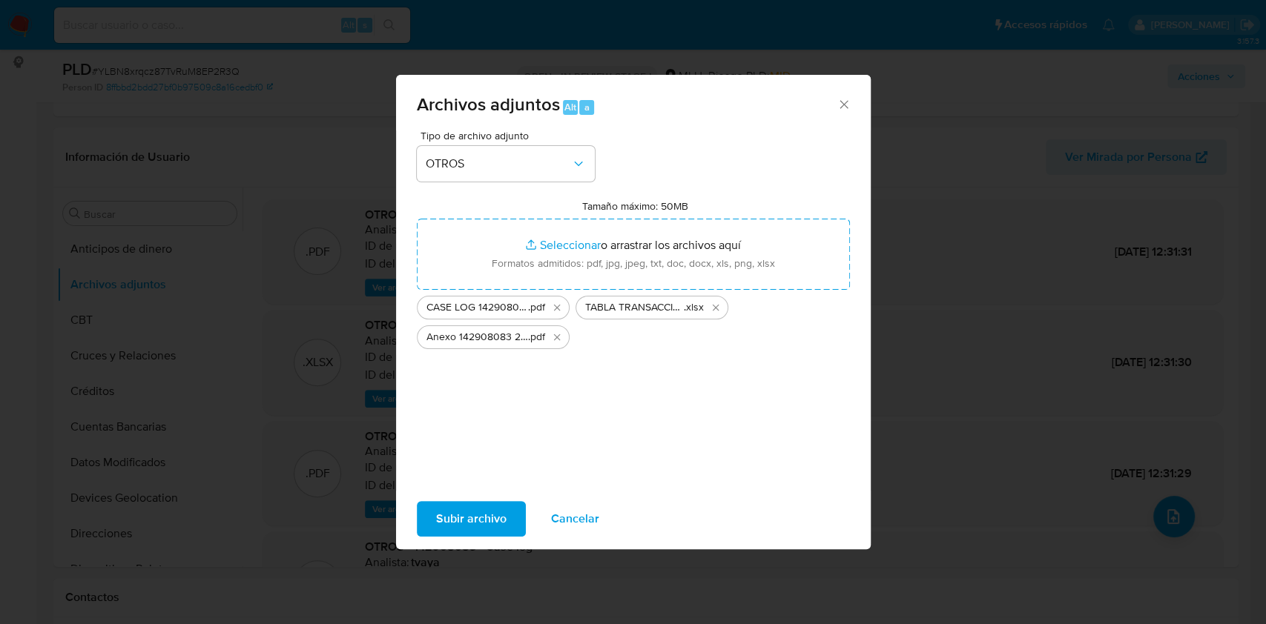
click at [458, 512] on span "Subir archivo" at bounding box center [471, 519] width 70 height 33
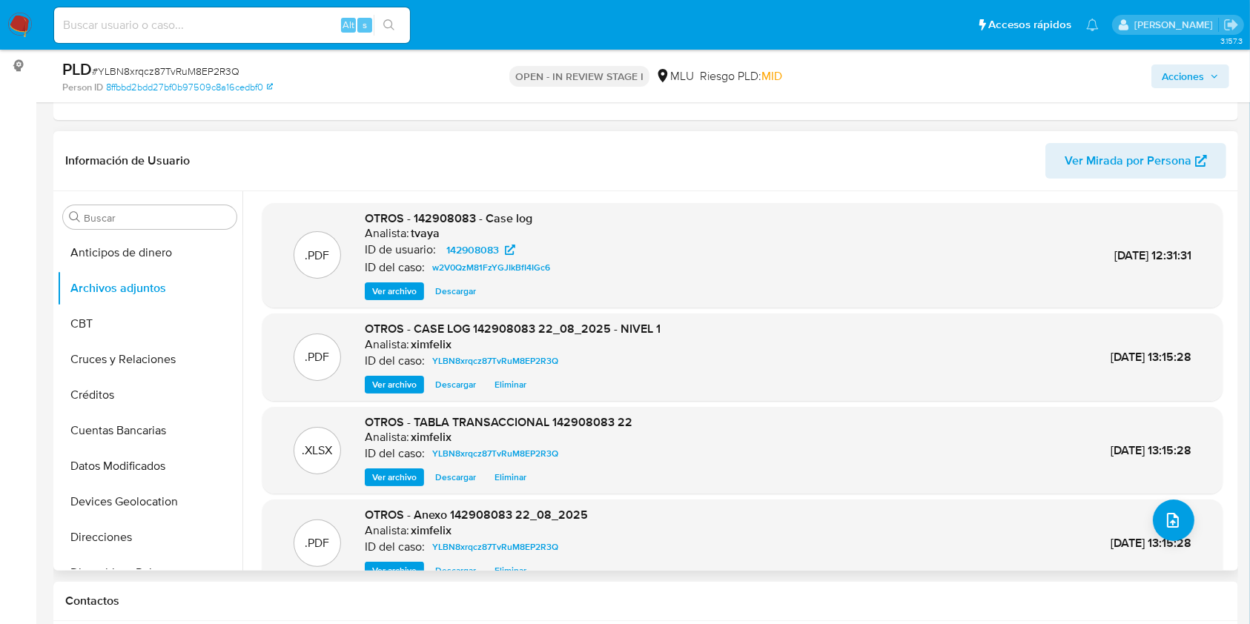
scroll to position [197, 0]
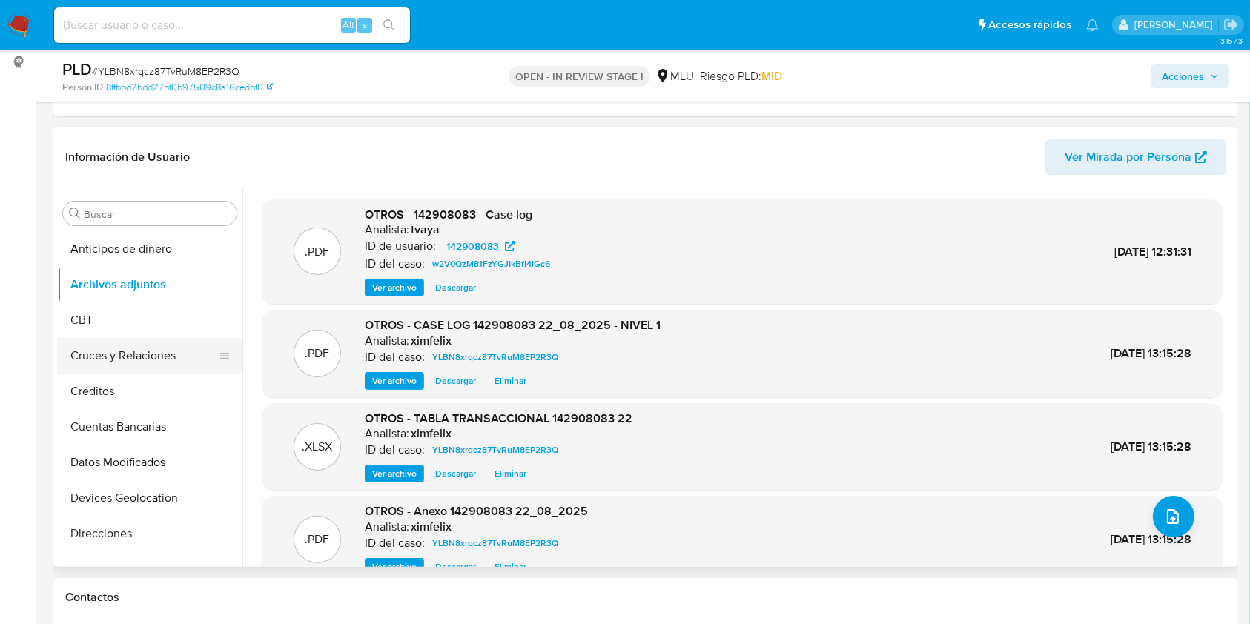
click at [150, 343] on button "Cruces y Relaciones" at bounding box center [144, 356] width 174 height 36
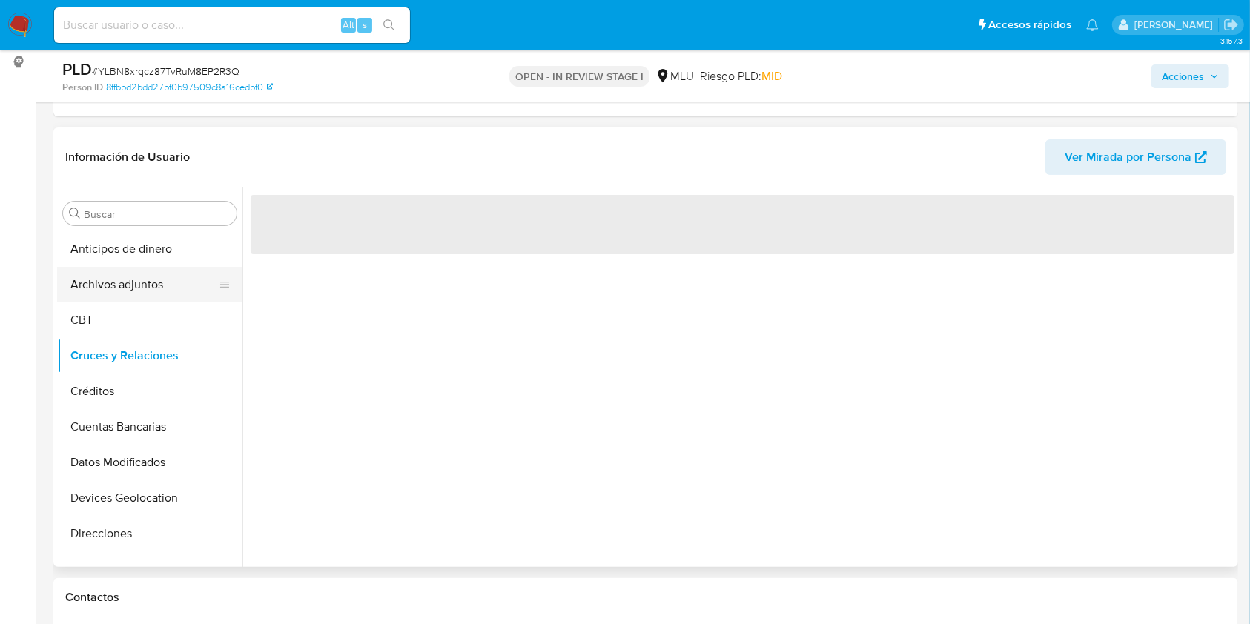
click at [139, 297] on button "Archivos adjuntos" at bounding box center [144, 285] width 174 height 36
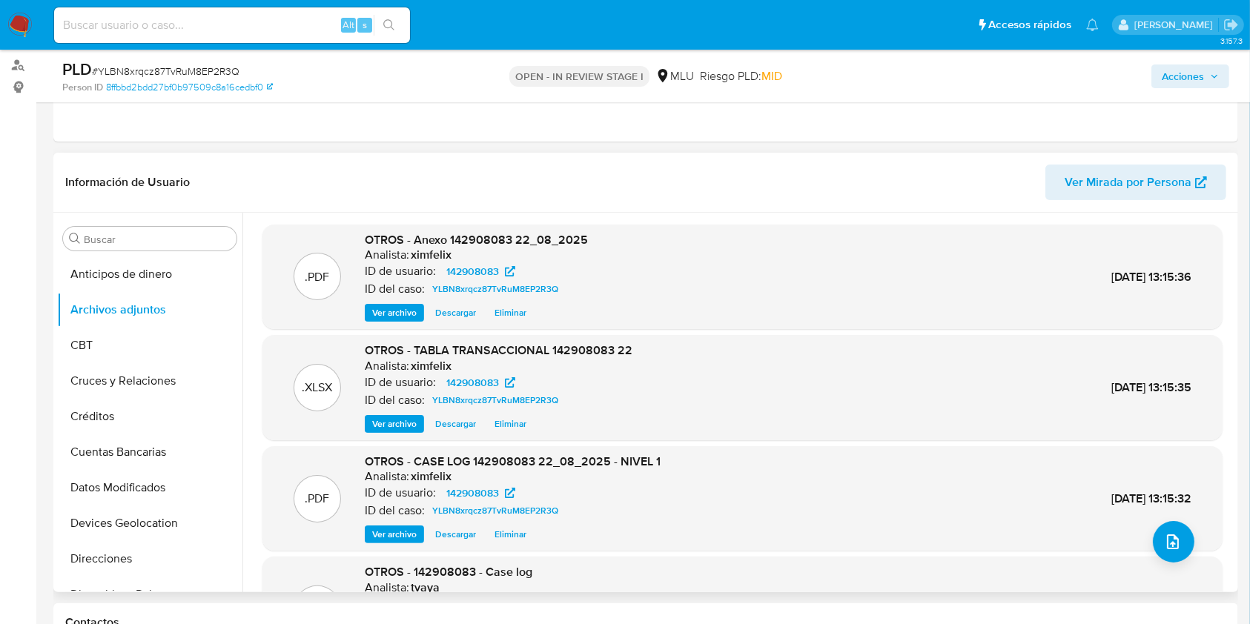
scroll to position [99, 0]
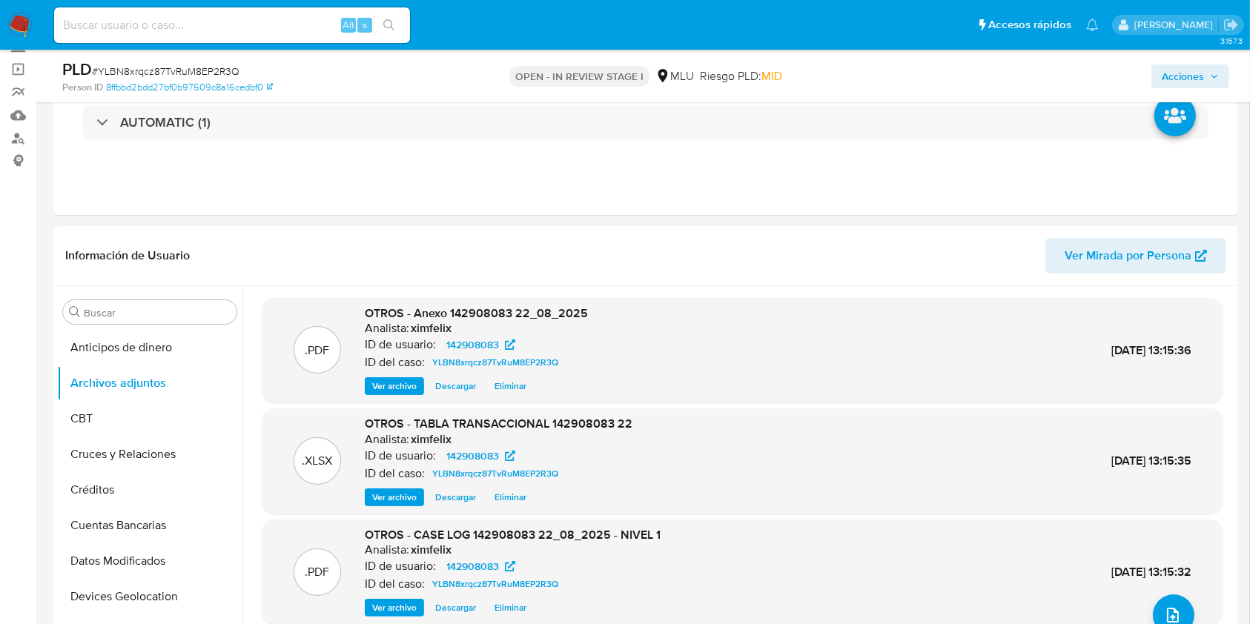
click at [1191, 86] on span "Acciones" at bounding box center [1183, 77] width 42 height 24
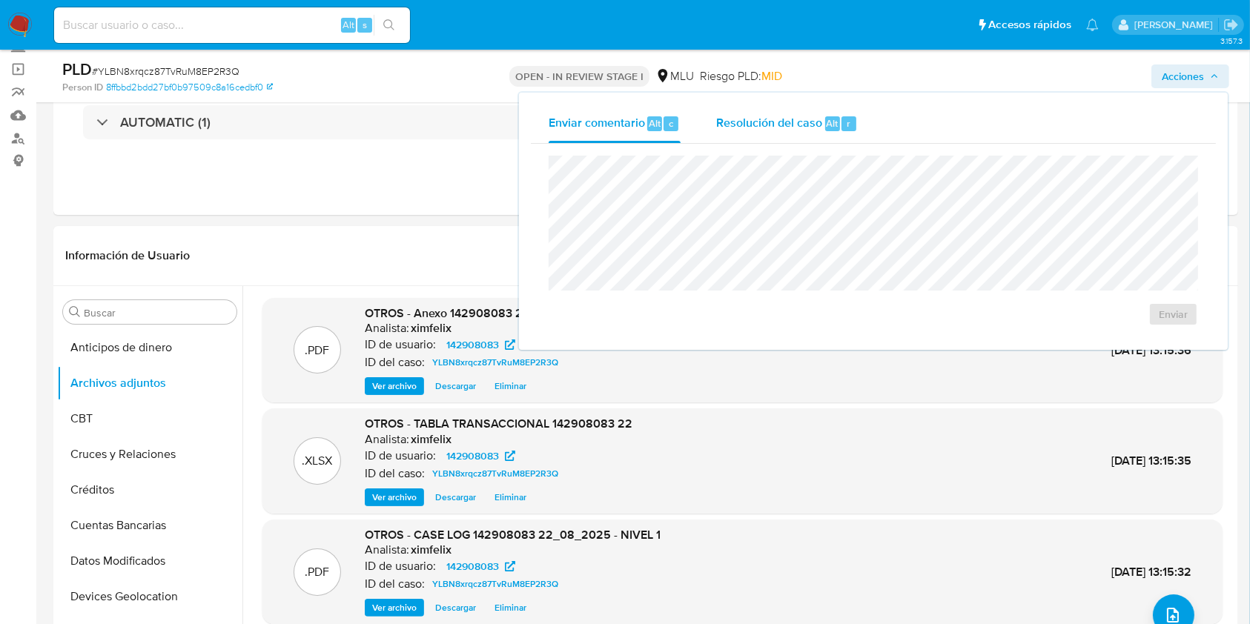
click at [768, 128] on span "Resolución del caso" at bounding box center [769, 122] width 106 height 17
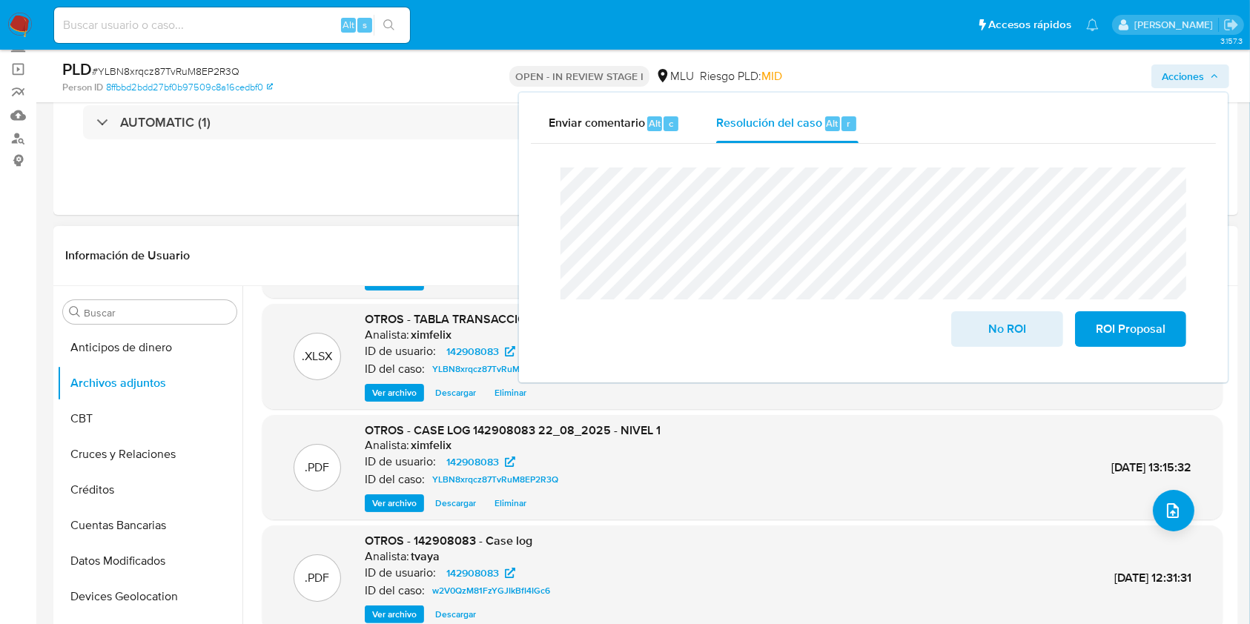
scroll to position [125, 0]
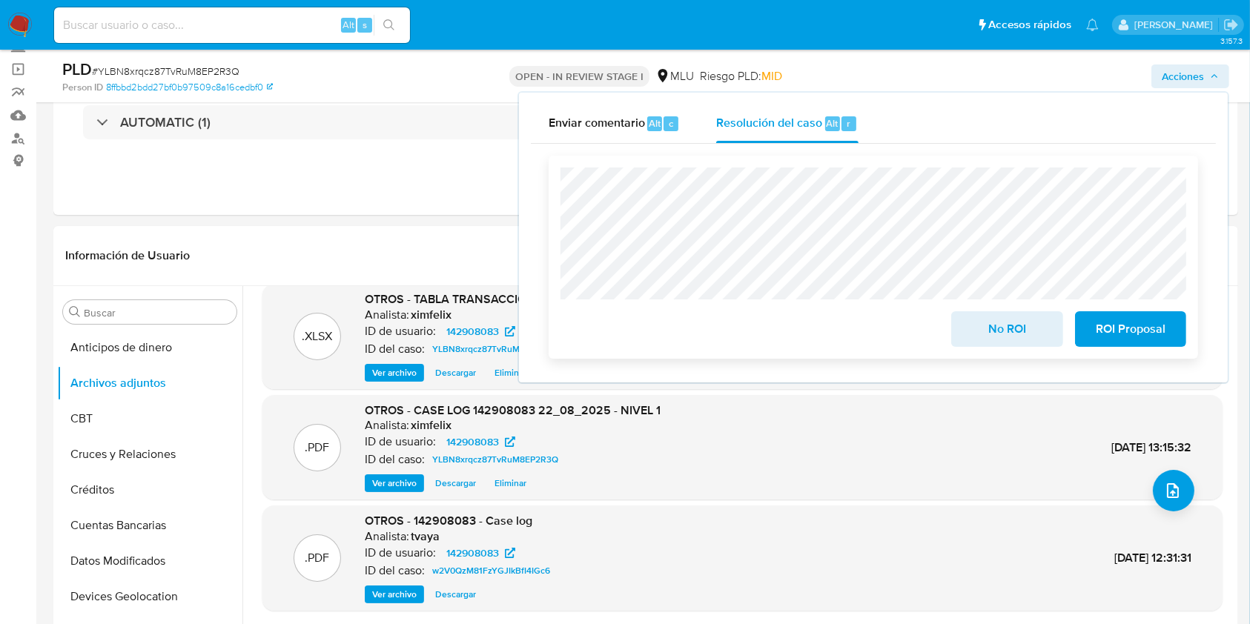
click at [1125, 320] on span "ROI Proposal" at bounding box center [1131, 329] width 73 height 33
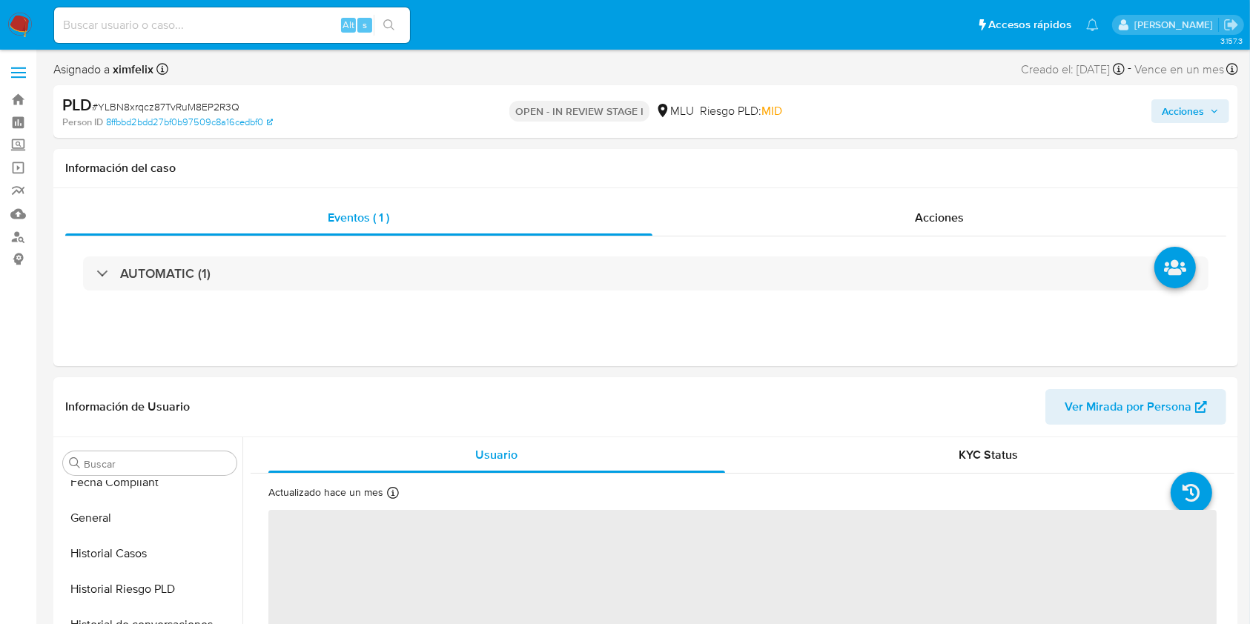
scroll to position [662, 0]
select select "10"
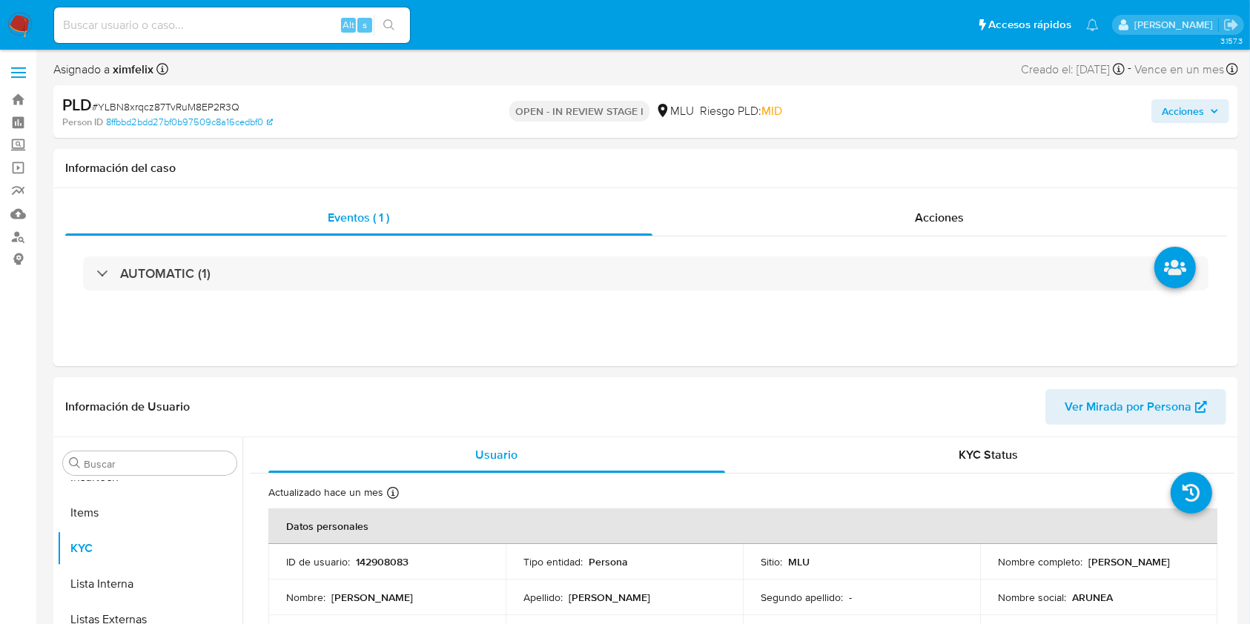
click at [234, 24] on input at bounding box center [232, 25] width 356 height 19
paste input "as2YERPIW0vFkGVL8AbWz0ra"
type input "as2YERPIW0vFkGVL8AbWz0ra"
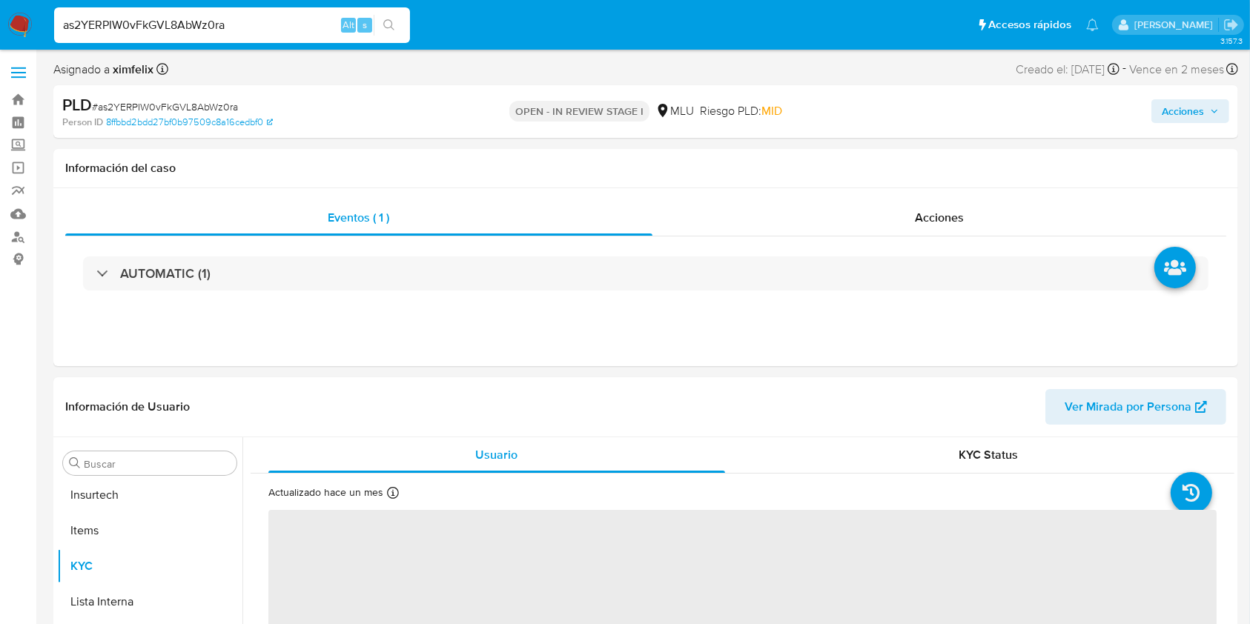
scroll to position [662, 0]
select select "10"
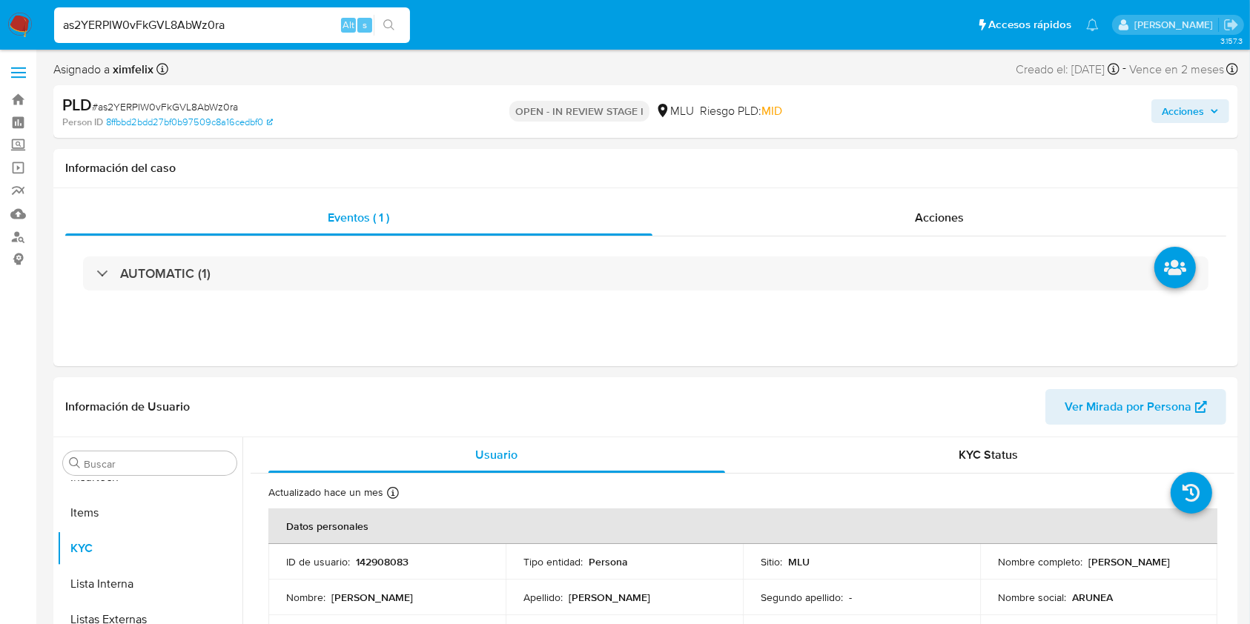
click at [1196, 110] on span "Acciones" at bounding box center [1183, 111] width 42 height 24
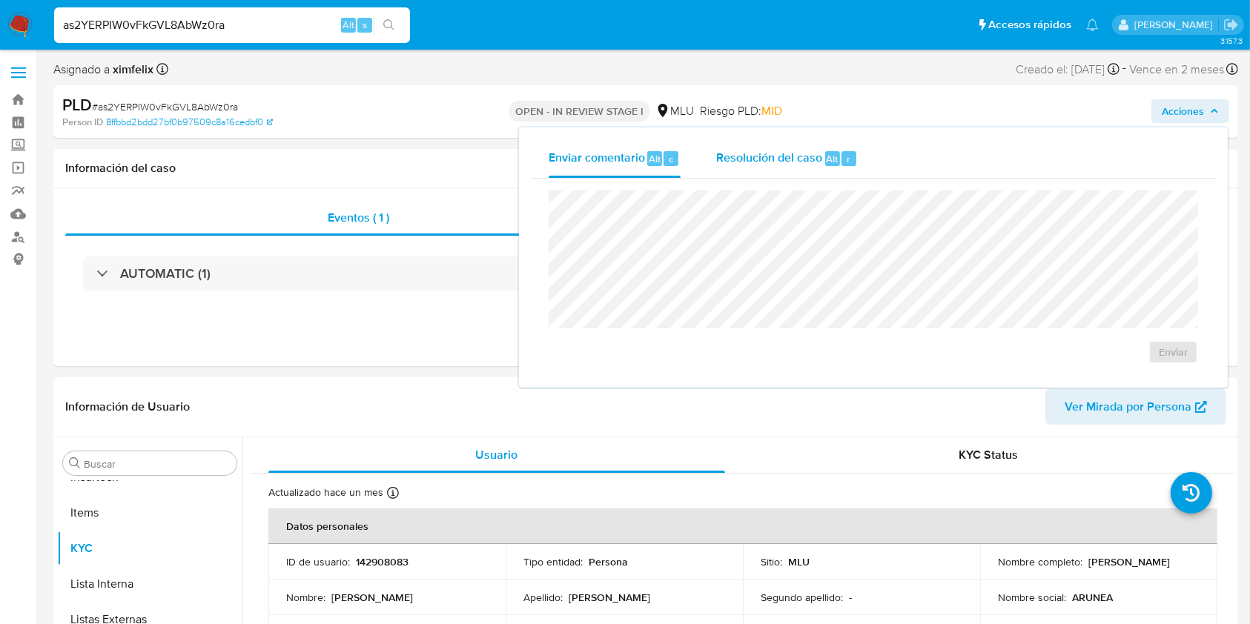
click at [783, 158] on span "Resolución del caso" at bounding box center [769, 158] width 106 height 17
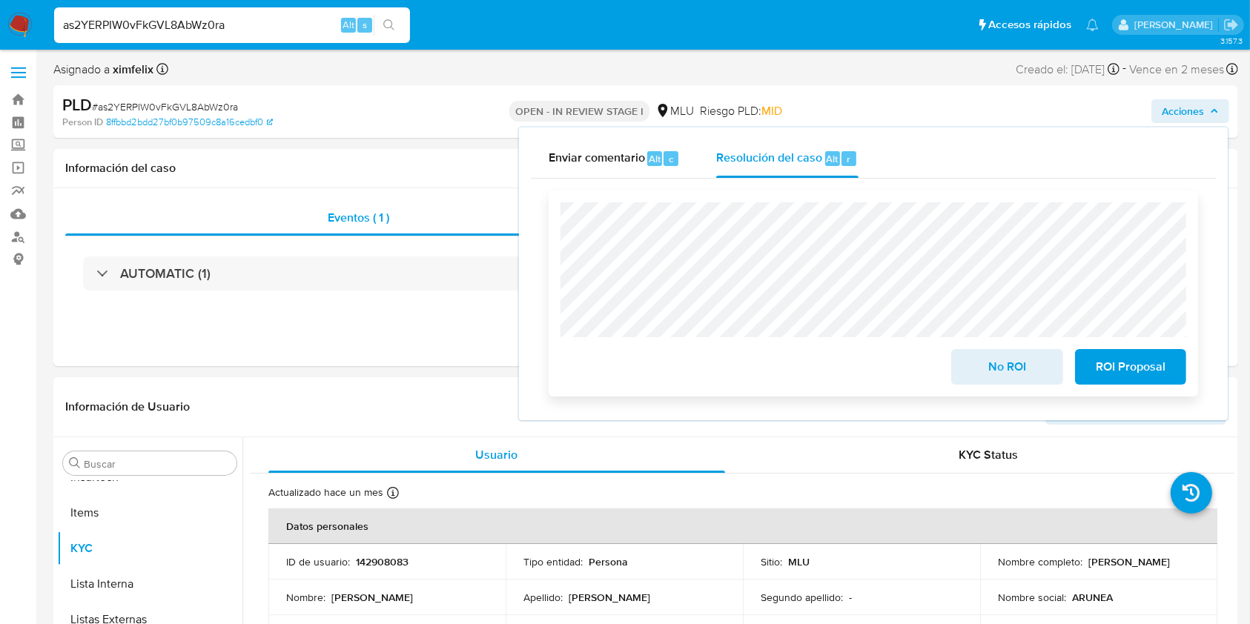
click at [1138, 357] on span "ROI Proposal" at bounding box center [1131, 367] width 73 height 33
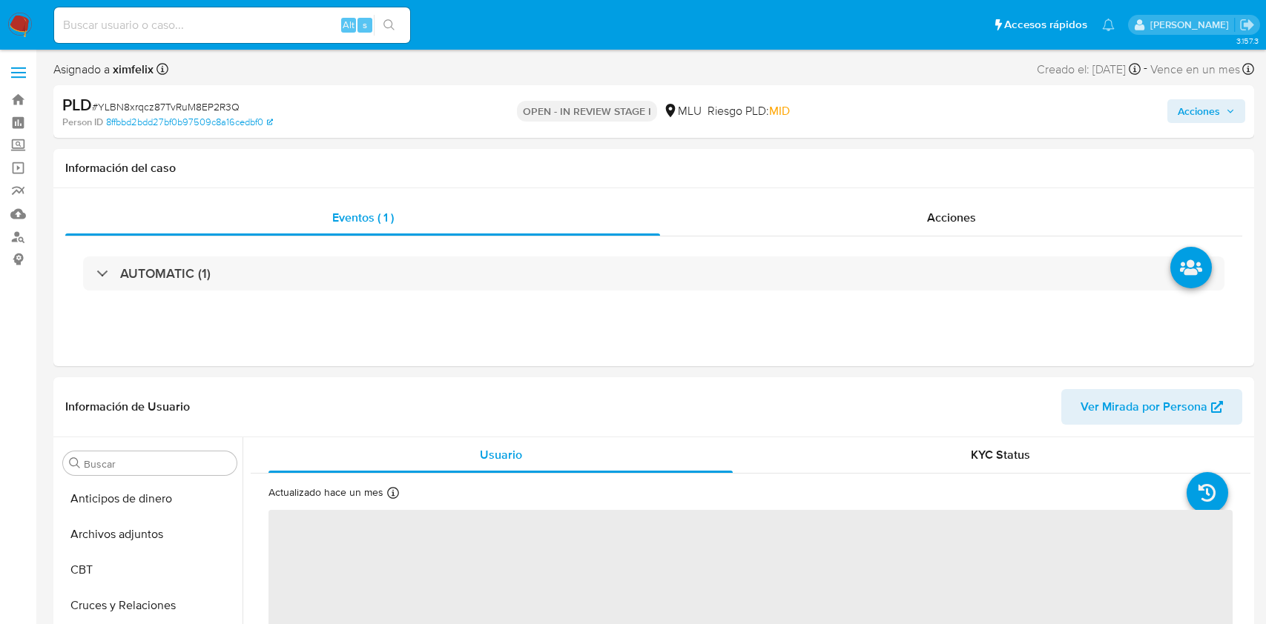
select select "10"
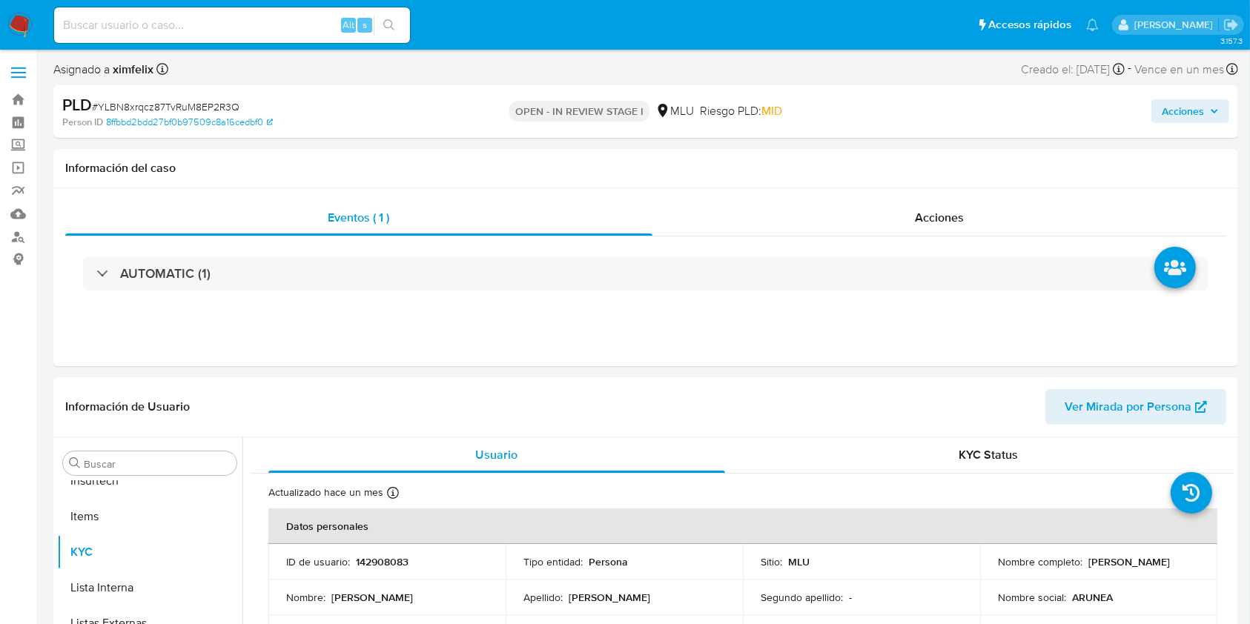
scroll to position [662, 0]
click at [280, 21] on input at bounding box center [232, 25] width 356 height 19
paste input "AAZjX2FhlcJYSOKT3WRtAqH5"
type input "AAZjX2FhlcJYSOKT3WRtAqH5"
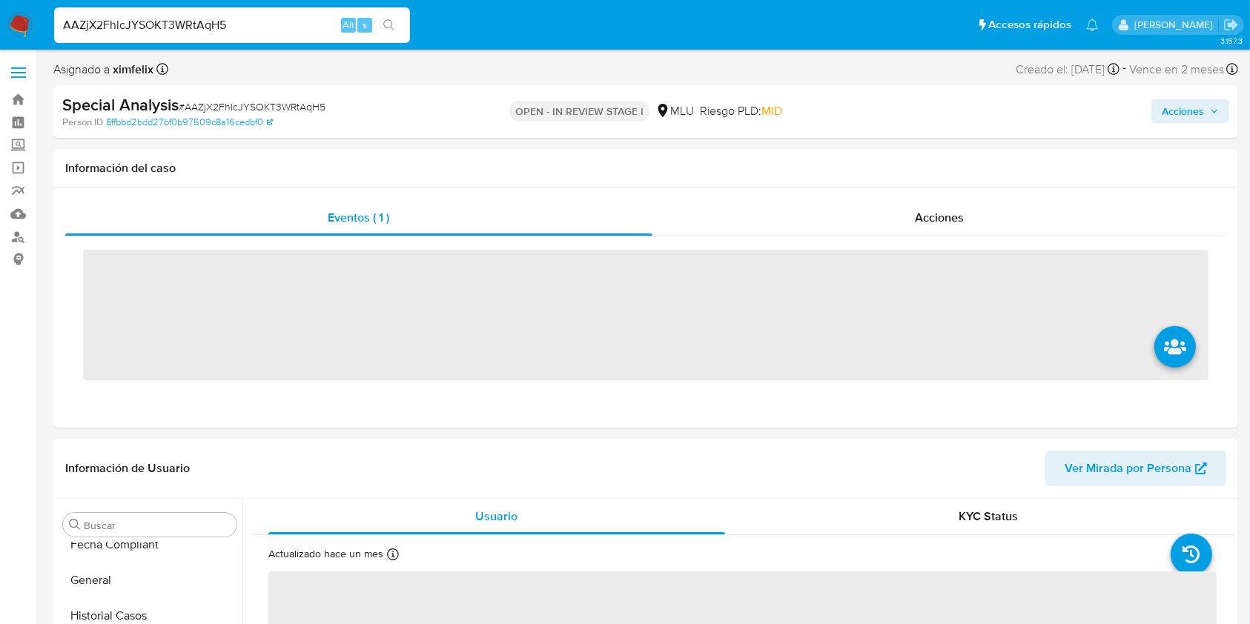
scroll to position [644, 0]
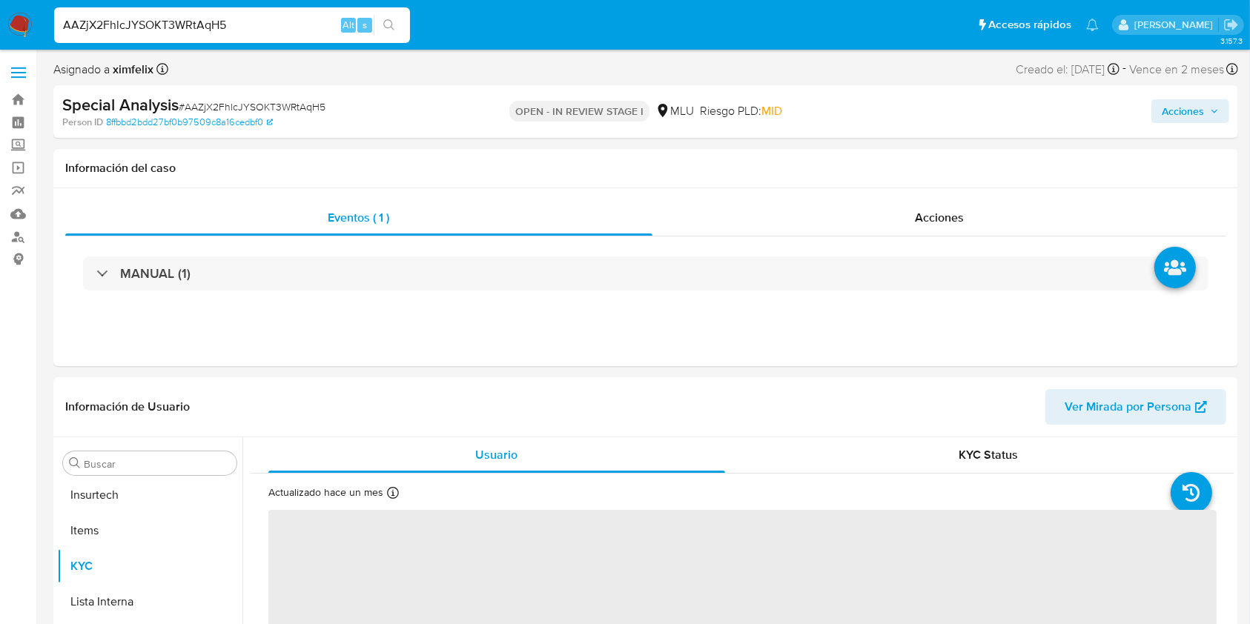
select select "10"
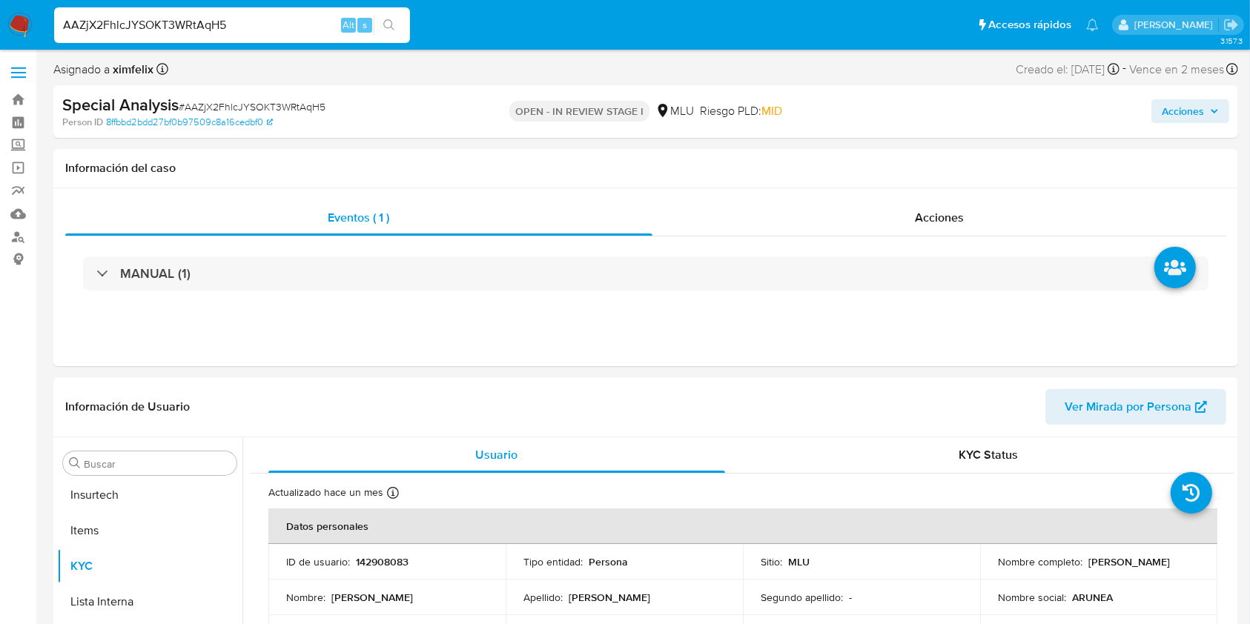
scroll to position [662, 0]
click at [1177, 121] on span "Acciones" at bounding box center [1183, 111] width 42 height 24
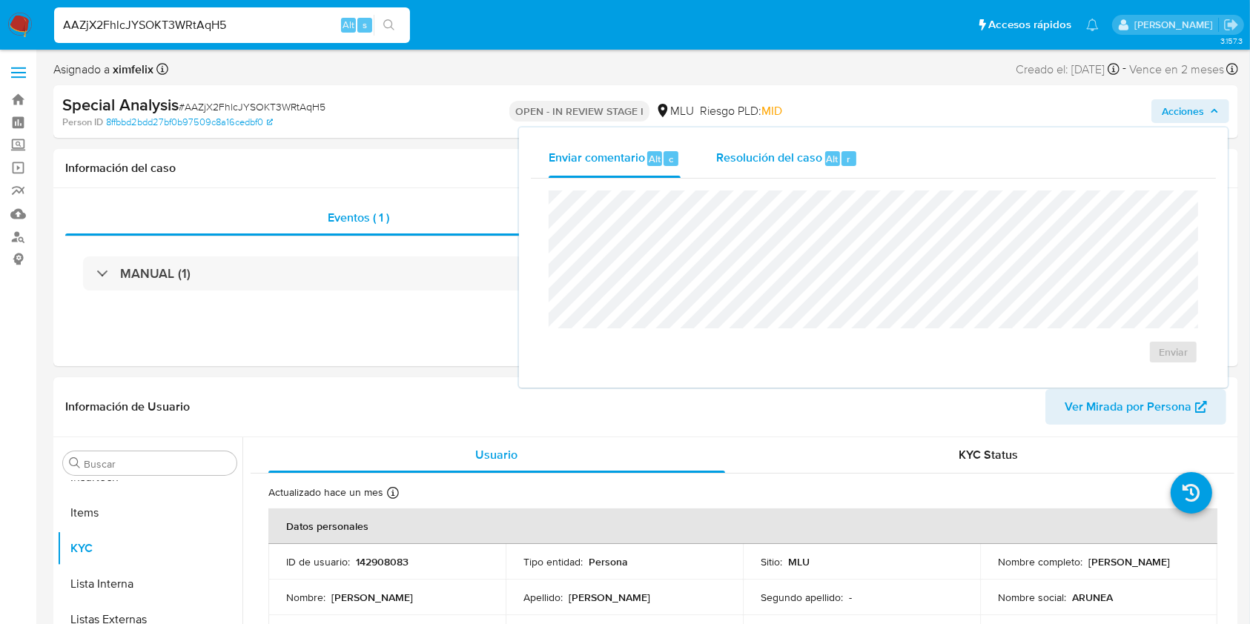
click at [779, 156] on span "Resolución del caso" at bounding box center [769, 158] width 106 height 17
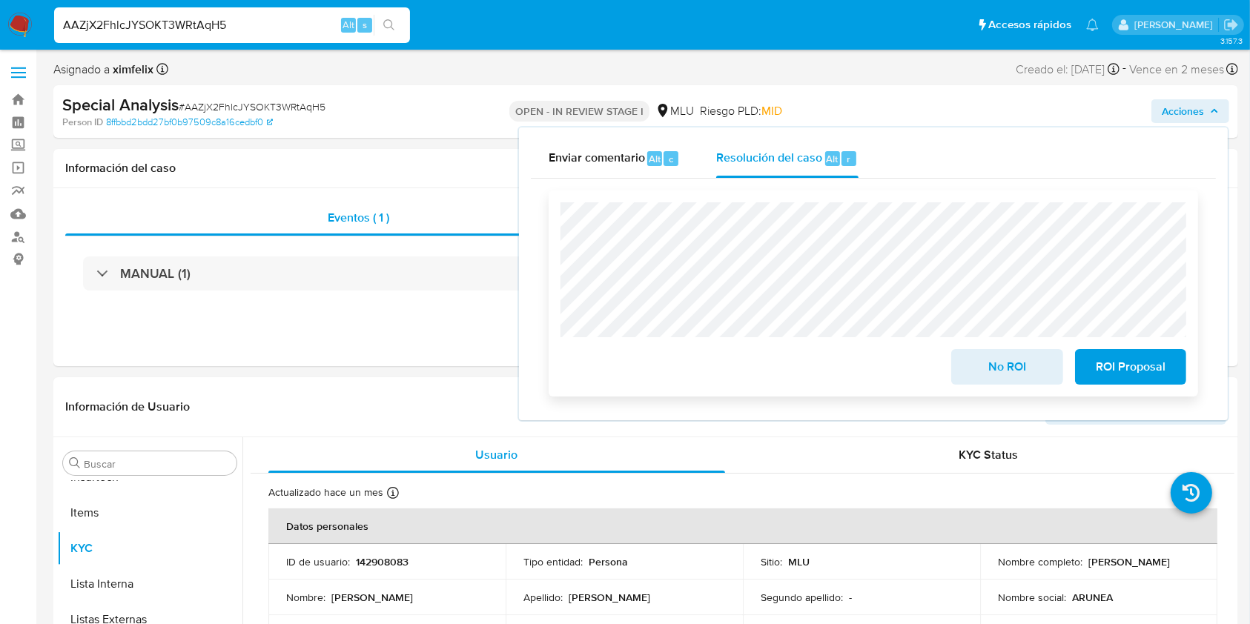
click at [1105, 358] on span "ROI Proposal" at bounding box center [1131, 367] width 73 height 33
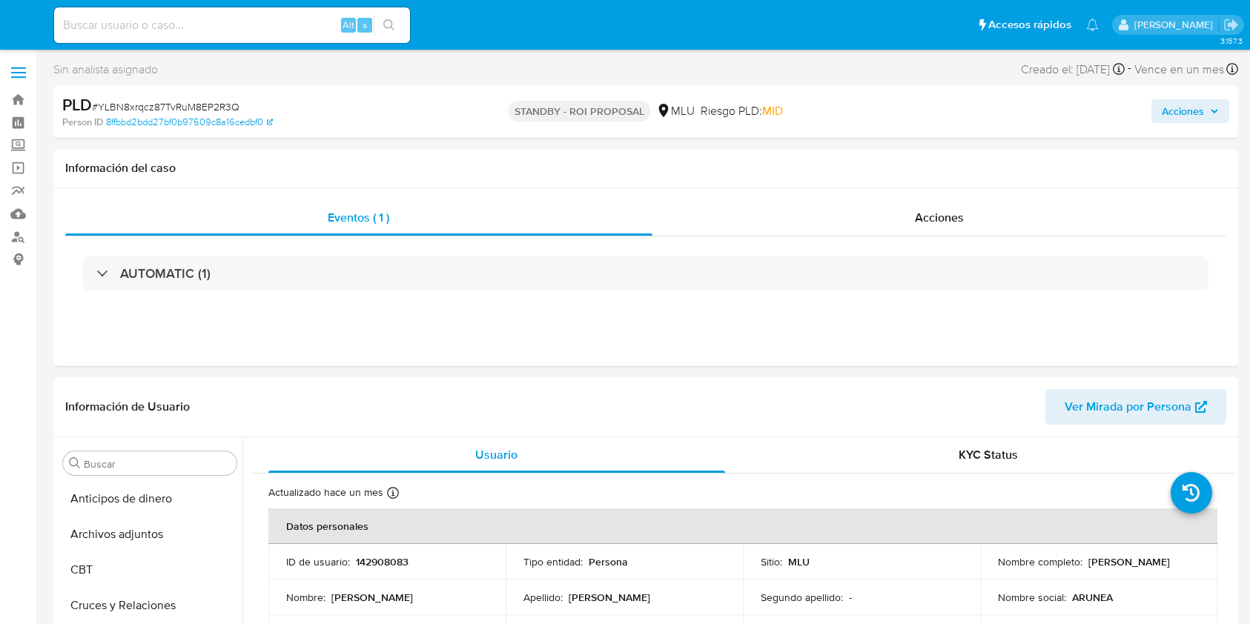
select select "10"
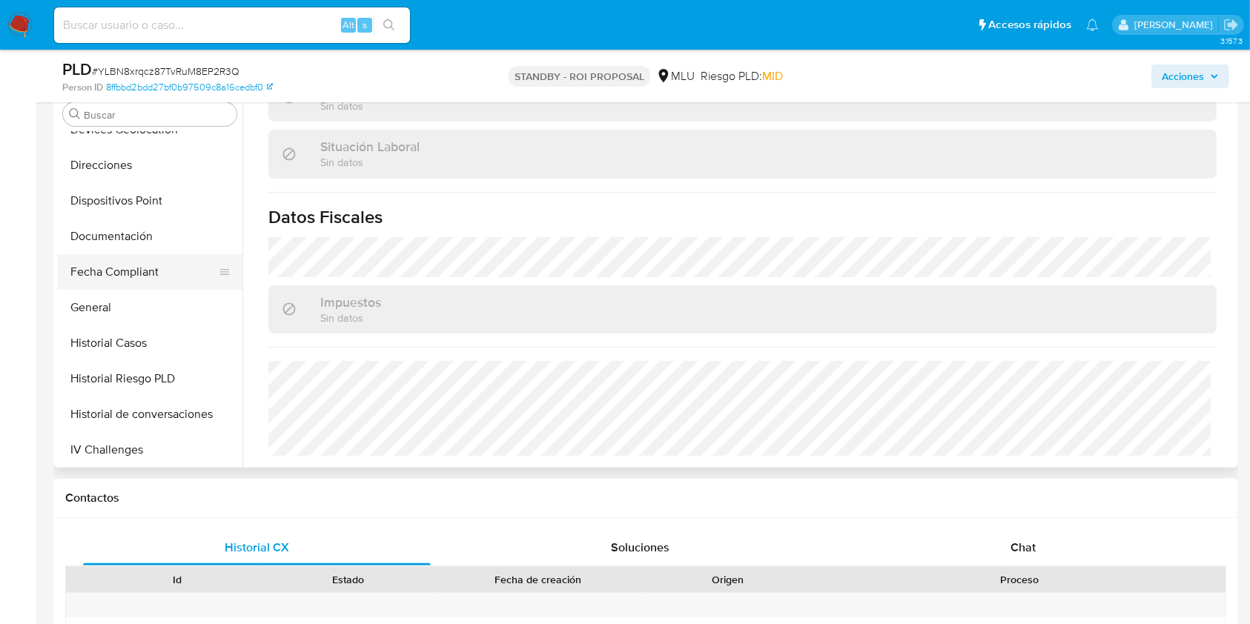
scroll to position [267, 0]
click at [131, 247] on button "Documentación" at bounding box center [144, 239] width 174 height 36
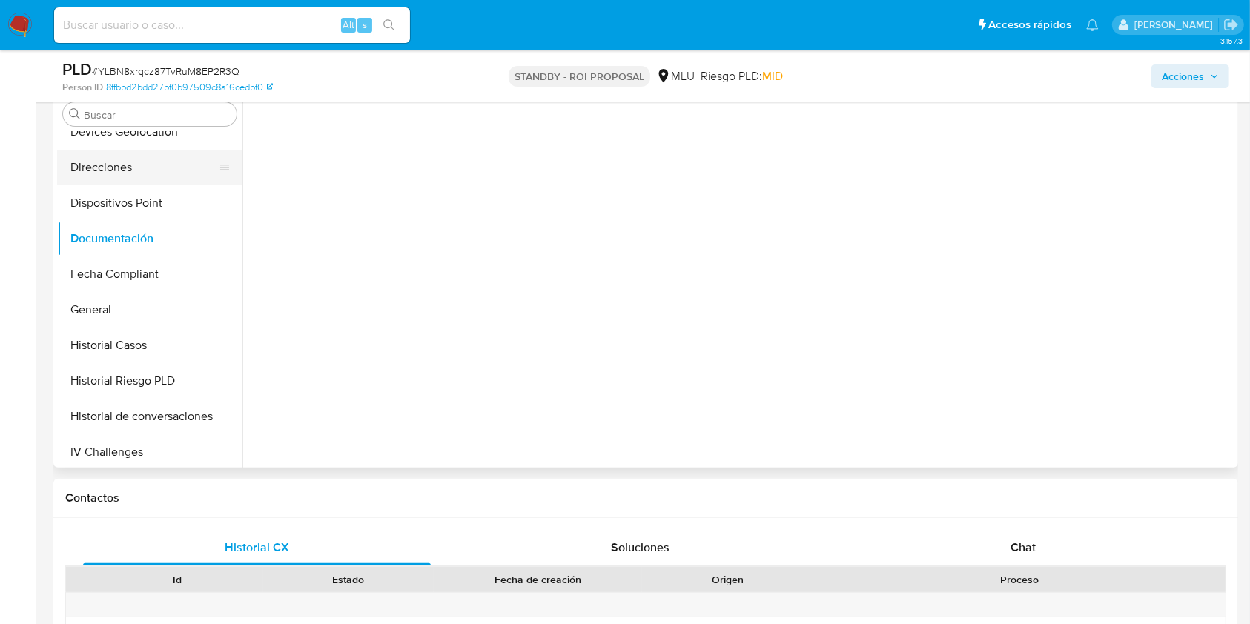
click at [133, 178] on button "Direcciones" at bounding box center [144, 168] width 174 height 36
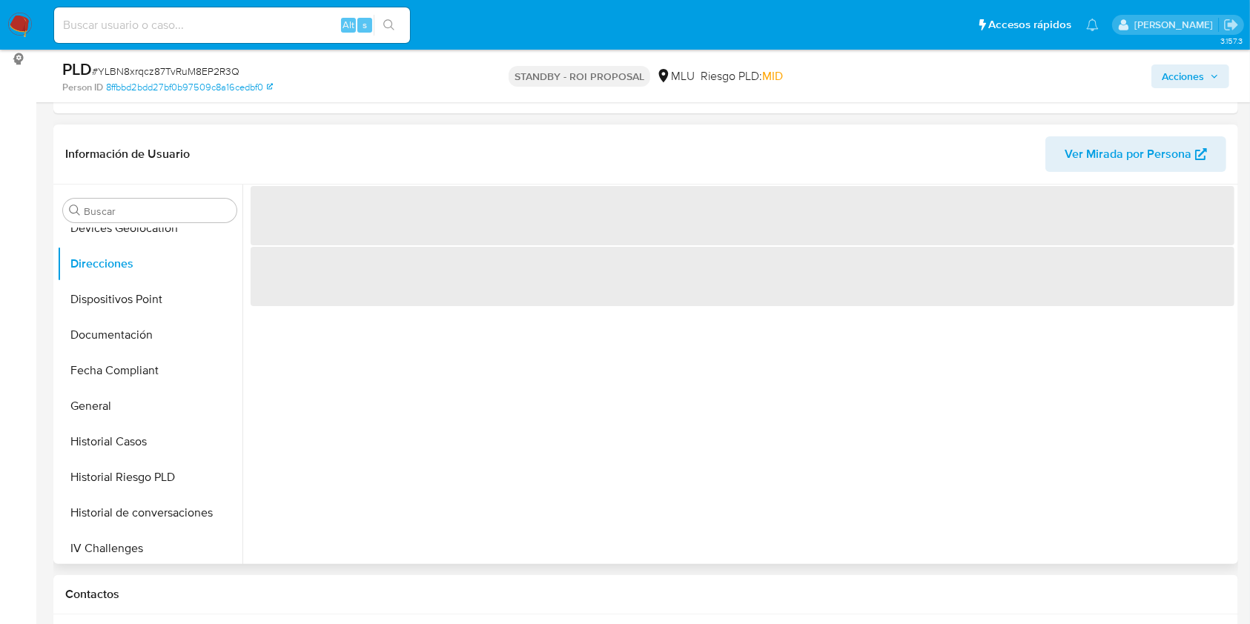
scroll to position [197, 0]
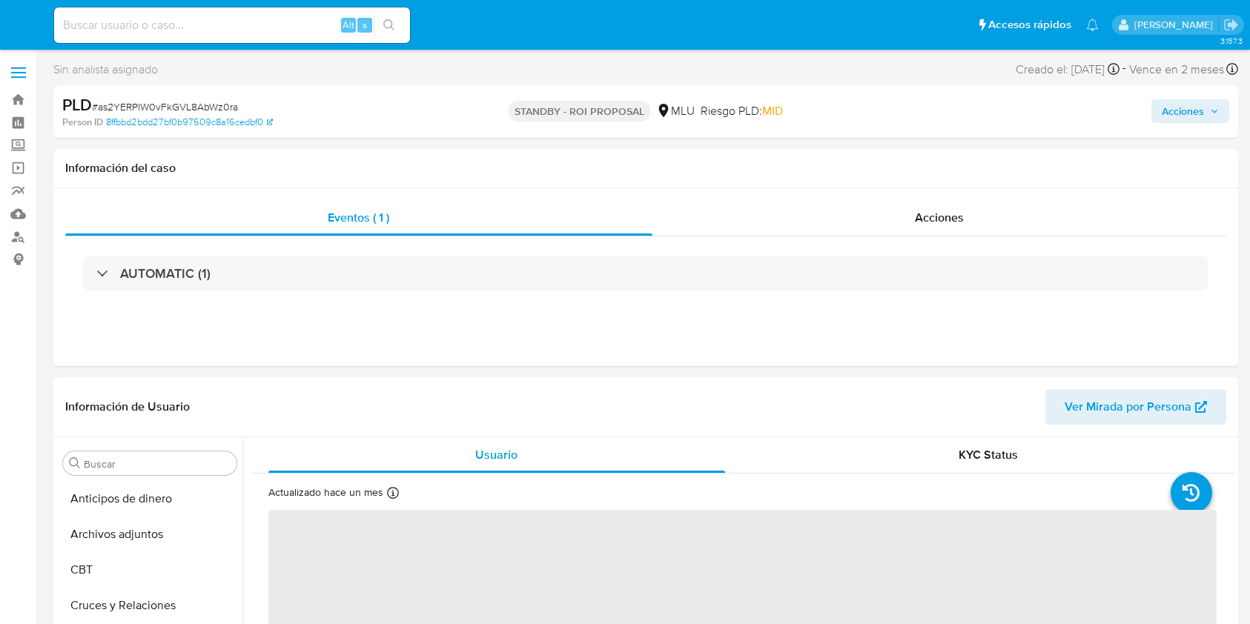
select select "10"
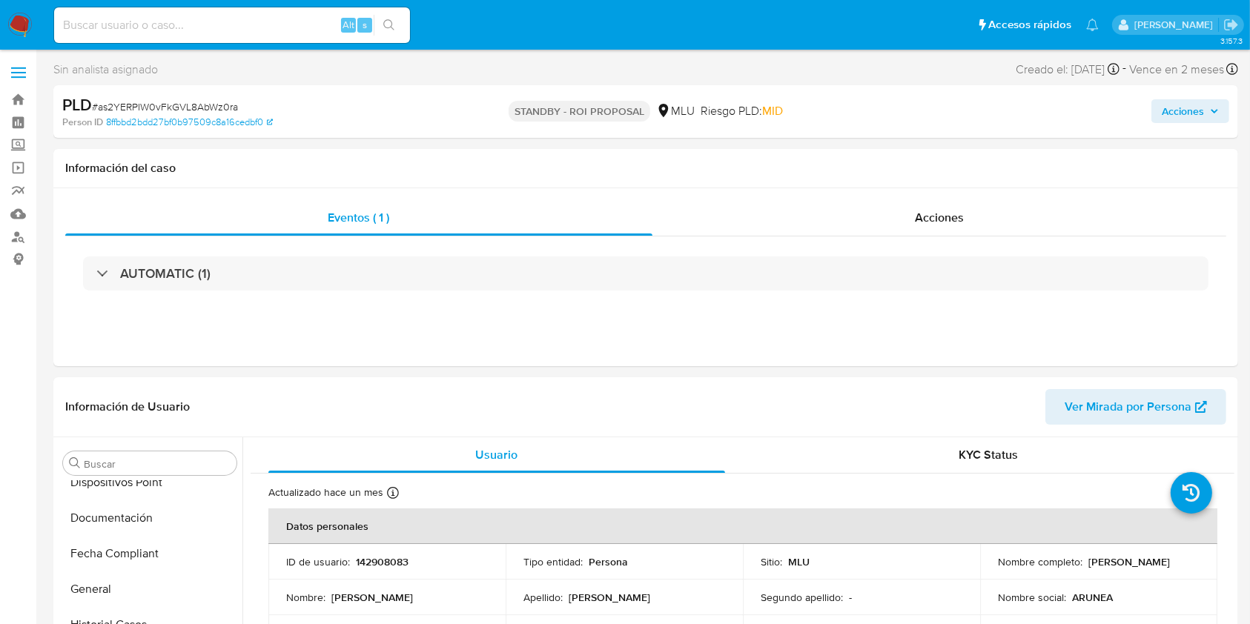
scroll to position [533, 0]
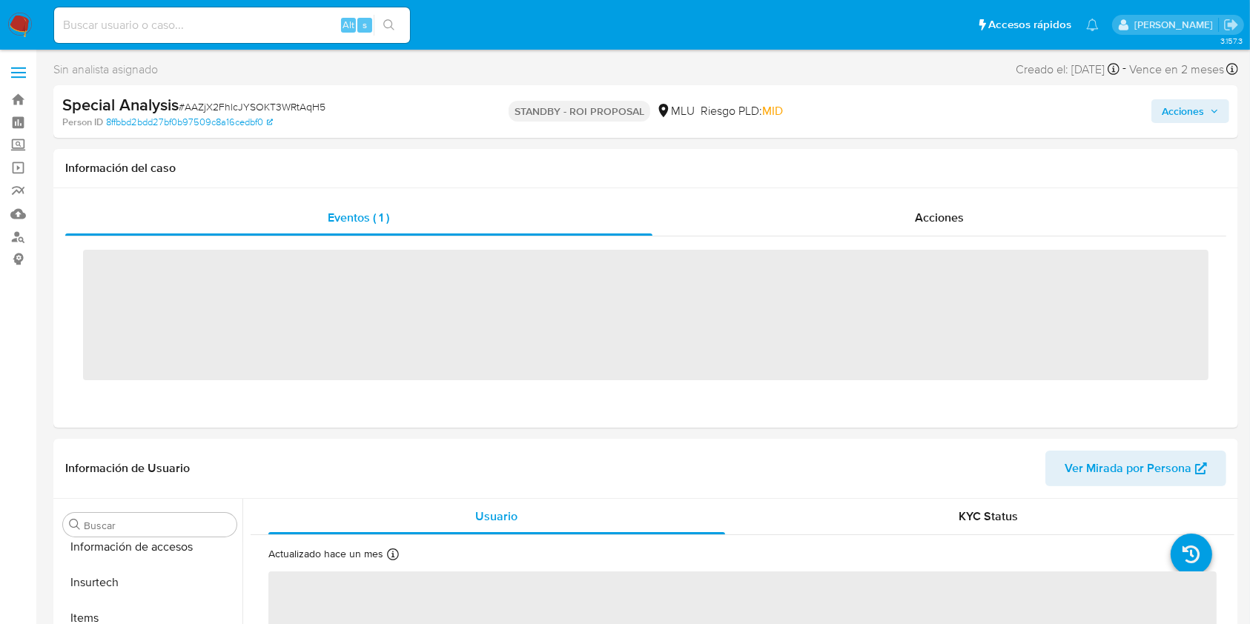
scroll to position [662, 0]
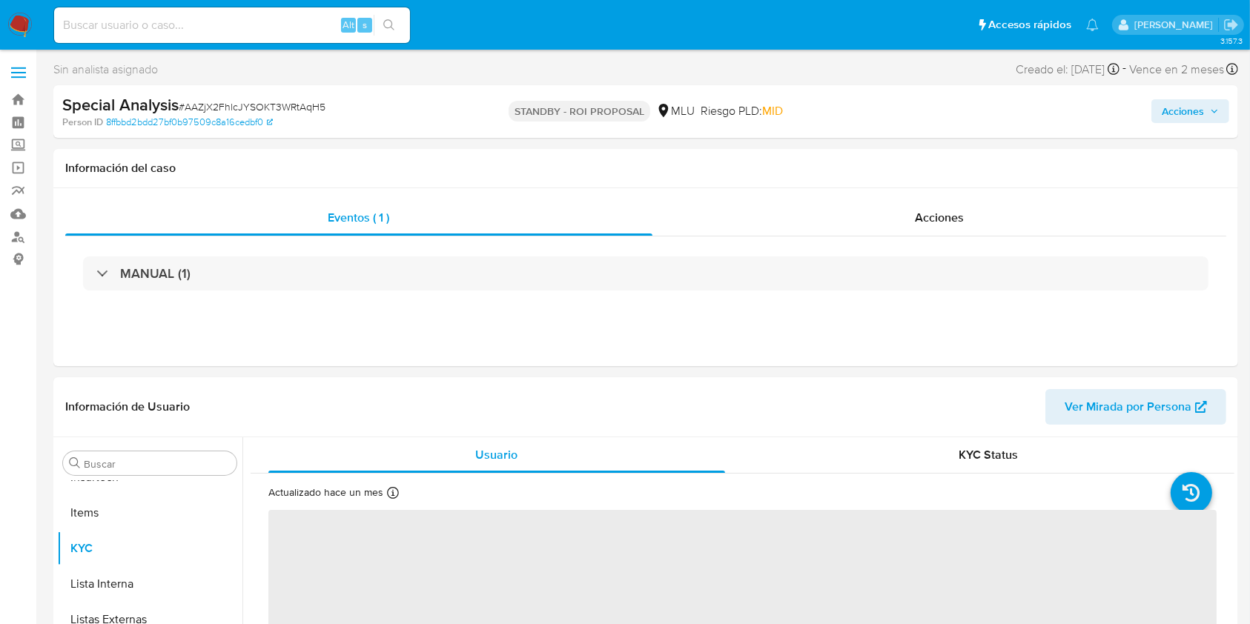
select select "10"
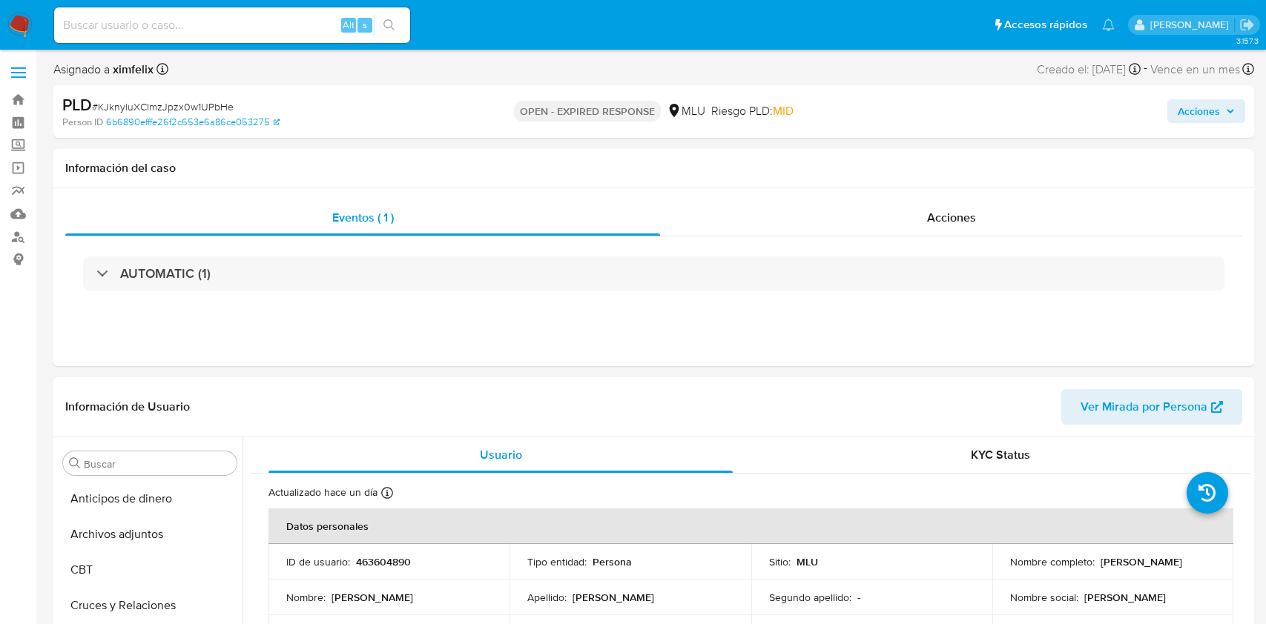
select select "10"
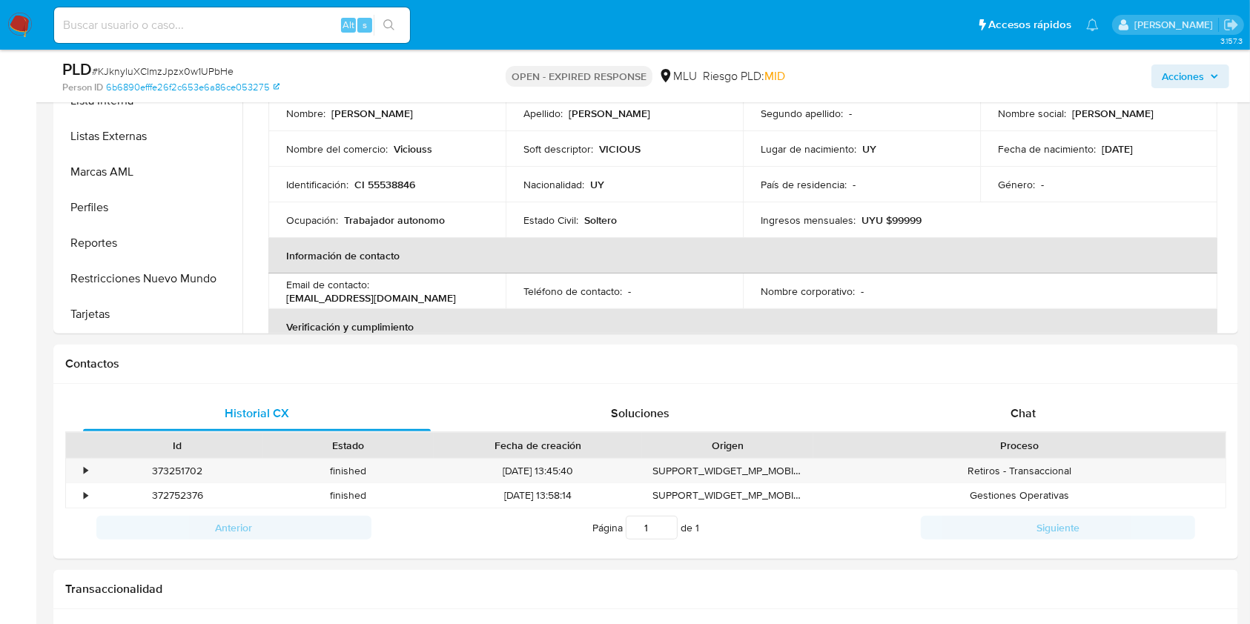
scroll to position [494, 0]
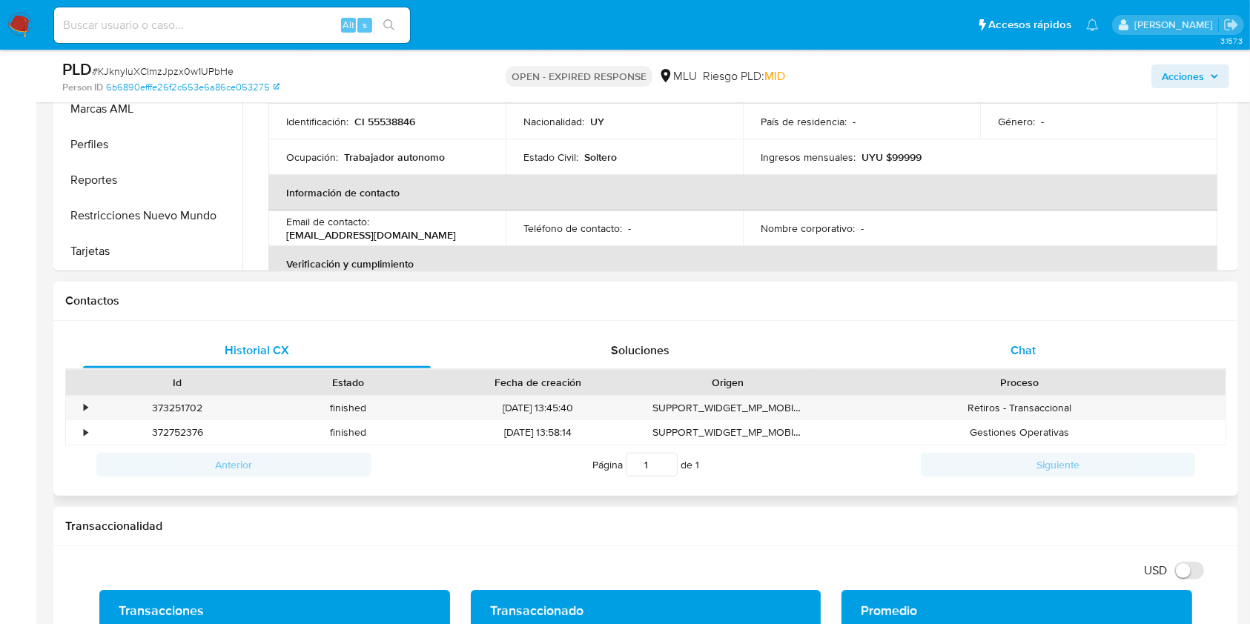
click at [962, 342] on div "Chat" at bounding box center [1024, 351] width 348 height 36
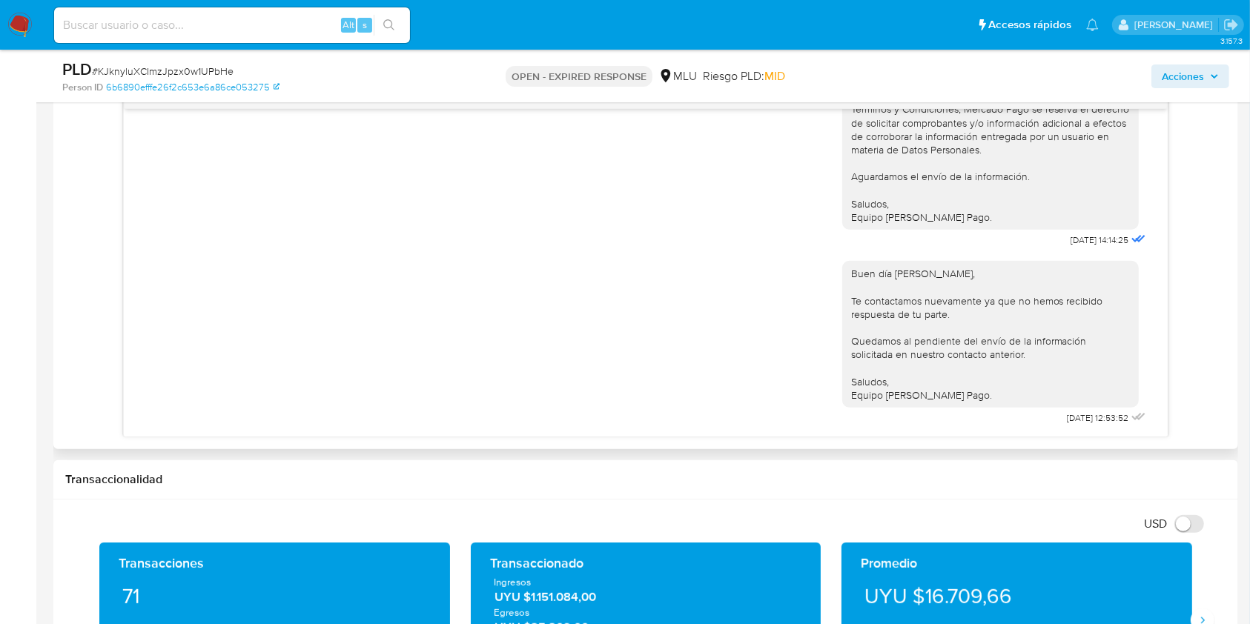
scroll to position [0, 0]
